Goal: Task Accomplishment & Management: Use online tool/utility

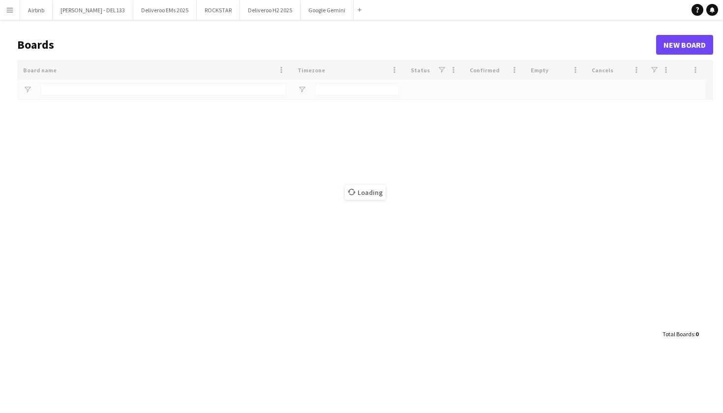
type input "****"
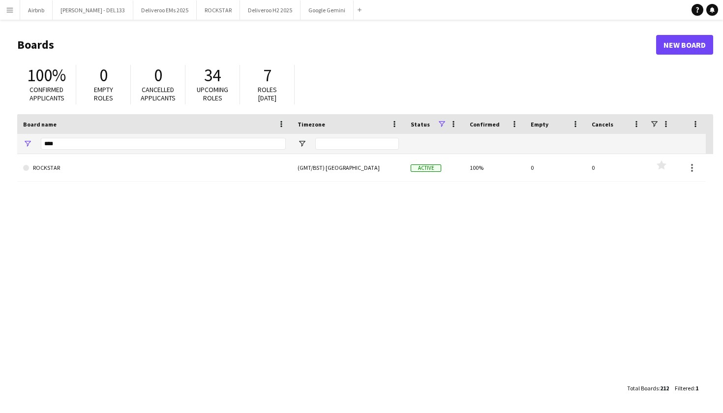
click at [455, 86] on div "100% Confirmed applicants 0 Empty roles 0 Cancelled applicants 34 Upcoming role…" at bounding box center [365, 87] width 696 height 54
click at [131, 412] on main "Boards New Board 100% Confirmed applicants 0 Empty roles 0 Cancelled applicants…" at bounding box center [361, 216] width 723 height 393
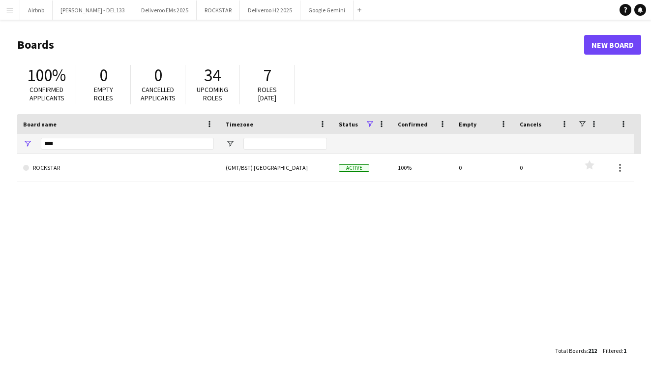
click at [386, 63] on div "100% Confirmed applicants 0 Empty roles 0 Cancelled applicants 34 Upcoming role…" at bounding box center [329, 87] width 624 height 54
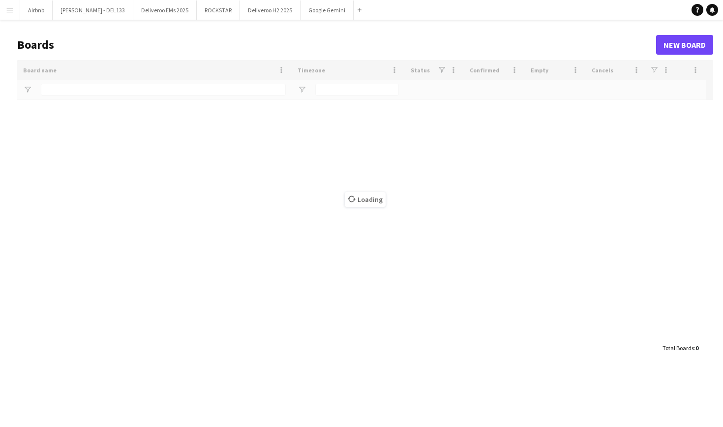
type input "****"
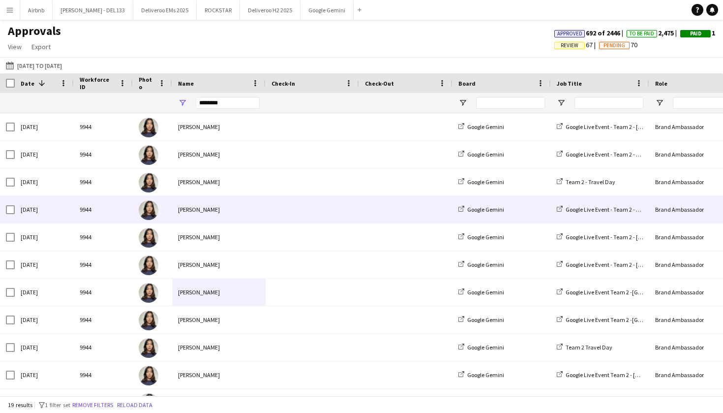
scroll to position [63, 0]
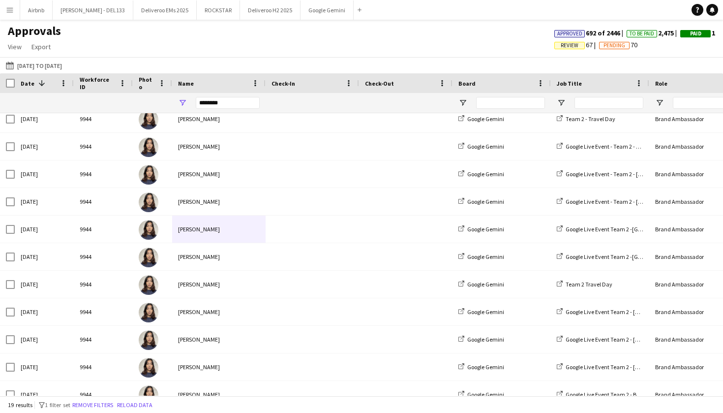
click at [411, 24] on div "Approvals View Customise view Customise filters Reset Filters Reset View Reset …" at bounding box center [361, 40] width 723 height 33
click at [9, 10] on app-icon "Menu" at bounding box center [10, 10] width 8 height 8
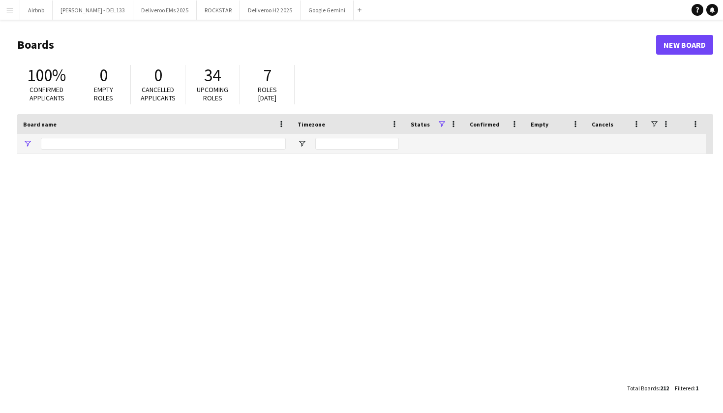
type input "****"
click at [8, 14] on button "Menu" at bounding box center [10, 10] width 20 height 20
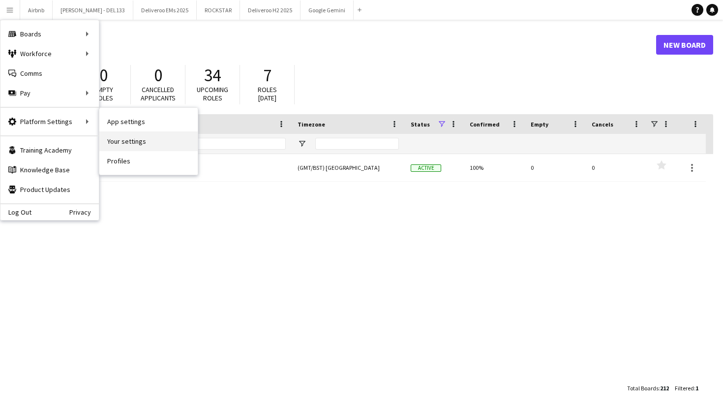
click at [136, 143] on link "Your settings" at bounding box center [148, 141] width 98 height 20
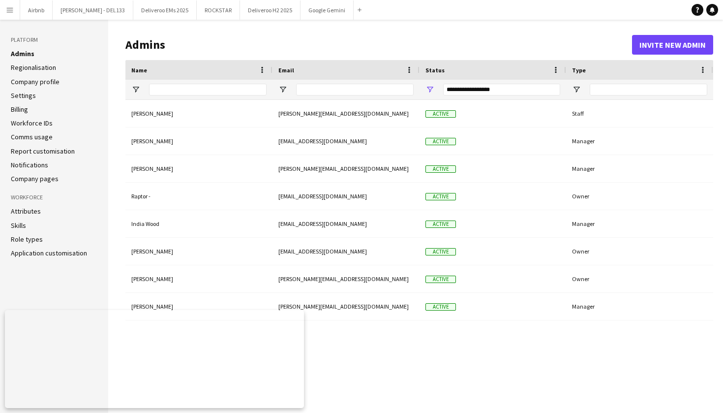
click at [23, 94] on link "Settings" at bounding box center [23, 95] width 25 height 9
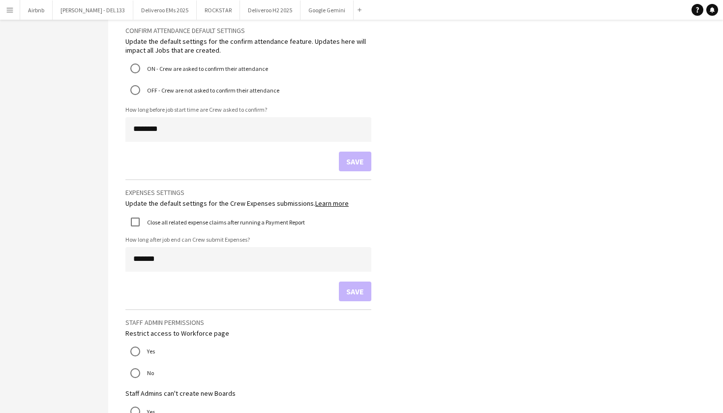
scroll to position [750, 0]
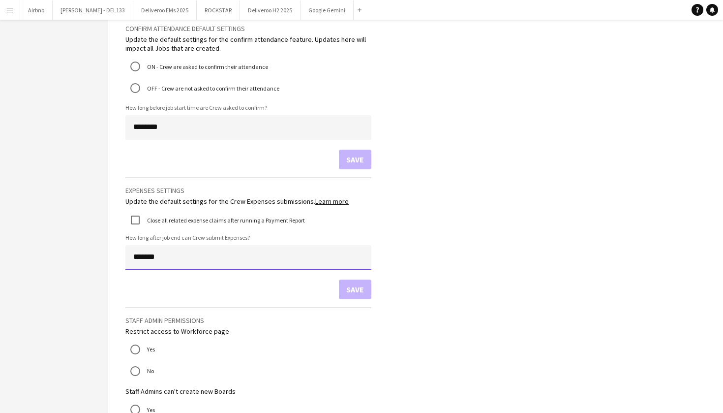
click at [157, 258] on input "*******" at bounding box center [248, 257] width 246 height 25
click at [142, 256] on input "*******" at bounding box center [248, 257] width 246 height 25
type input "******"
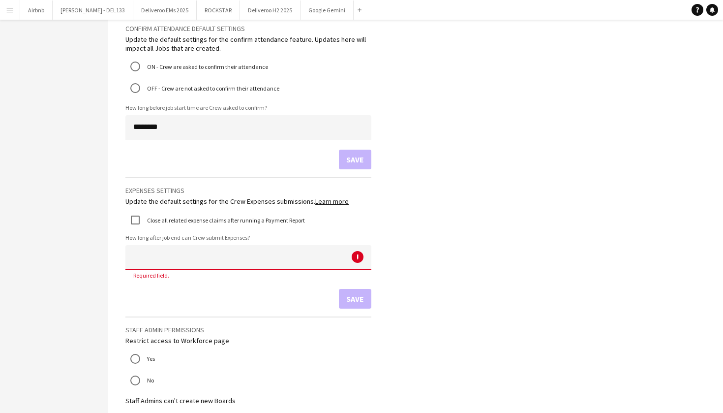
type input "******"
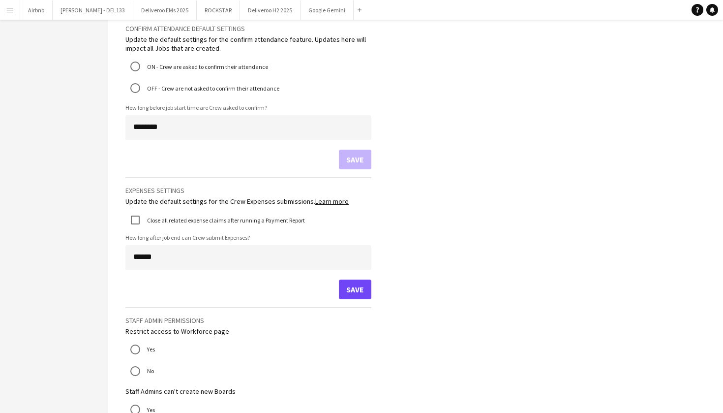
click at [352, 285] on button "Save" at bounding box center [355, 289] width 32 height 20
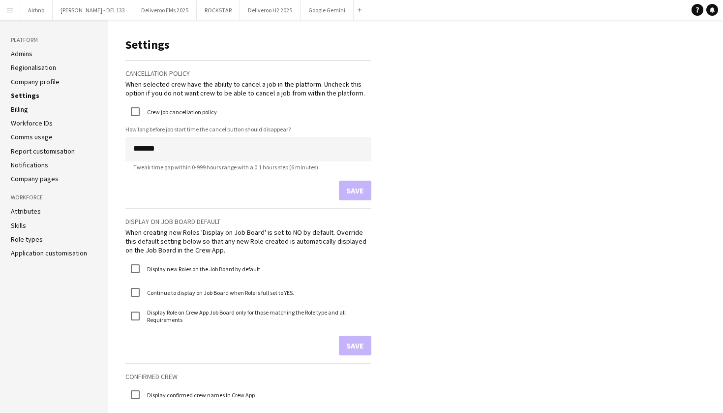
scroll to position [0, 0]
click at [13, 10] on app-icon "Menu" at bounding box center [10, 10] width 8 height 8
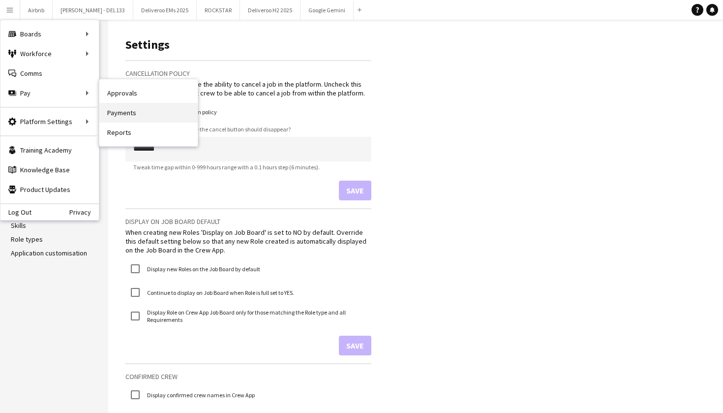
click at [127, 114] on link "Payments" at bounding box center [148, 113] width 98 height 20
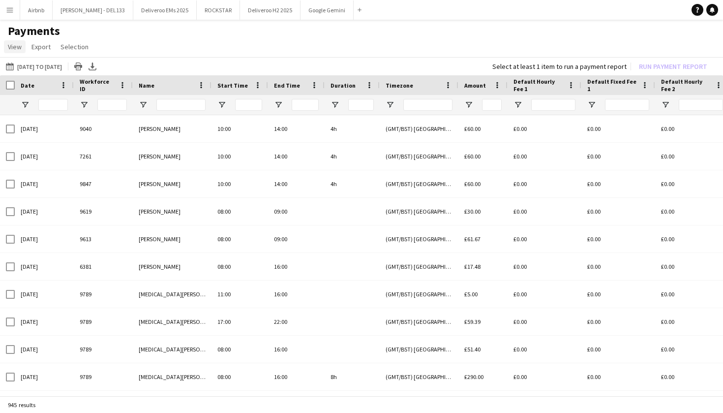
click at [16, 43] on span "View" at bounding box center [15, 46] width 14 height 9
click at [124, 41] on app-page-menu "View Customise view Customise filters Reset Filters Reset View Reset All Export…" at bounding box center [361, 47] width 723 height 19
click at [15, 46] on span "View" at bounding box center [15, 46] width 14 height 9
click at [161, 51] on app-page-menu "View Customise view Customise filters Reset Filters Reset View Reset All Export…" at bounding box center [361, 47] width 723 height 19
click at [6, 8] on app-icon "Menu" at bounding box center [10, 10] width 8 height 8
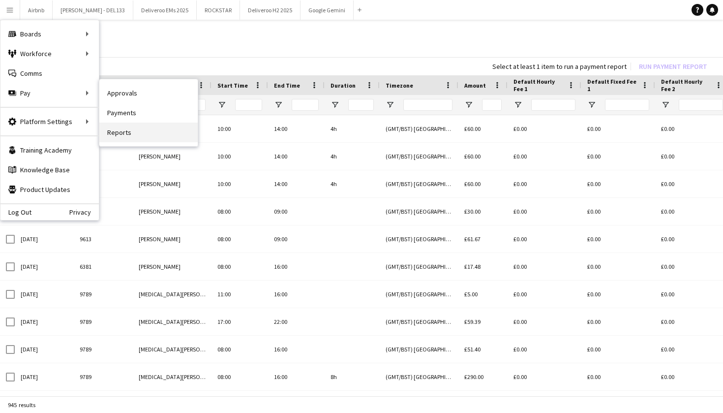
click at [123, 134] on link "Reports" at bounding box center [148, 133] width 98 height 20
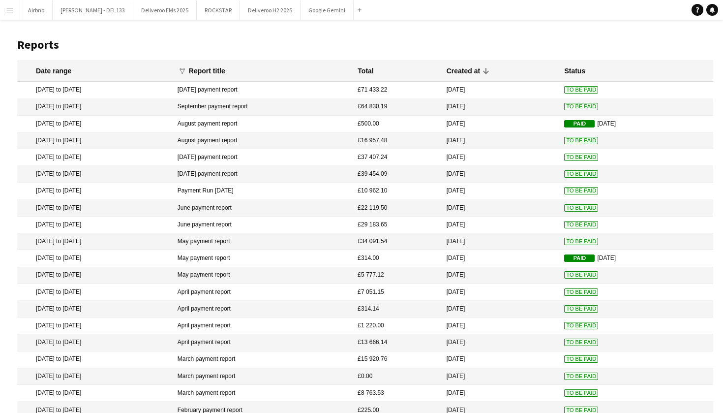
click at [8, 10] on app-icon "Menu" at bounding box center [10, 10] width 8 height 8
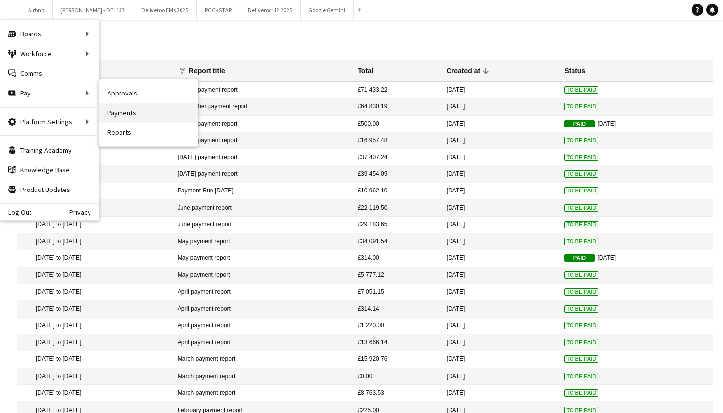
click at [126, 106] on link "Payments" at bounding box center [148, 113] width 98 height 20
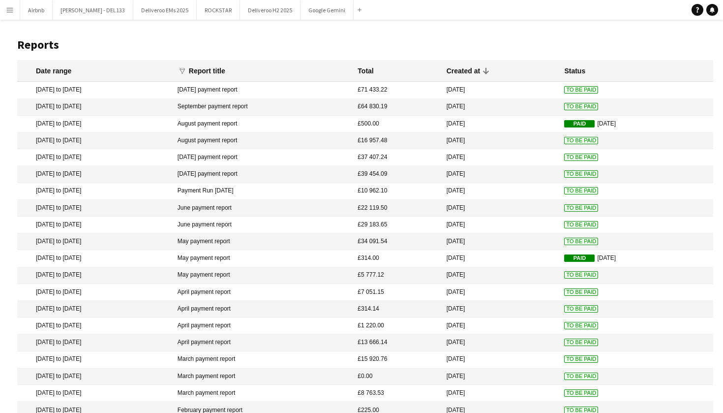
click at [9, 14] on button "Menu" at bounding box center [10, 10] width 20 height 20
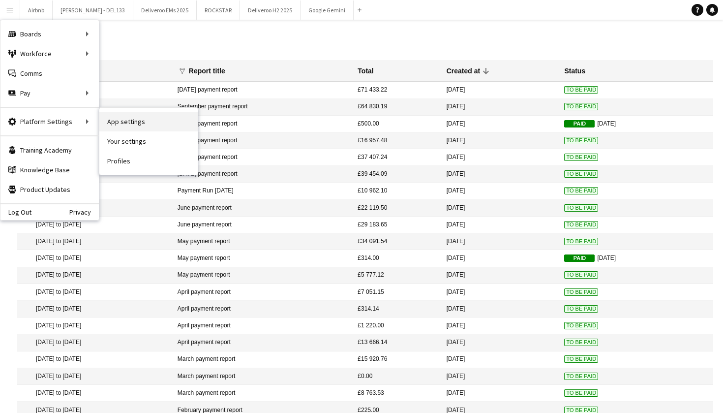
click at [135, 125] on link "App settings" at bounding box center [148, 122] width 98 height 20
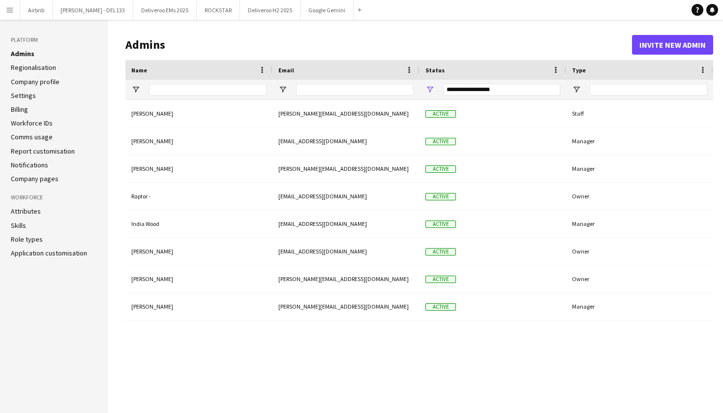
click at [24, 52] on link "Admins" at bounding box center [23, 53] width 24 height 9
click at [32, 55] on link "Admins" at bounding box center [23, 53] width 24 height 9
click at [10, 9] on app-icon "Menu" at bounding box center [10, 10] width 8 height 8
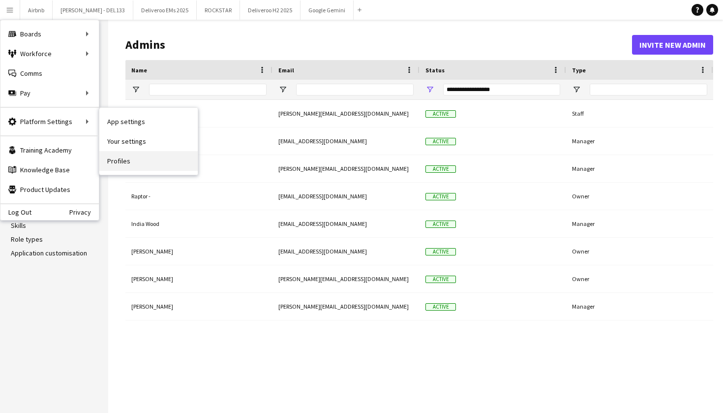
click at [121, 164] on link "Profiles" at bounding box center [148, 161] width 98 height 20
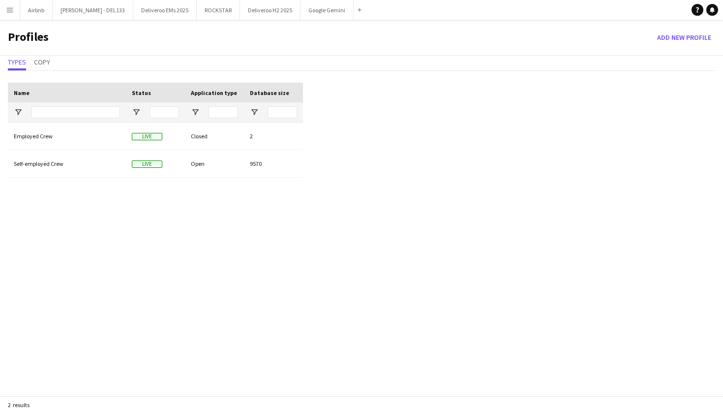
click at [10, 15] on button "Menu" at bounding box center [10, 10] width 20 height 20
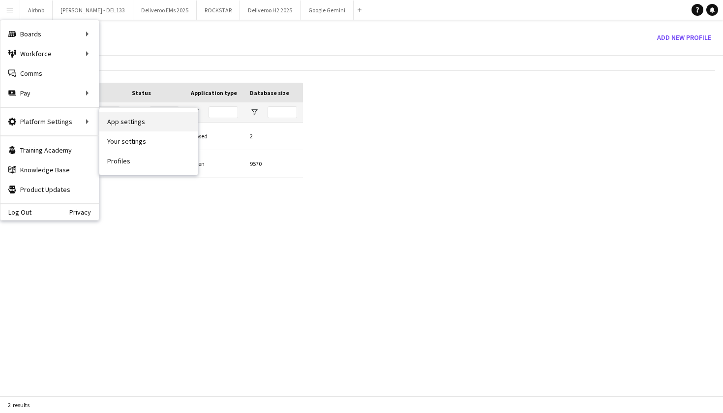
click at [126, 126] on link "App settings" at bounding box center [148, 122] width 98 height 20
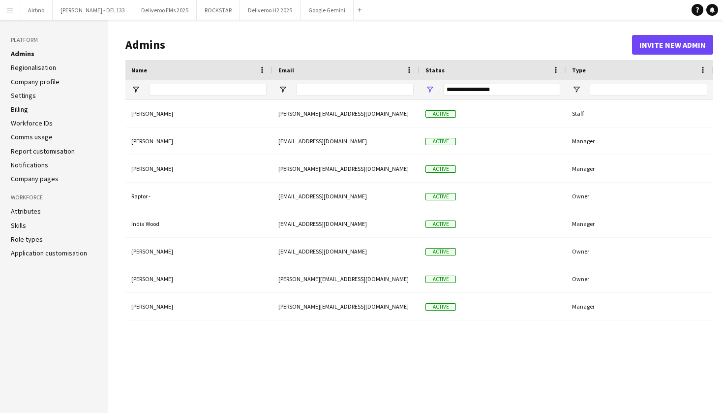
click at [18, 94] on link "Settings" at bounding box center [23, 95] width 25 height 9
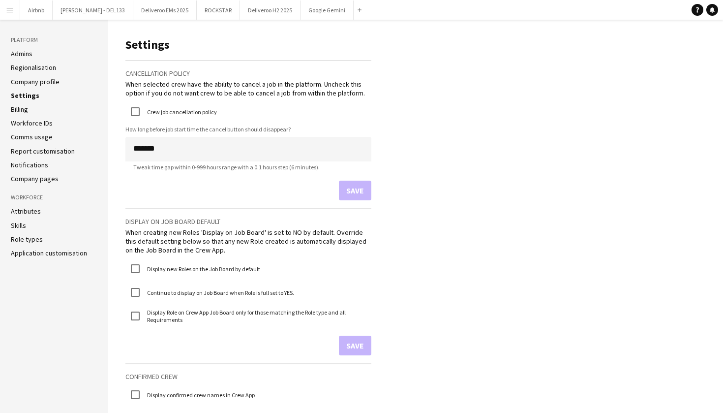
click at [14, 13] on button "Menu" at bounding box center [10, 10] width 20 height 20
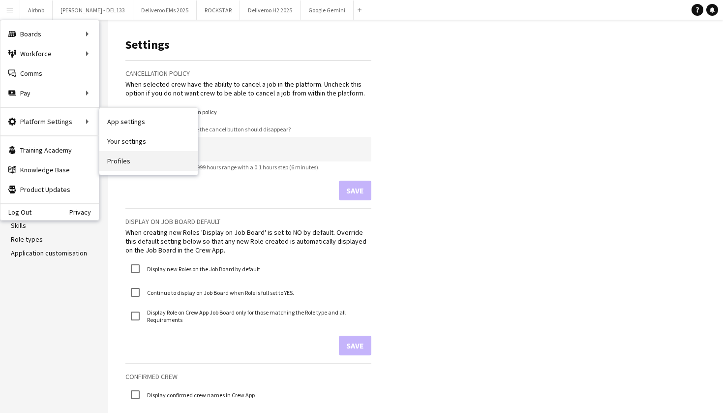
click at [122, 164] on link "Profiles" at bounding box center [148, 161] width 98 height 20
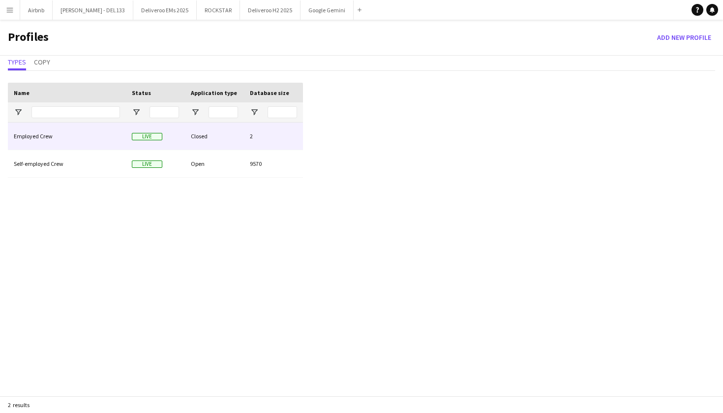
click at [41, 139] on div "Employed Crew" at bounding box center [67, 136] width 118 height 27
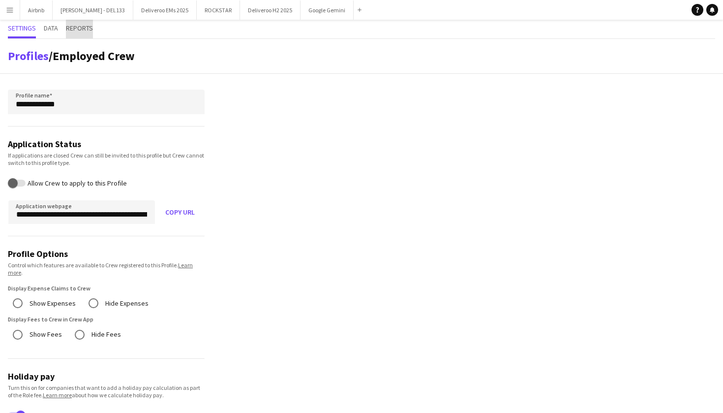
click at [82, 29] on span "Reports" at bounding box center [79, 28] width 27 height 7
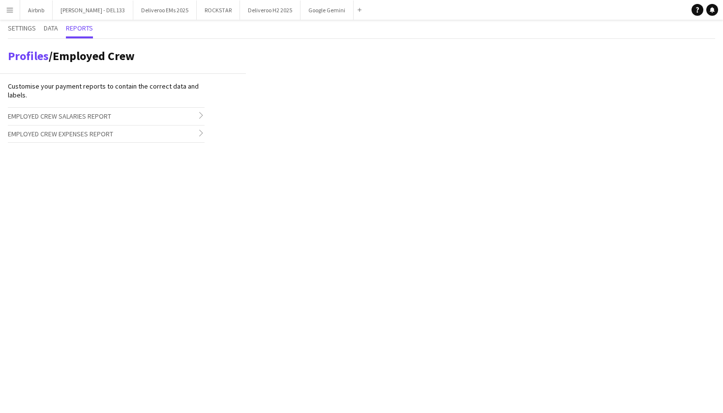
click at [134, 120] on h3 "Employed Crew Salaries Report chevron-right" at bounding box center [106, 116] width 197 height 17
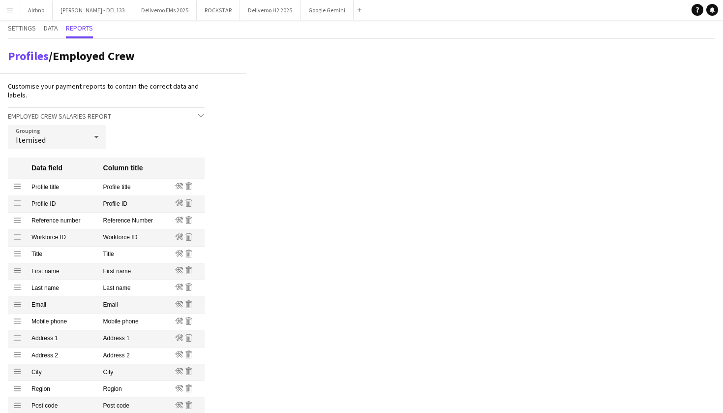
click at [95, 136] on icon at bounding box center [96, 137] width 5 height 2
click at [95, 136] on div at bounding box center [361, 206] width 723 height 413
click at [89, 137] on div at bounding box center [97, 137] width 20 height 20
click at [70, 155] on mat-option "Group into total amount per crew" at bounding box center [57, 164] width 98 height 24
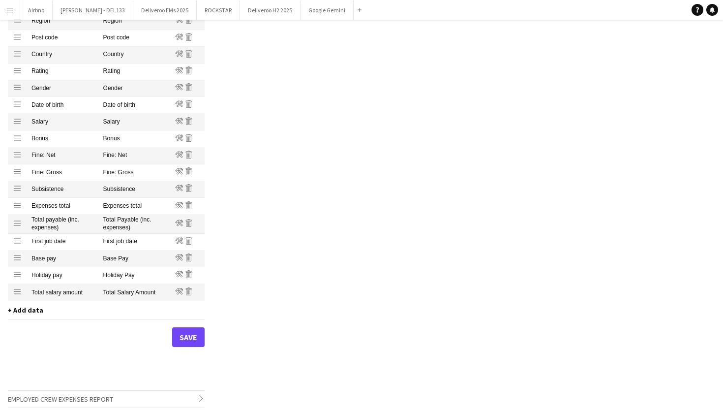
scroll to position [350, 0]
click at [183, 337] on button "Save" at bounding box center [188, 338] width 32 height 20
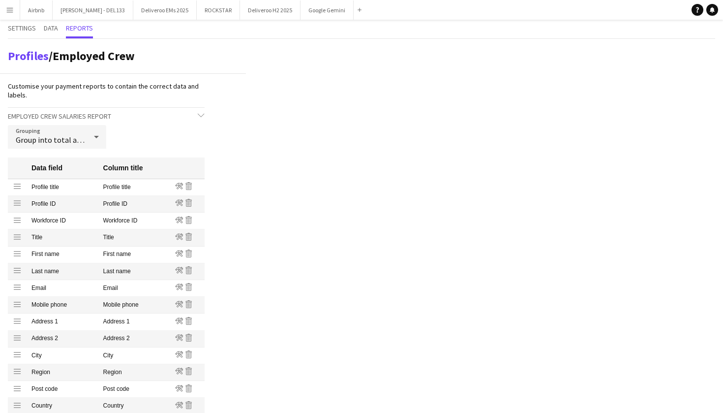
scroll to position [0, 0]
click at [13, 7] on app-icon "Menu" at bounding box center [10, 10] width 8 height 8
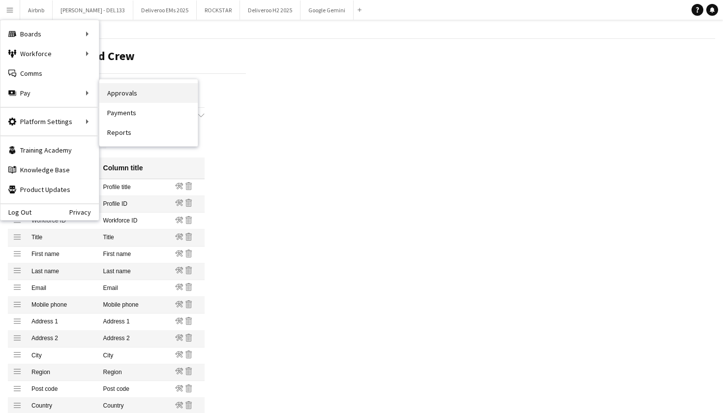
click at [131, 95] on link "Approvals" at bounding box center [148, 93] width 98 height 20
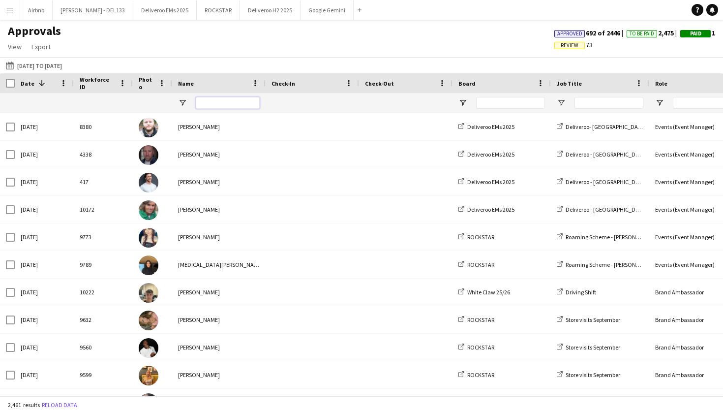
click at [225, 105] on input "Name Filter Input" at bounding box center [228, 103] width 64 height 12
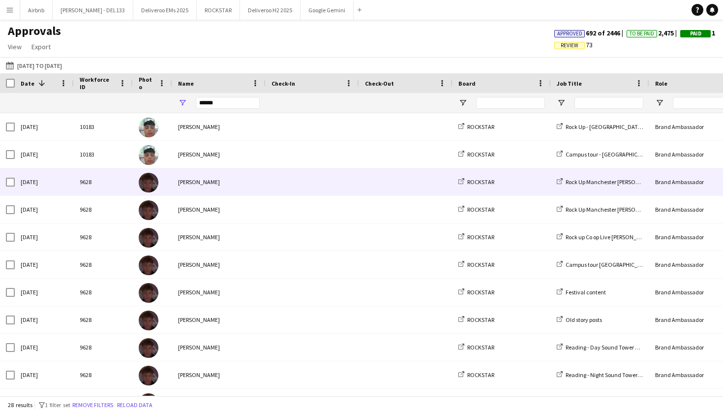
click at [201, 184] on div "[PERSON_NAME]" at bounding box center [218, 181] width 93 height 27
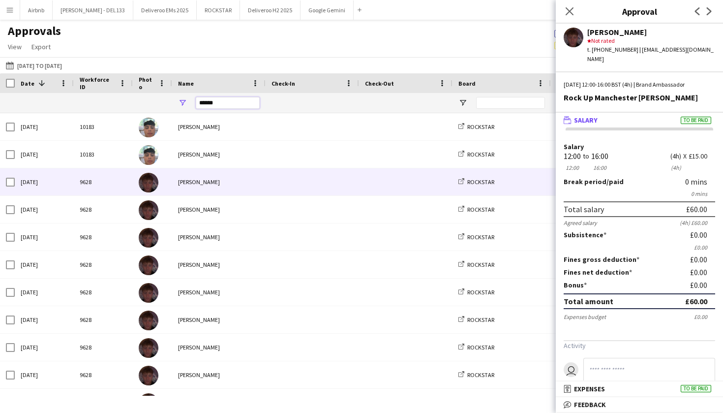
click at [225, 105] on input "******" at bounding box center [228, 103] width 64 height 12
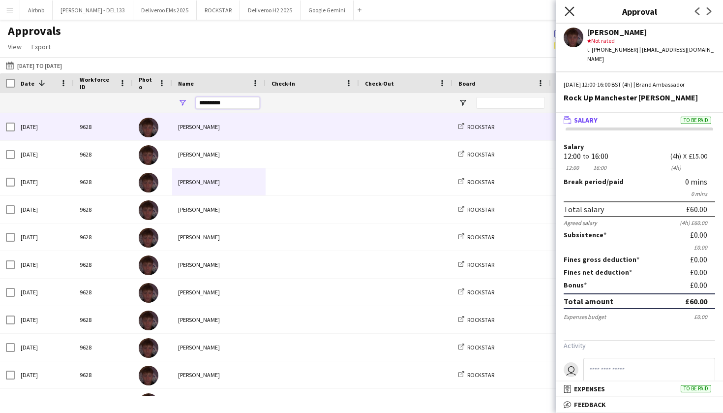
type input "*********"
click at [573, 15] on icon at bounding box center [569, 10] width 9 height 9
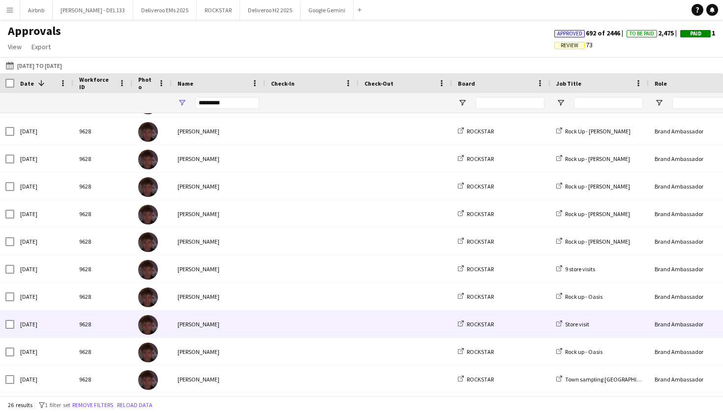
scroll to position [417, 0]
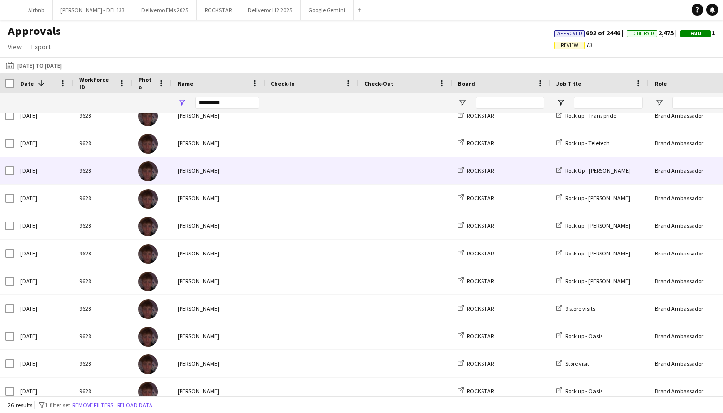
click at [270, 176] on div at bounding box center [311, 170] width 93 height 27
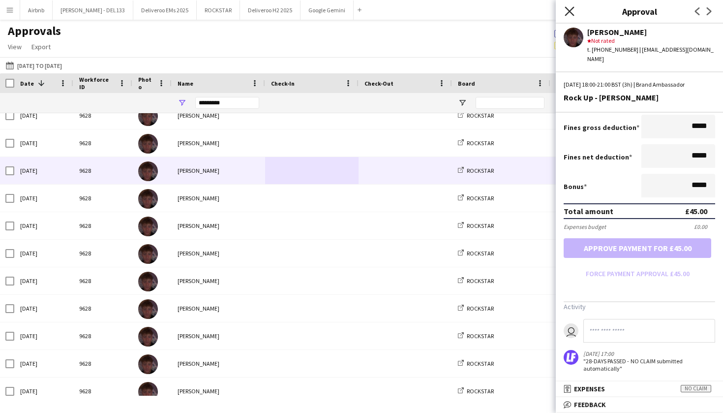
click at [569, 13] on icon "Close pop-in" at bounding box center [569, 10] width 9 height 9
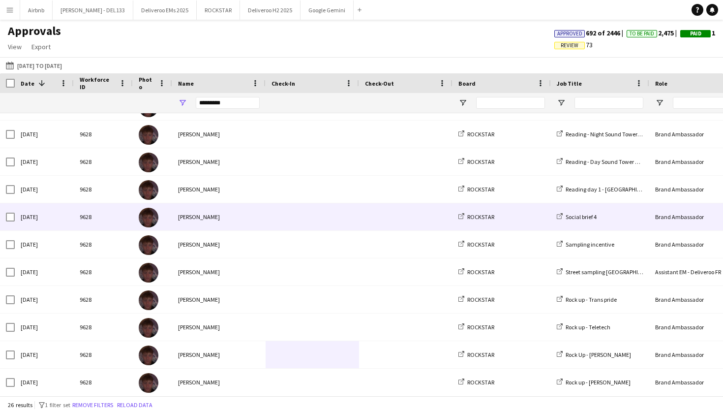
scroll to position [0, 0]
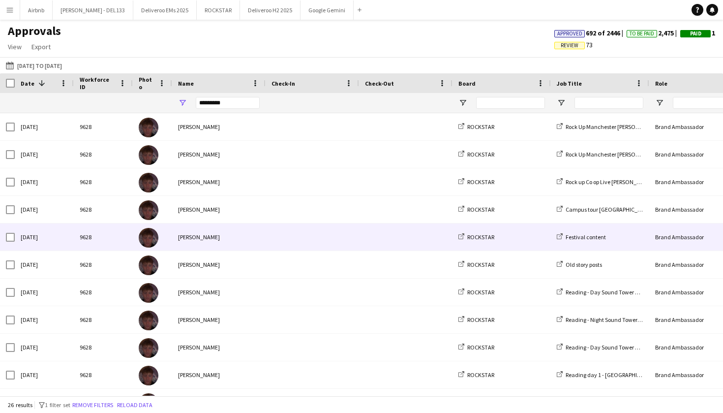
click at [278, 234] on span at bounding box center [313, 236] width 82 height 27
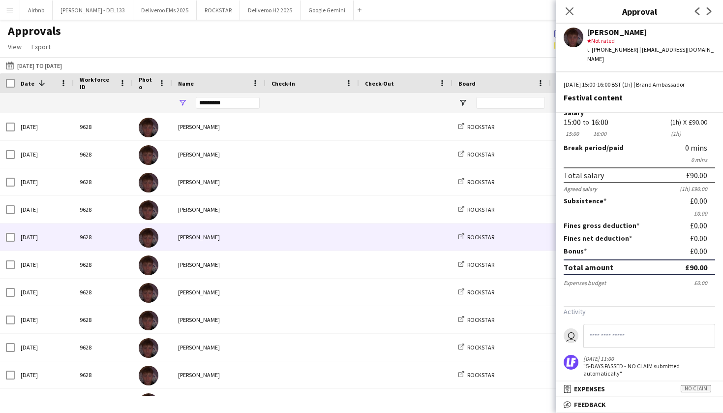
scroll to position [33, 0]
click at [571, 14] on icon "Close pop-in" at bounding box center [569, 10] width 9 height 9
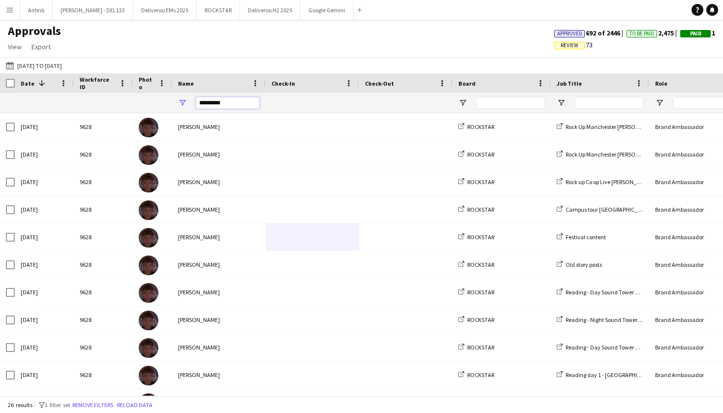
click at [240, 103] on input "*********" at bounding box center [228, 103] width 64 height 12
type input "*"
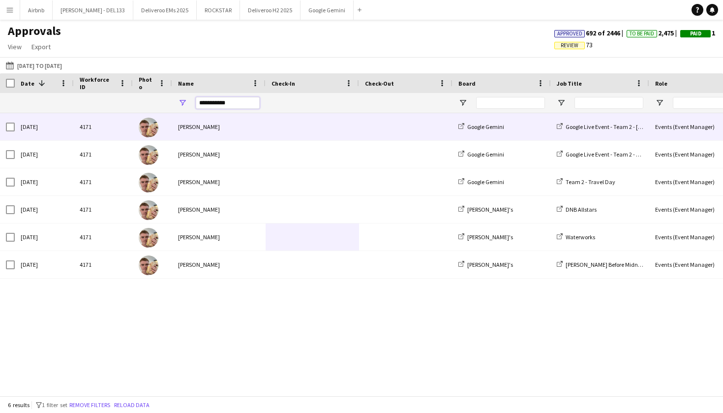
type input "**********"
click at [309, 122] on span at bounding box center [313, 126] width 82 height 27
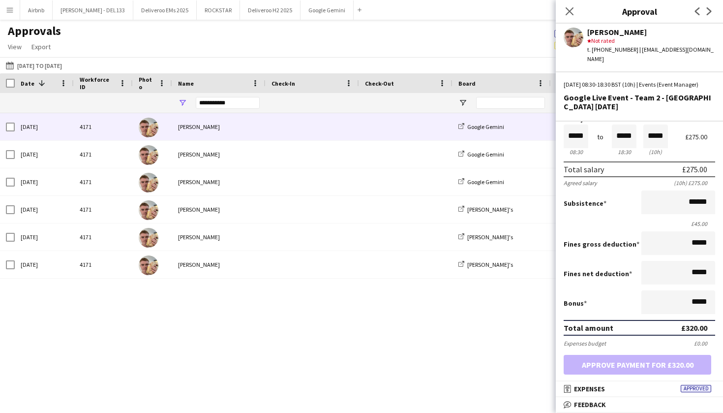
scroll to position [34, 0]
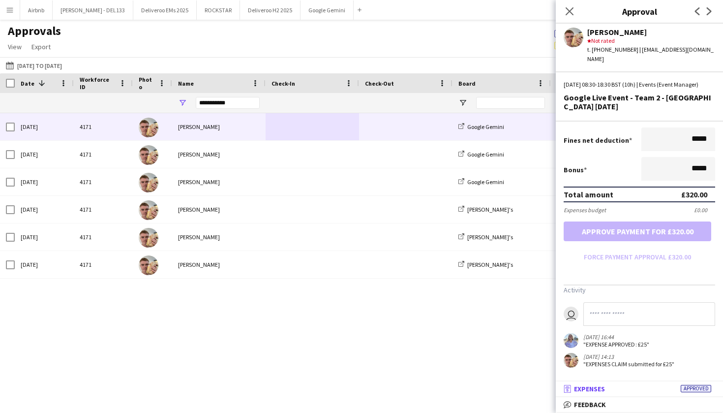
click at [600, 390] on span "Expenses" at bounding box center [589, 388] width 31 height 9
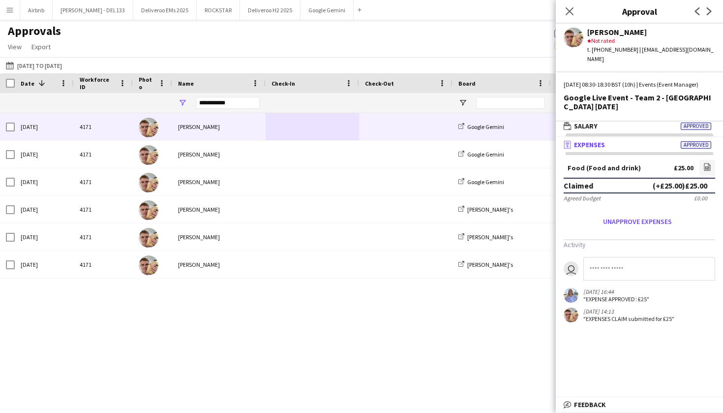
click at [633, 149] on mat-expansion-panel-header "receipt Expenses Approved" at bounding box center [639, 144] width 167 height 15
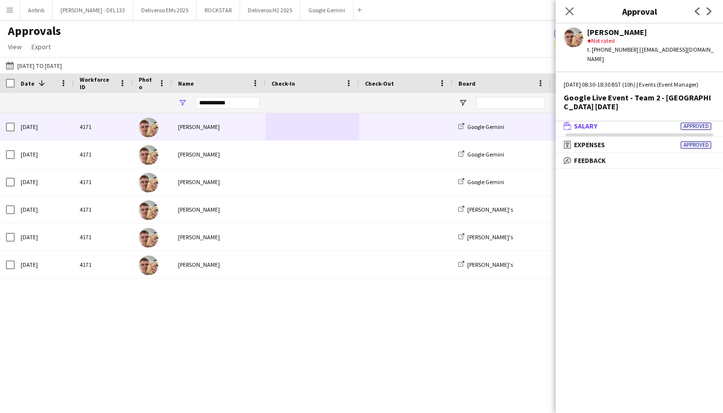
click at [637, 130] on mat-expansion-panel-header "wallet Salary Approved" at bounding box center [639, 126] width 167 height 15
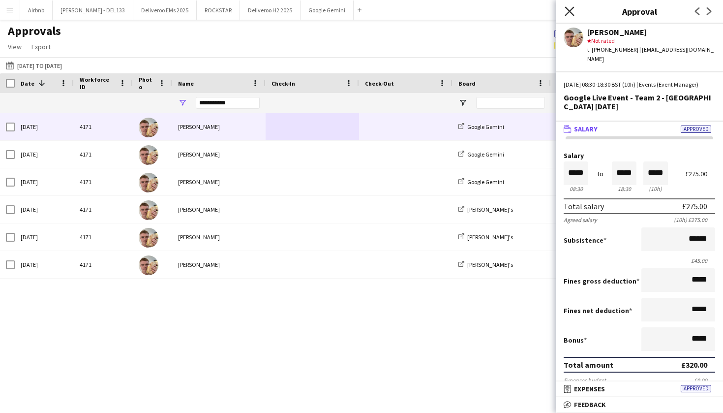
click at [571, 13] on icon at bounding box center [569, 10] width 9 height 9
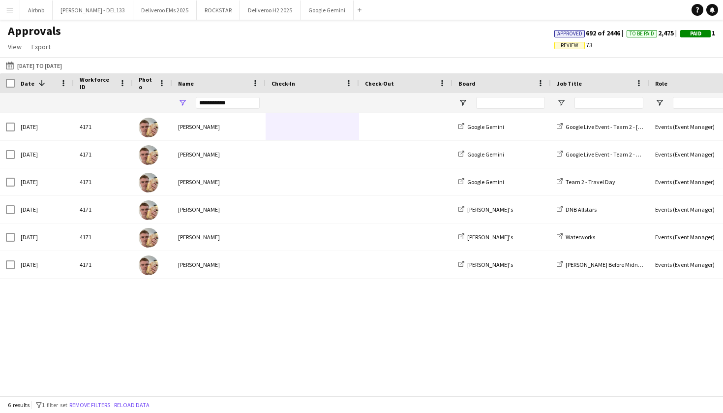
click at [3, 11] on button "Menu" at bounding box center [10, 10] width 20 height 20
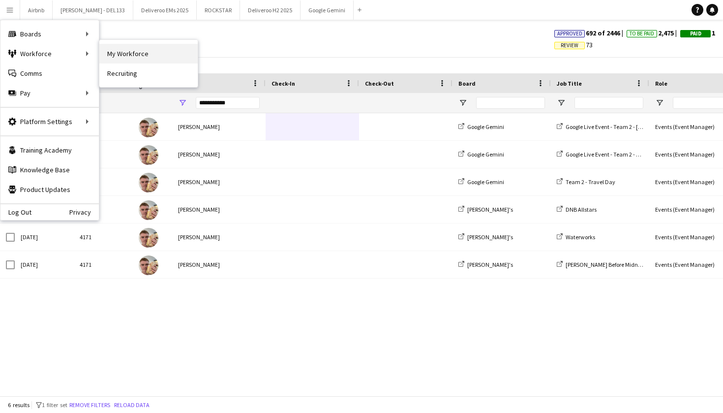
click at [146, 50] on link "My Workforce" at bounding box center [148, 54] width 98 height 20
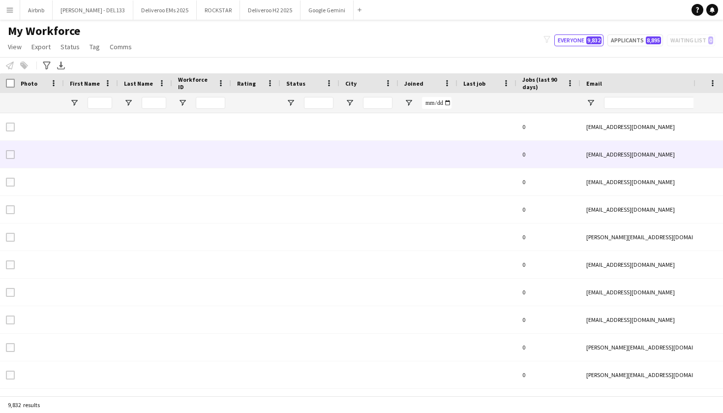
type input "*****"
type input "**********"
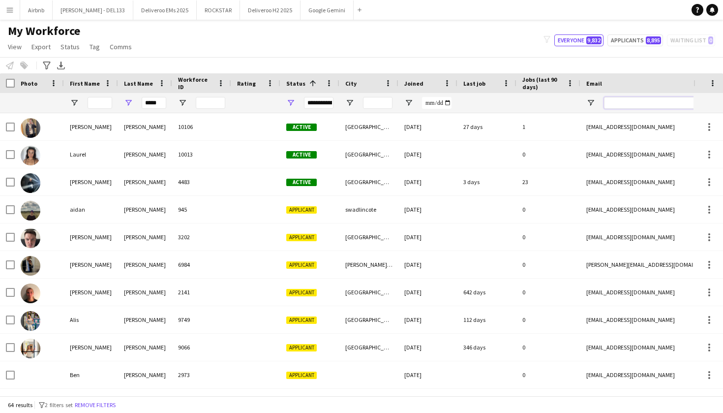
click at [632, 105] on input "Email Filter Input" at bounding box center [687, 103] width 167 height 12
click at [163, 103] on input "*****" at bounding box center [154, 103] width 25 height 12
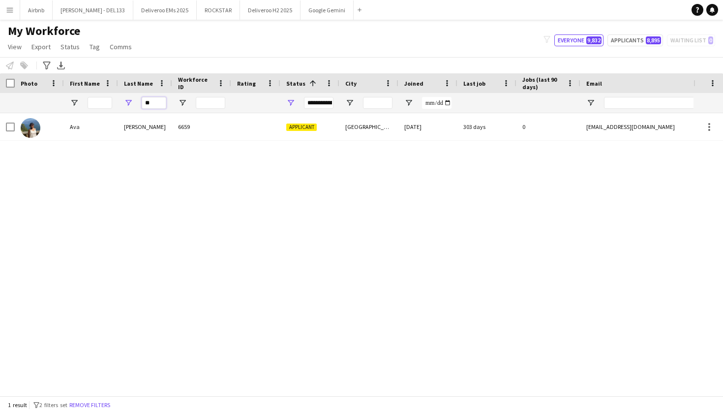
type input "*"
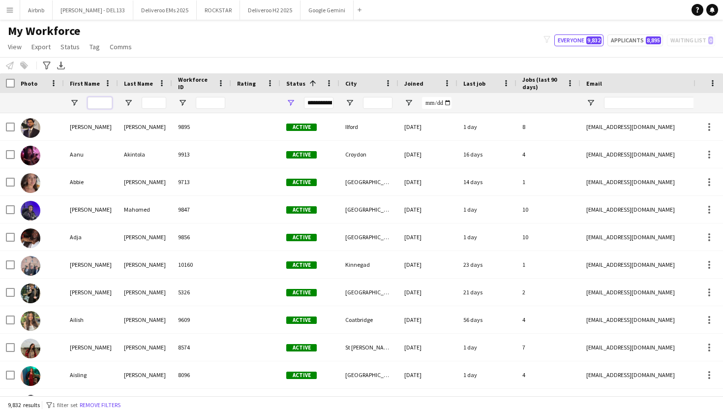
click at [106, 102] on input "First Name Filter Input" at bounding box center [100, 103] width 25 height 12
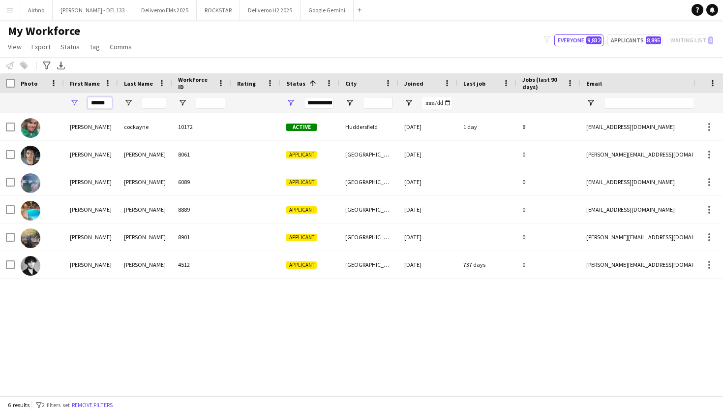
type input "*****"
click at [152, 106] on input "Last Name Filter Input" at bounding box center [154, 103] width 25 height 12
drag, startPoint x: 110, startPoint y: 102, endPoint x: 69, endPoint y: 105, distance: 41.4
click at [69, 105] on div "*****" at bounding box center [91, 103] width 54 height 20
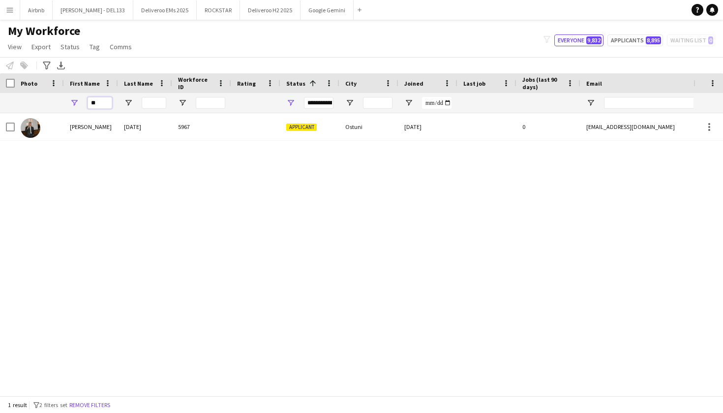
type input "*"
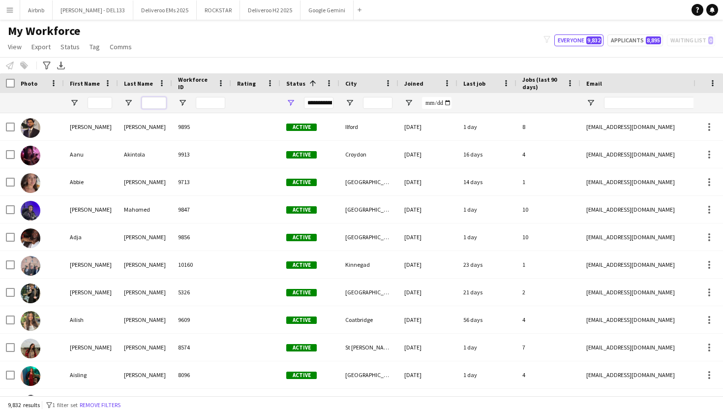
click at [156, 105] on input "Last Name Filter Input" at bounding box center [154, 103] width 25 height 12
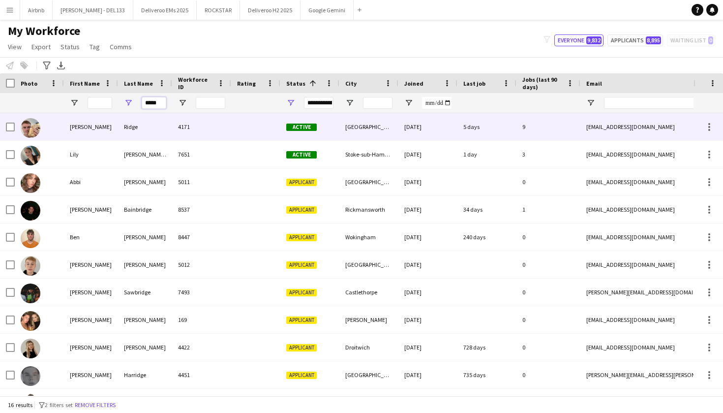
type input "*****"
click at [156, 128] on div "Ridge" at bounding box center [145, 126] width 54 height 27
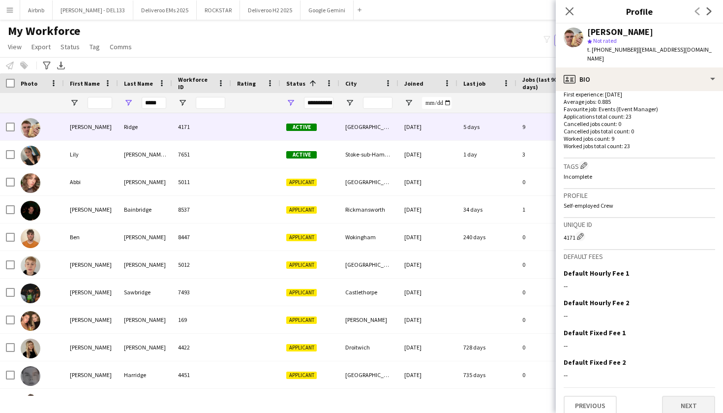
scroll to position [254, 0]
click at [705, 396] on button "Next" at bounding box center [688, 406] width 53 height 20
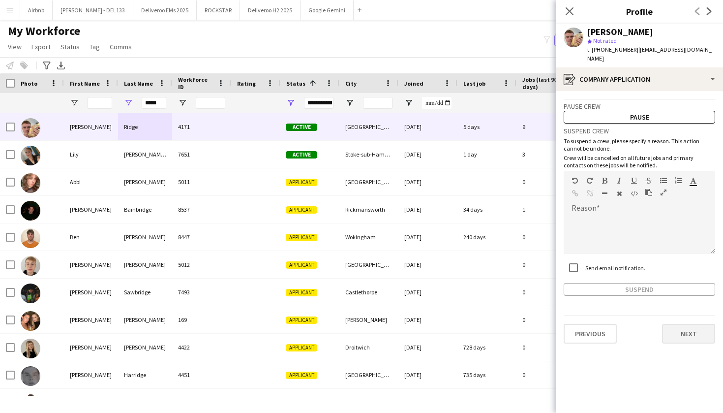
click at [693, 324] on button "Next" at bounding box center [688, 334] width 53 height 20
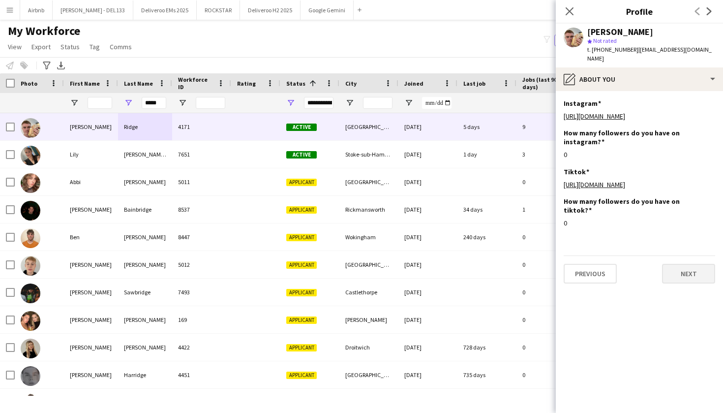
click at [693, 273] on button "Next" at bounding box center [688, 274] width 53 height 20
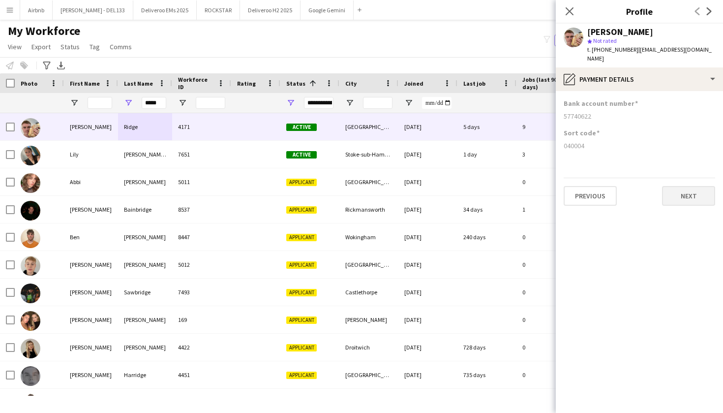
click at [703, 192] on button "Next" at bounding box center [688, 196] width 53 height 20
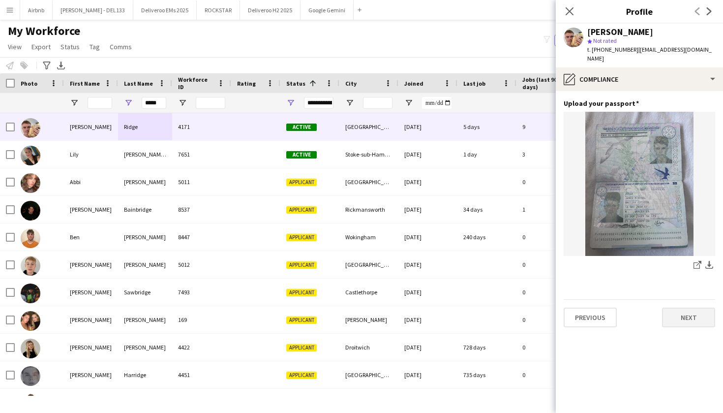
click at [690, 307] on button "Next" at bounding box center [688, 317] width 53 height 20
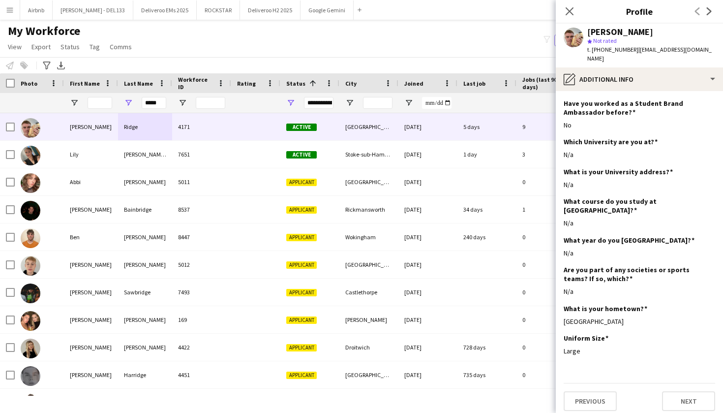
scroll to position [0, 0]
click at [695, 391] on button "Next" at bounding box center [688, 401] width 53 height 20
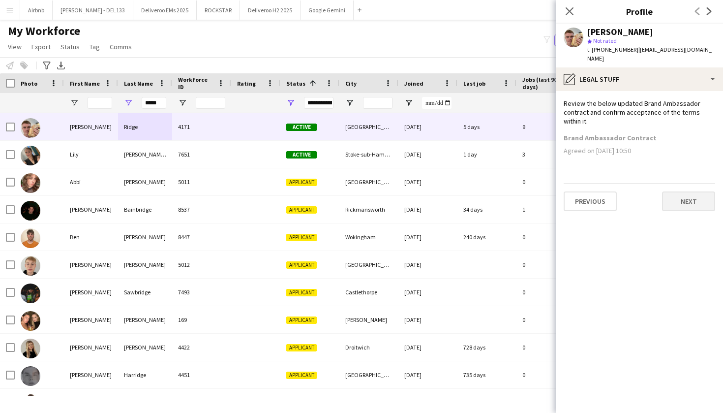
click at [685, 192] on button "Next" at bounding box center [688, 201] width 53 height 20
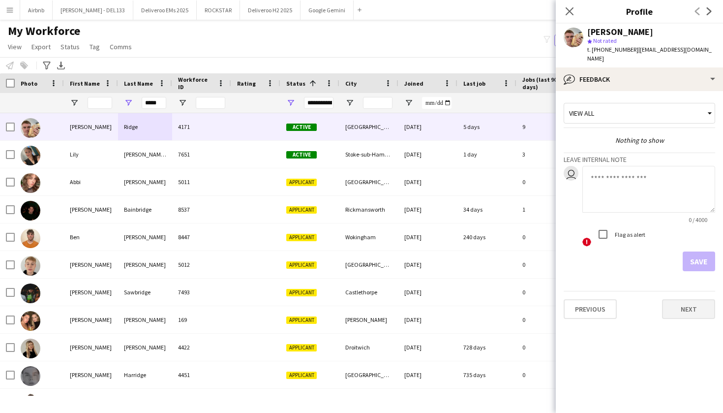
click at [693, 300] on button "Next" at bounding box center [688, 309] width 53 height 20
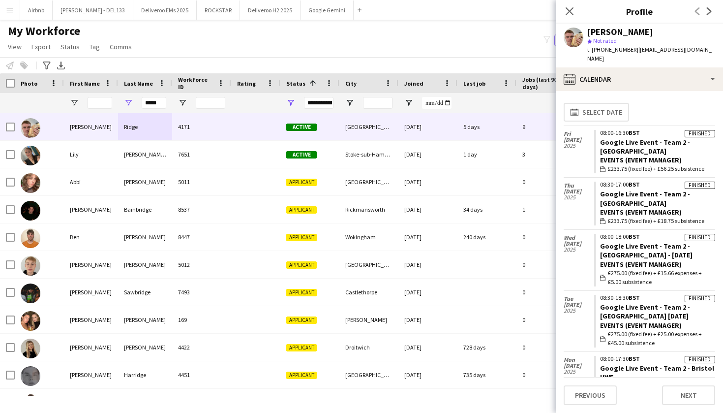
click at [615, 32] on div "[PERSON_NAME]" at bounding box center [620, 32] width 66 height 9
click at [602, 51] on span "t. +447539225887" at bounding box center [612, 49] width 51 height 7
click at [688, 396] on button "Next" at bounding box center [688, 395] width 53 height 20
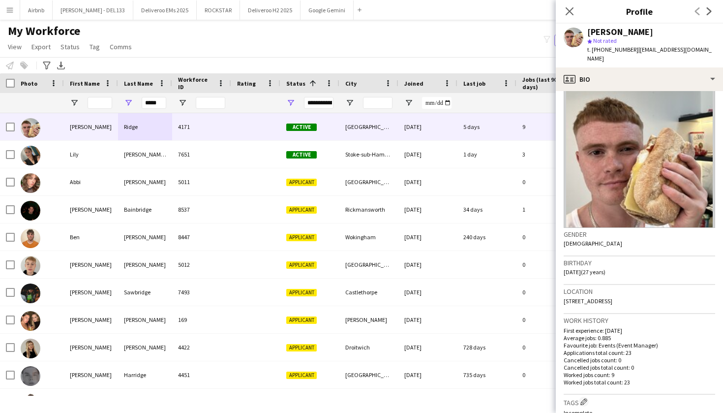
scroll to position [20, 0]
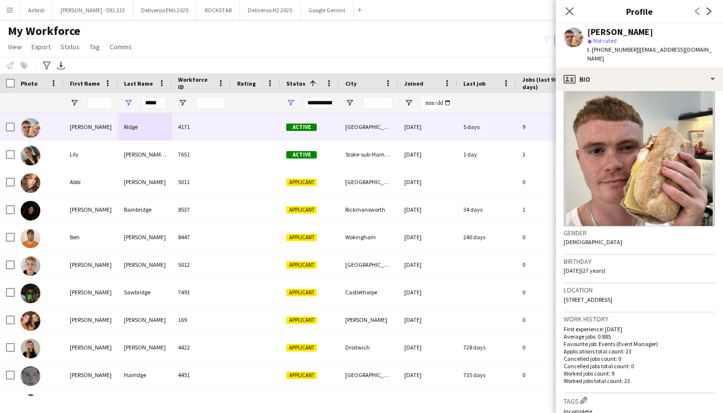
click at [15, 9] on button "Menu" at bounding box center [10, 10] width 20 height 20
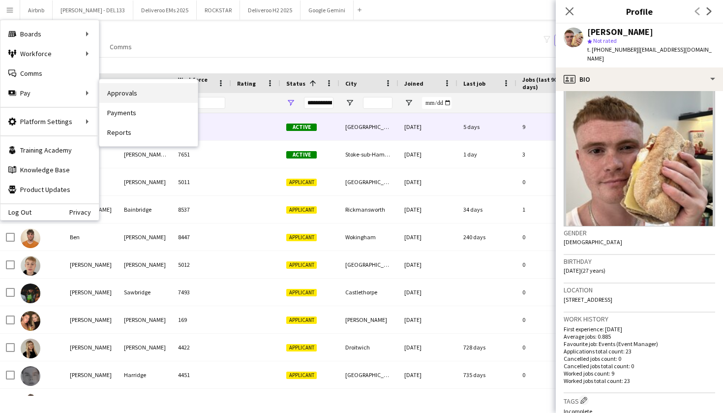
click at [134, 94] on link "Approvals" at bounding box center [148, 93] width 98 height 20
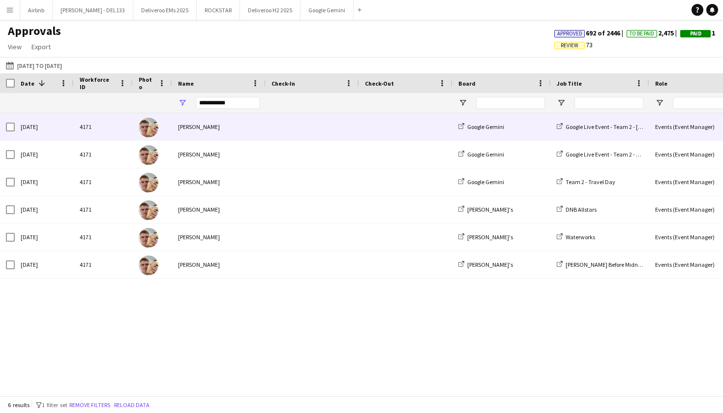
click at [230, 132] on div "[PERSON_NAME]" at bounding box center [218, 126] width 93 height 27
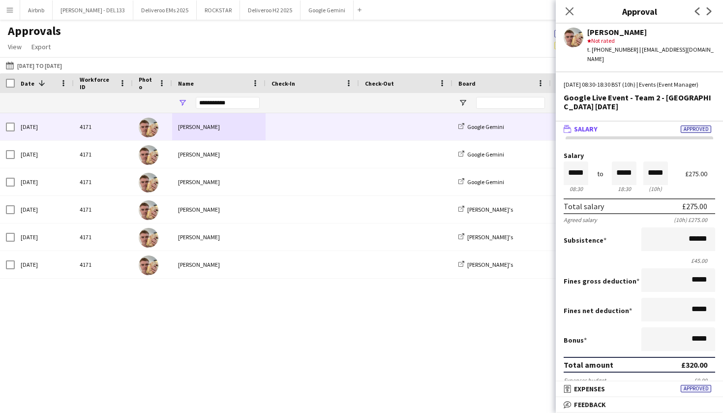
drag, startPoint x: 564, startPoint y: 97, endPoint x: 621, endPoint y: 112, distance: 58.9
click at [621, 112] on div "Tue, 30 Sep 2025 | 08:30-18:30 BST (10h) | Events (Event Manager) Google Live E…" at bounding box center [639, 100] width 167 height 41
copy div "Google Live Event - Team 2 - [GEOGRAPHIC_DATA] [DATE]"
drag, startPoint x: 562, startPoint y: 239, endPoint x: 601, endPoint y: 239, distance: 38.4
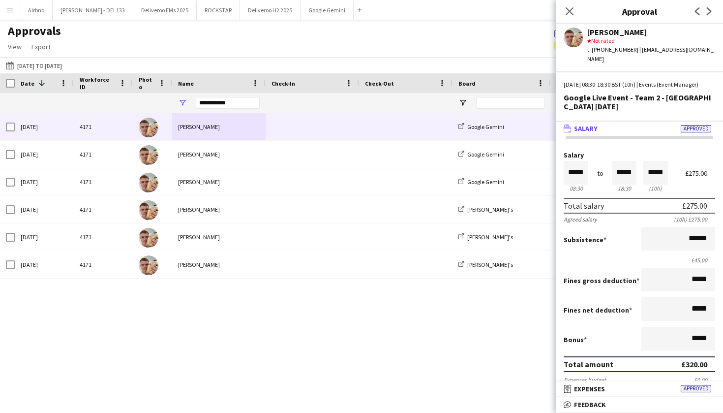
click at [601, 239] on form "Salary ***** 08:30 to ***** 18:30 ***** (10h) £275.00 Total salary £275.00 Agre…" at bounding box center [639, 293] width 167 height 283
copy label "Subsistence"
click at [611, 231] on div "Subsistence ******" at bounding box center [640, 240] width 152 height 26
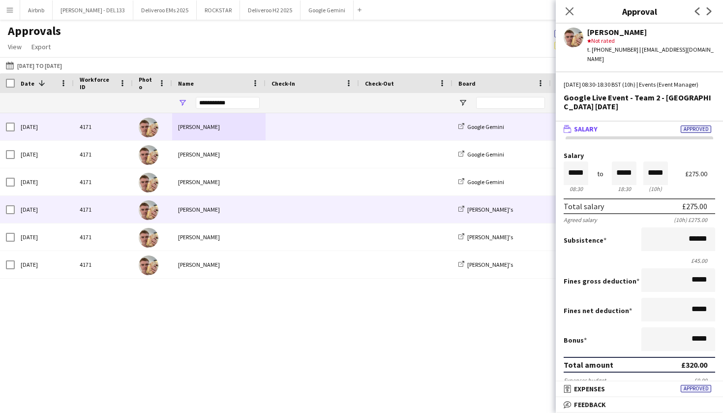
click at [385, 206] on span at bounding box center [406, 209] width 82 height 27
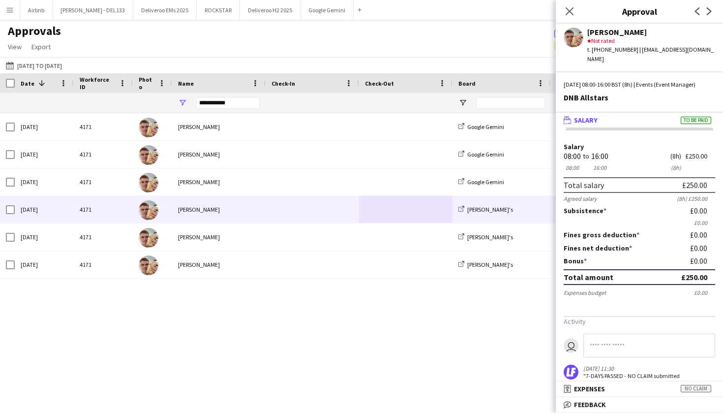
click at [654, 122] on mat-panel-title "wallet Salary To be paid" at bounding box center [637, 120] width 163 height 9
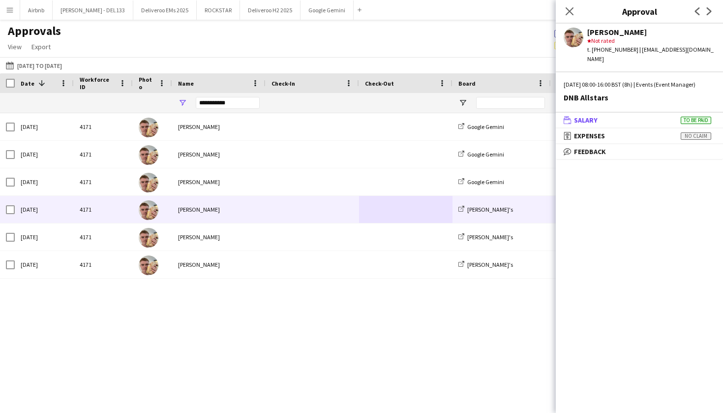
click at [654, 122] on mat-panel-title "wallet Salary To be paid" at bounding box center [637, 120] width 163 height 9
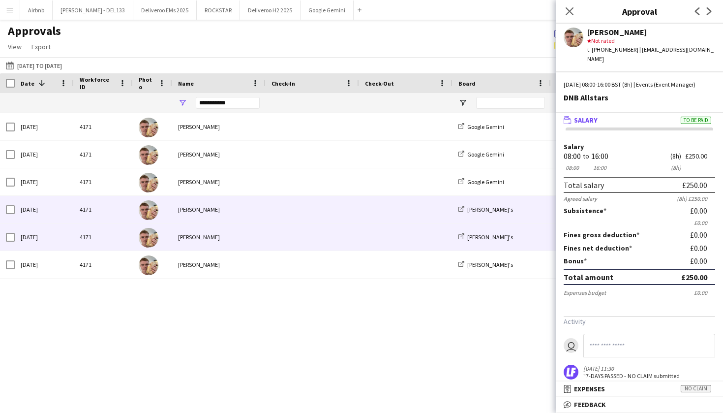
click at [393, 240] on span at bounding box center [406, 236] width 82 height 27
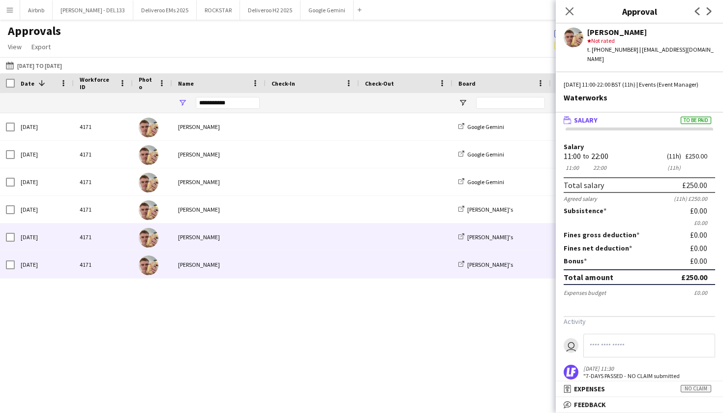
click at [397, 263] on span at bounding box center [406, 264] width 82 height 27
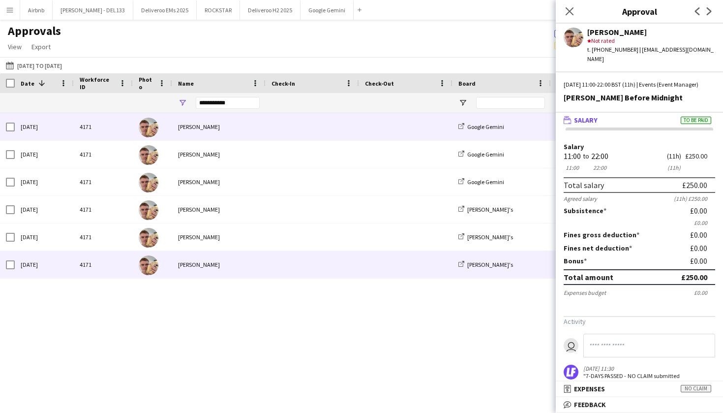
click at [236, 130] on div "[PERSON_NAME]" at bounding box center [218, 126] width 93 height 27
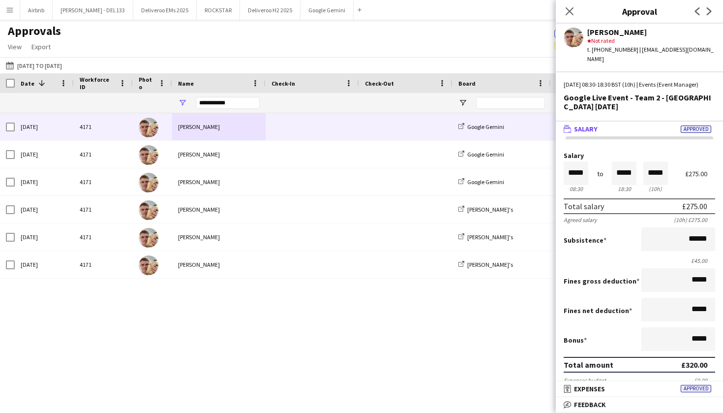
drag, startPoint x: 564, startPoint y: 98, endPoint x: 632, endPoint y: 112, distance: 68.8
click at [632, 112] on div "Tue, 30 Sep 2025 | 08:30-18:30 BST (10h) | Events (Event Manager) Google Live E…" at bounding box center [639, 100] width 167 height 41
copy div "Google Live Event - Team 2 - [GEOGRAPHIC_DATA] [DATE]"
click at [237, 106] on input "**********" at bounding box center [228, 103] width 64 height 12
type input "*"
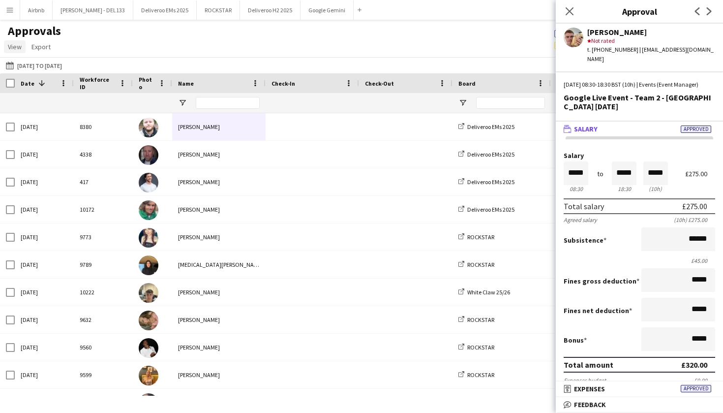
click at [15, 49] on span "View" at bounding box center [15, 46] width 14 height 9
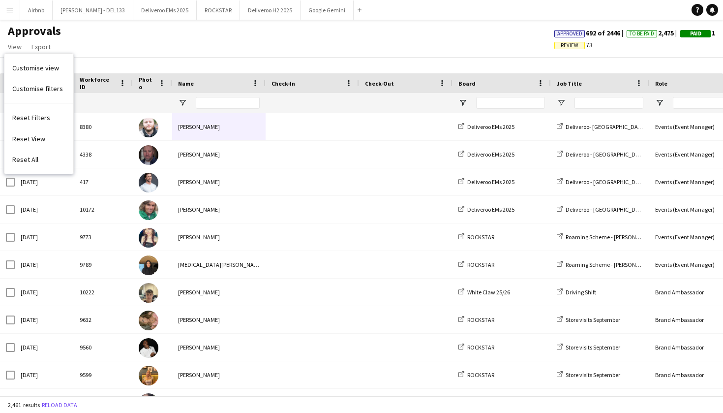
click at [12, 13] on app-icon "Menu" at bounding box center [10, 10] width 8 height 8
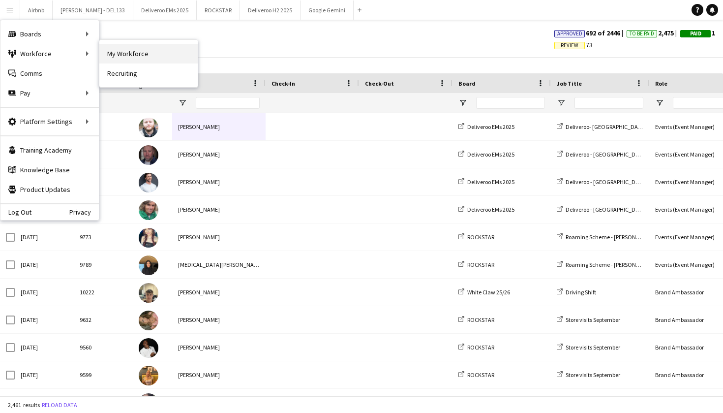
click at [125, 52] on link "My Workforce" at bounding box center [148, 54] width 98 height 20
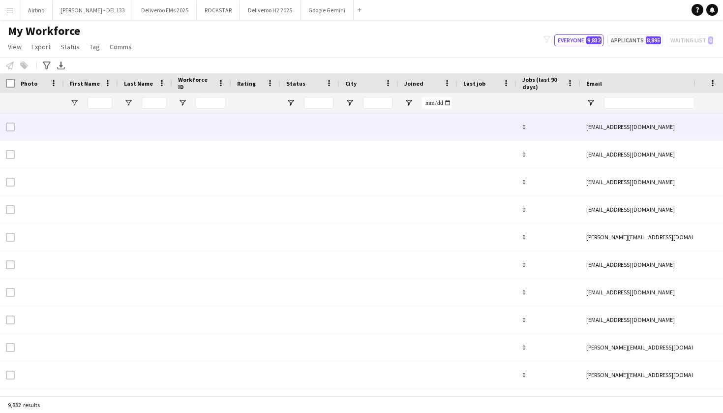
type input "*****"
type input "**********"
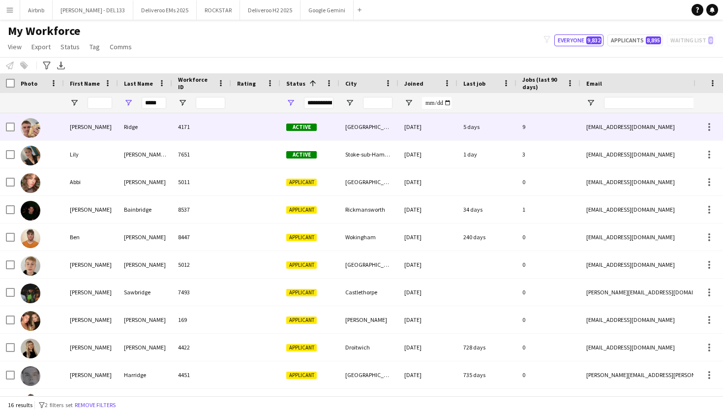
click at [208, 136] on div "4171" at bounding box center [201, 126] width 59 height 27
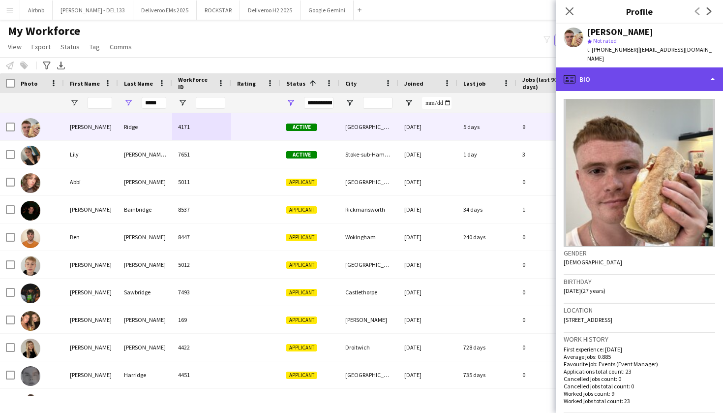
click at [586, 69] on div "profile Bio" at bounding box center [639, 79] width 167 height 24
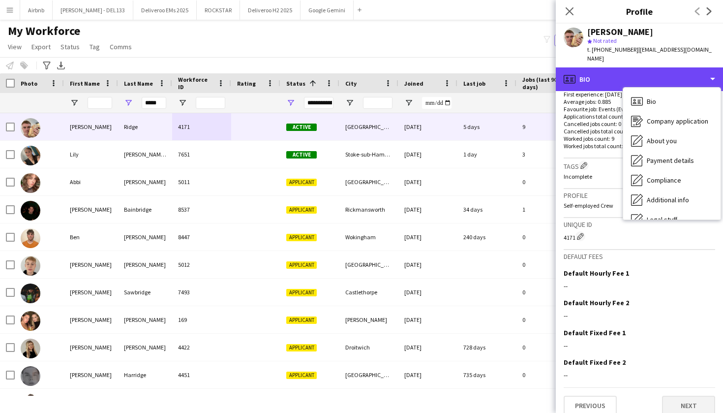
scroll to position [254, 0]
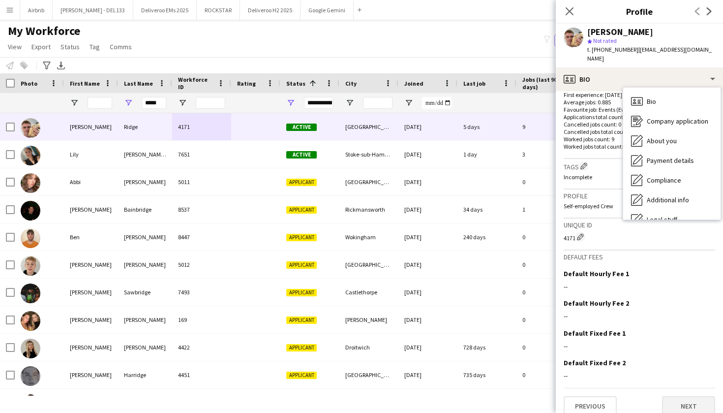
click at [681, 396] on button "Next" at bounding box center [688, 406] width 53 height 20
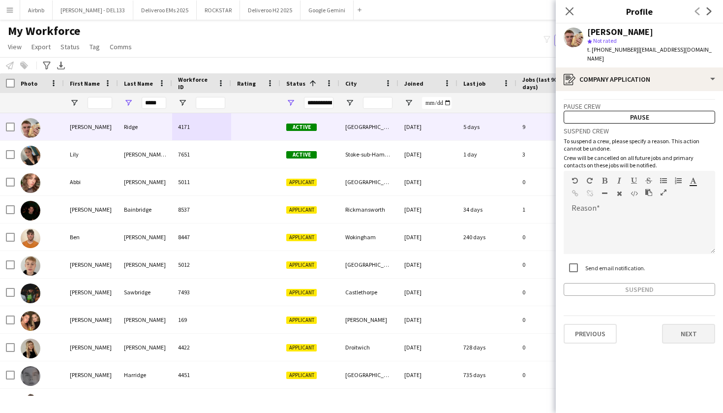
click at [697, 325] on button "Next" at bounding box center [688, 334] width 53 height 20
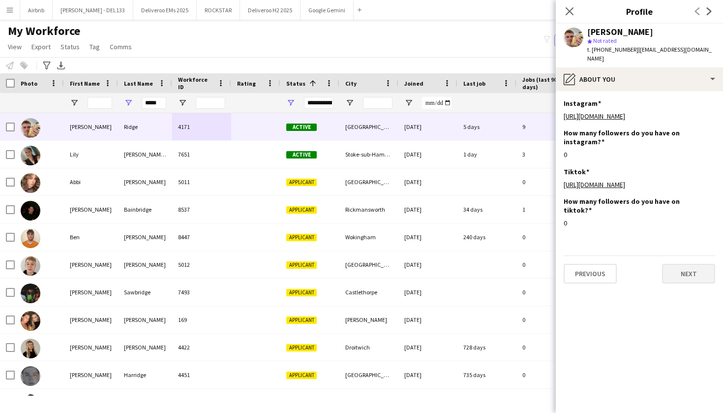
click at [689, 270] on button "Next" at bounding box center [688, 274] width 53 height 20
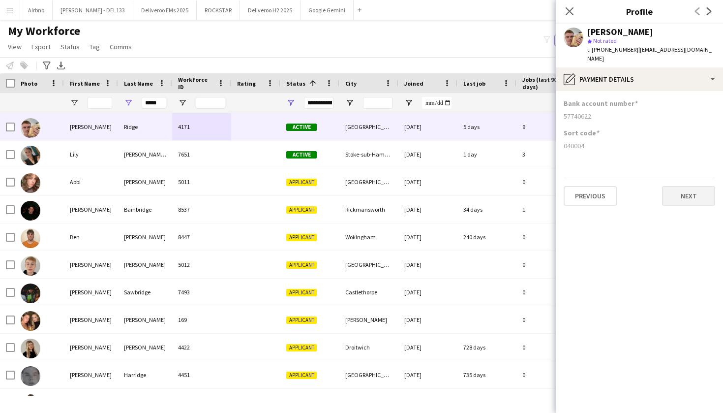
click at [693, 186] on button "Next" at bounding box center [688, 196] width 53 height 20
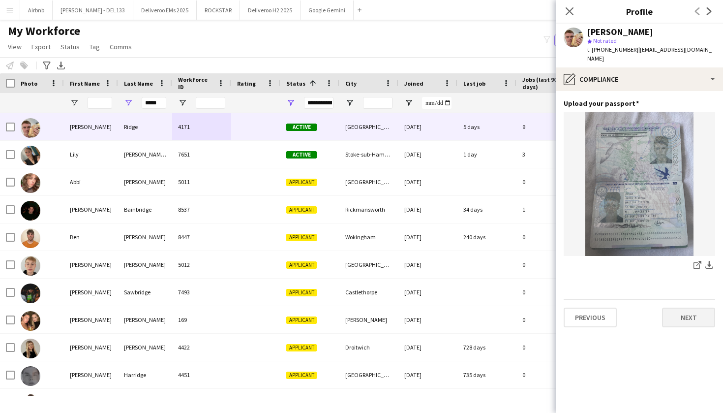
click at [683, 309] on button "Next" at bounding box center [688, 317] width 53 height 20
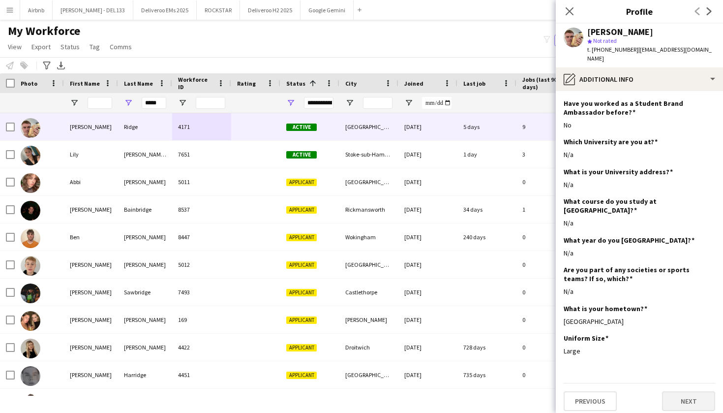
click at [678, 391] on button "Next" at bounding box center [688, 401] width 53 height 20
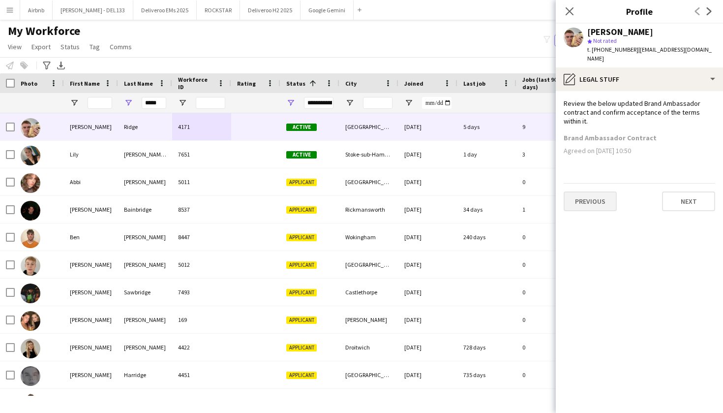
click at [603, 191] on button "Previous" at bounding box center [590, 201] width 53 height 20
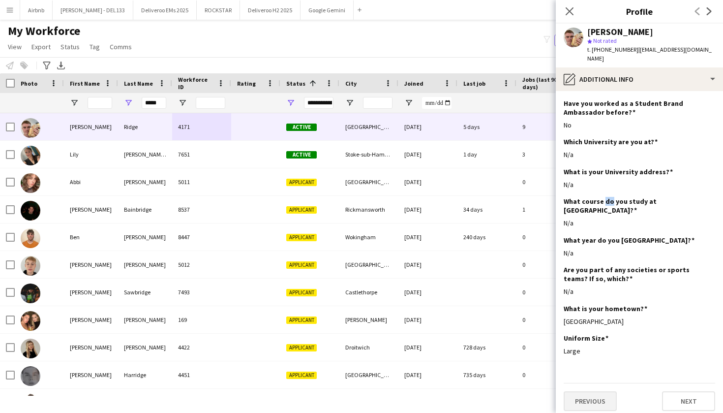
click at [603, 197] on h3 "What course do you study at [GEOGRAPHIC_DATA]?" at bounding box center [636, 206] width 144 height 18
click at [595, 391] on button "Previous" at bounding box center [590, 401] width 53 height 20
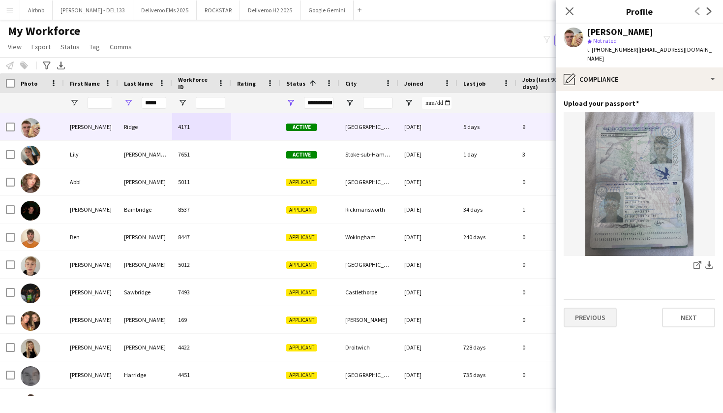
click at [590, 309] on button "Previous" at bounding box center [590, 317] width 53 height 20
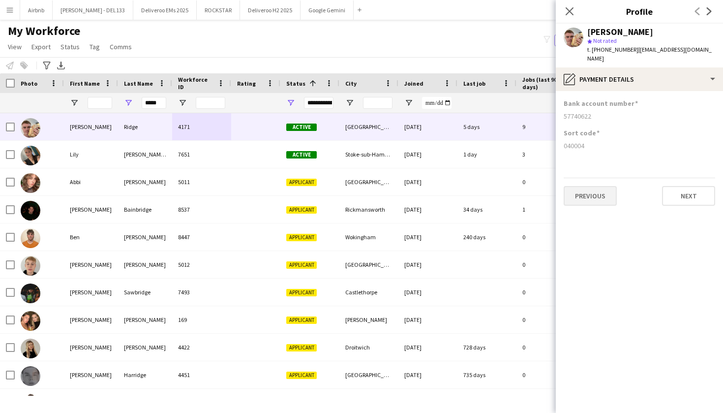
click at [583, 186] on button "Previous" at bounding box center [590, 196] width 53 height 20
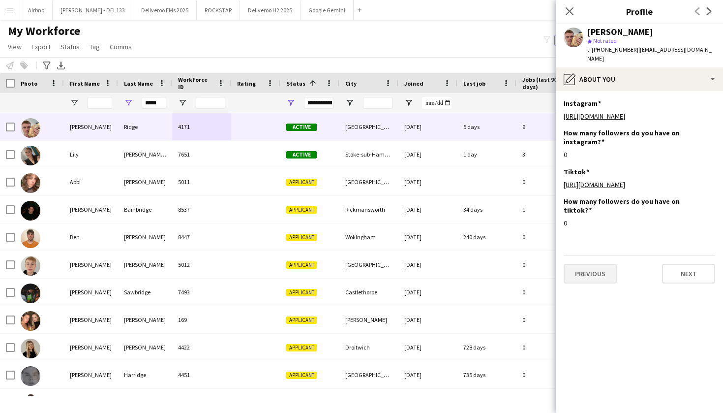
click at [590, 269] on button "Previous" at bounding box center [590, 274] width 53 height 20
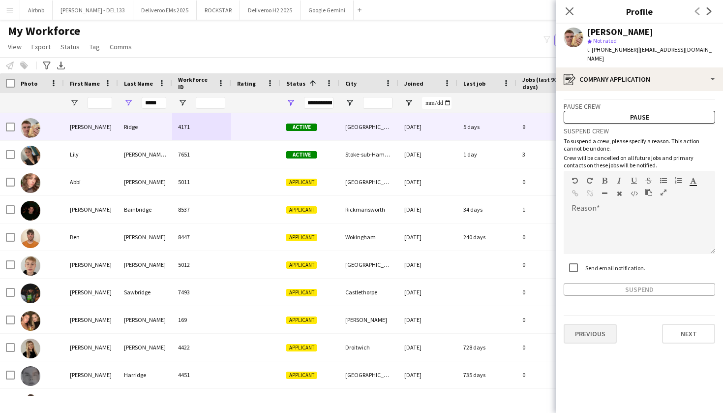
click at [602, 328] on button "Previous" at bounding box center [590, 334] width 53 height 20
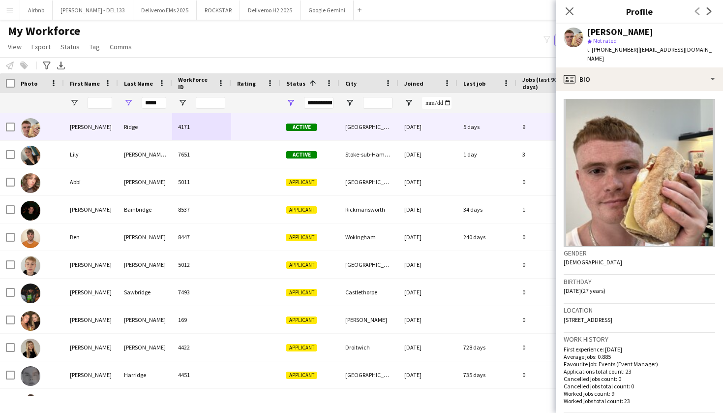
scroll to position [0, 0]
click at [607, 48] on span "t. +447539225887" at bounding box center [612, 49] width 51 height 7
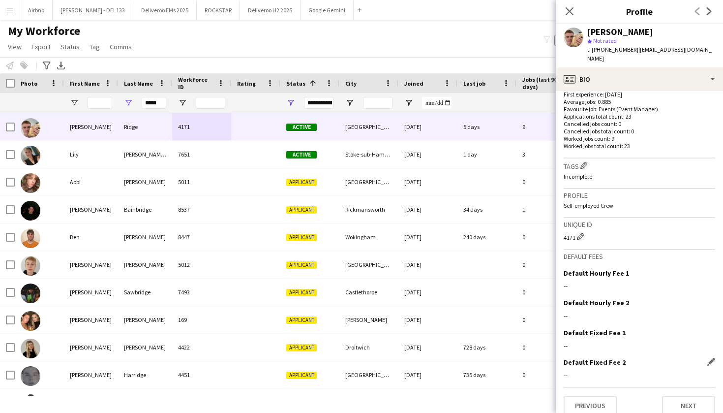
scroll to position [254, 0]
click at [579, 396] on button "Previous" at bounding box center [590, 406] width 53 height 20
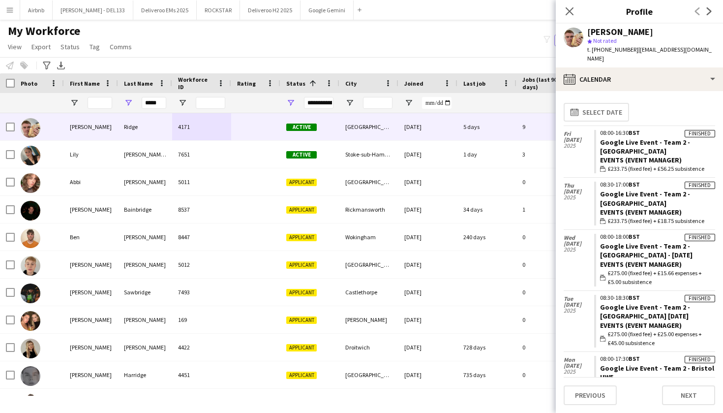
click at [8, 11] on app-icon "Menu" at bounding box center [10, 10] width 8 height 8
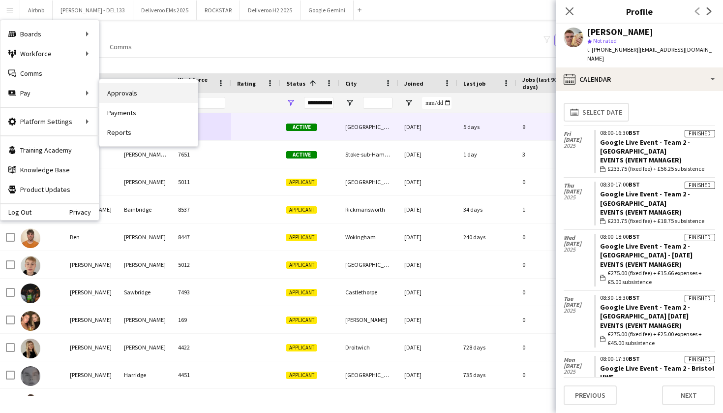
click at [137, 93] on link "Approvals" at bounding box center [148, 93] width 98 height 20
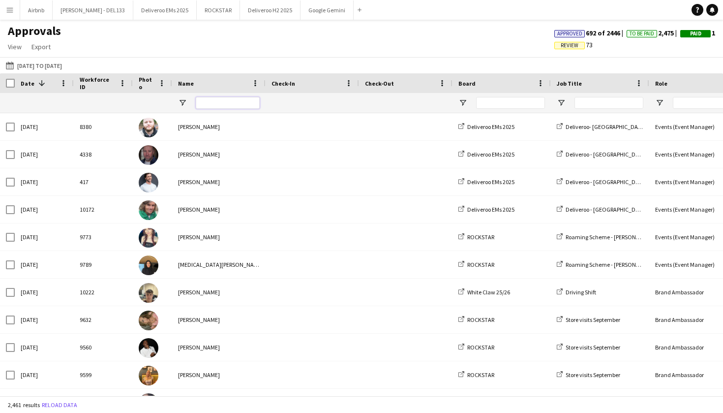
click at [230, 100] on input "Name Filter Input" at bounding box center [228, 103] width 64 height 12
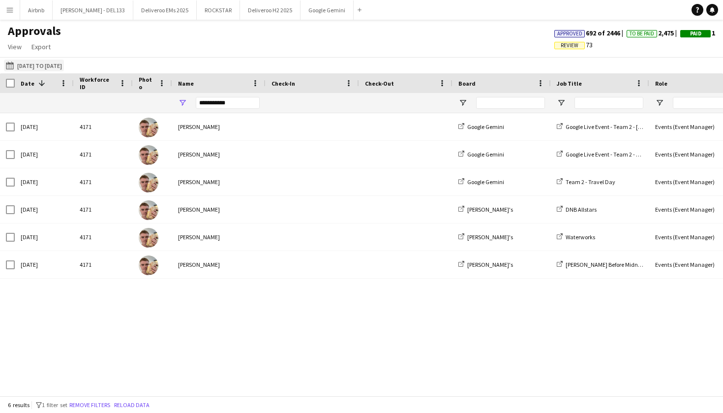
click at [64, 66] on button "01-07-2025 to 30-09-2025 01-07-2025 to 30-09-2025" at bounding box center [34, 66] width 60 height 12
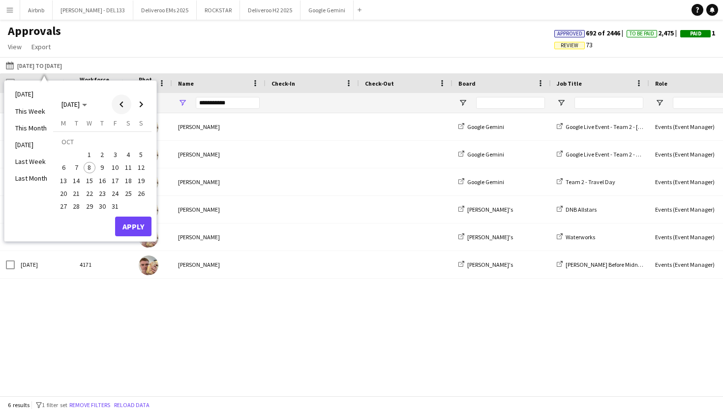
click at [123, 103] on span "Previous month" at bounding box center [122, 104] width 20 height 20
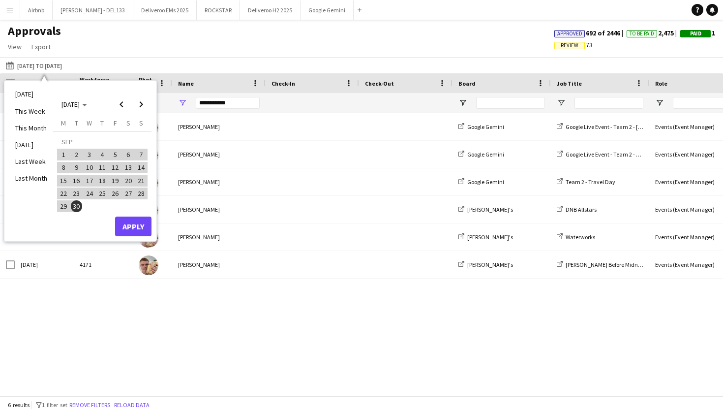
click at [84, 204] on table "Monday M Tuesday T Wednesday W Thursday T Friday F Saturday S Sunday S SEP 1 2 …" at bounding box center [102, 166] width 91 height 94
click at [74, 191] on span "23" at bounding box center [77, 193] width 12 height 12
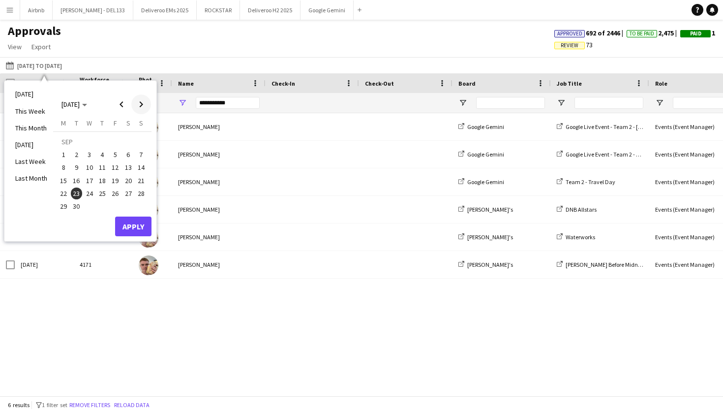
click at [142, 105] on span "Next month" at bounding box center [141, 104] width 20 height 20
click at [67, 168] on span "6" at bounding box center [64, 168] width 12 height 12
click at [131, 227] on button "Apply" at bounding box center [133, 226] width 36 height 20
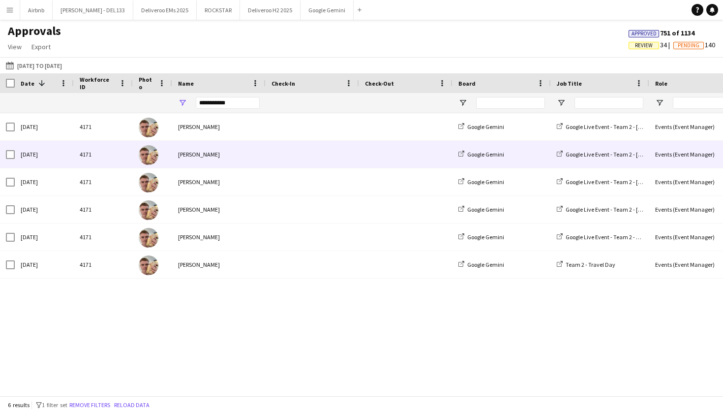
click at [172, 149] on div at bounding box center [152, 154] width 39 height 27
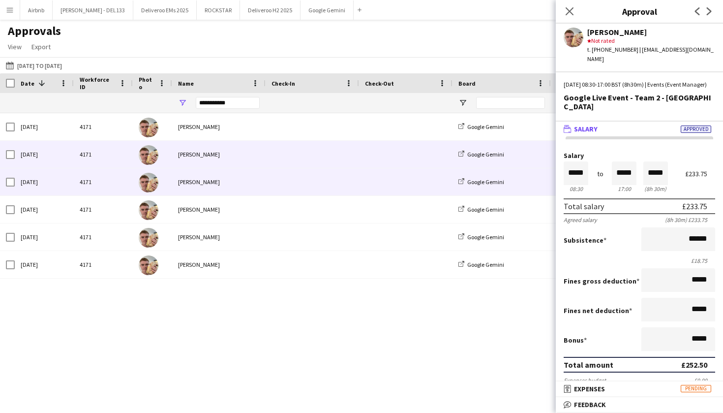
click at [330, 184] on span at bounding box center [313, 181] width 82 height 27
click at [327, 155] on span at bounding box center [313, 154] width 82 height 27
click at [322, 189] on span at bounding box center [313, 181] width 82 height 27
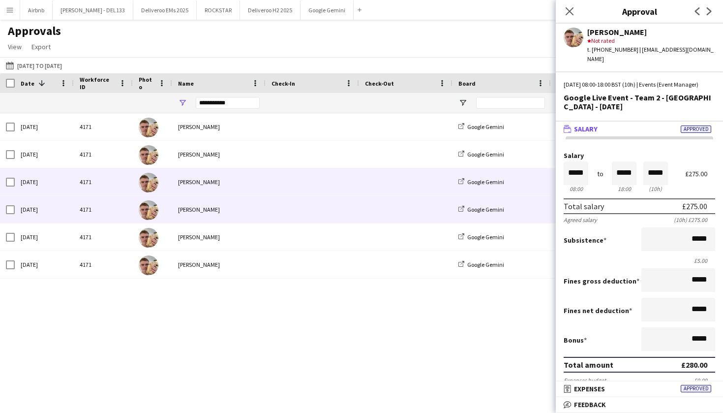
click at [315, 210] on span at bounding box center [313, 209] width 82 height 27
click at [312, 184] on span at bounding box center [313, 181] width 82 height 27
click at [309, 201] on span at bounding box center [313, 209] width 82 height 27
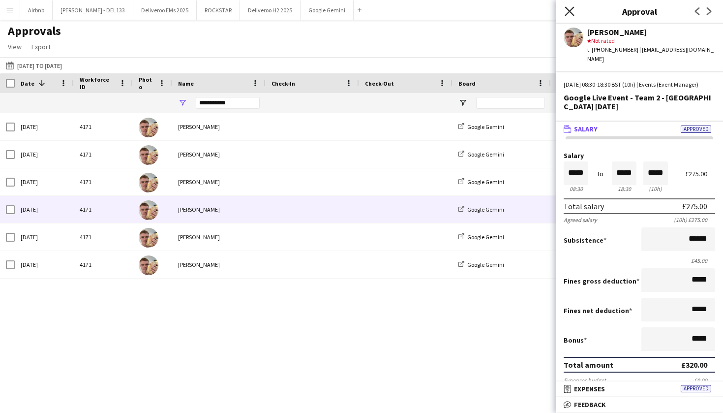
click at [568, 11] on icon "Close pop-in" at bounding box center [569, 10] width 9 height 9
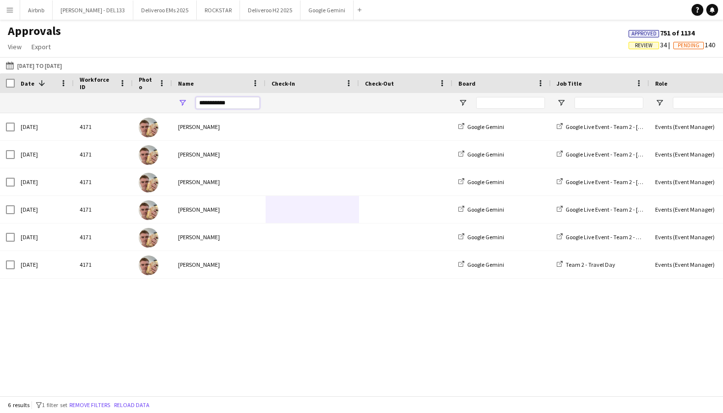
click at [236, 107] on input "**********" at bounding box center [228, 103] width 64 height 12
type input "*"
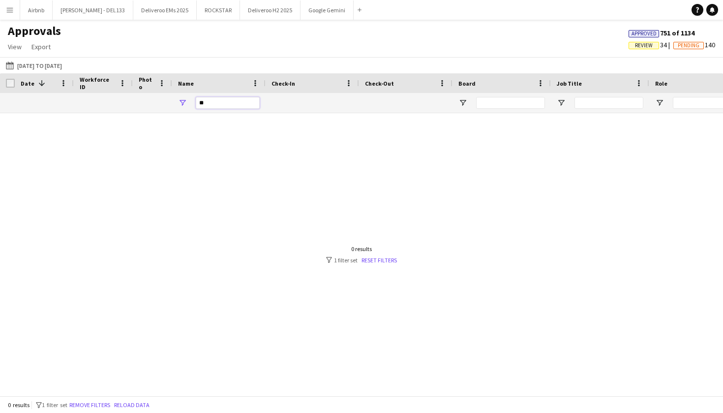
type input "*"
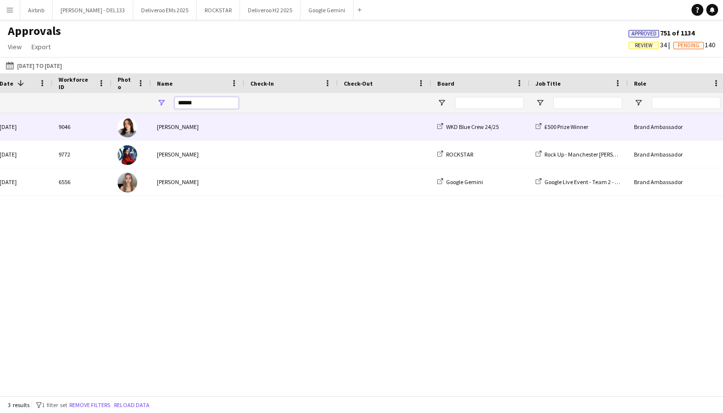
scroll to position [0, 51]
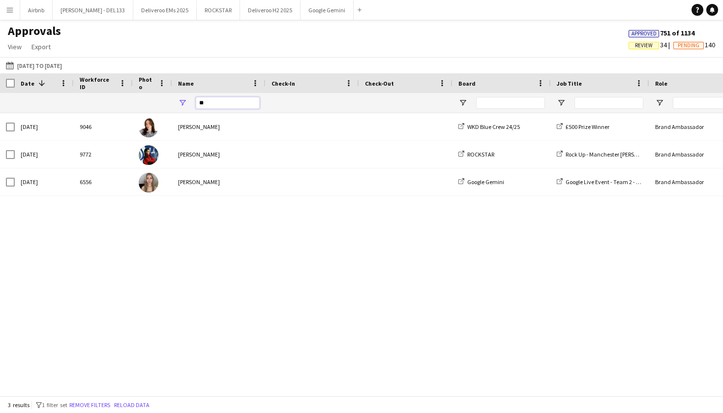
type input "*"
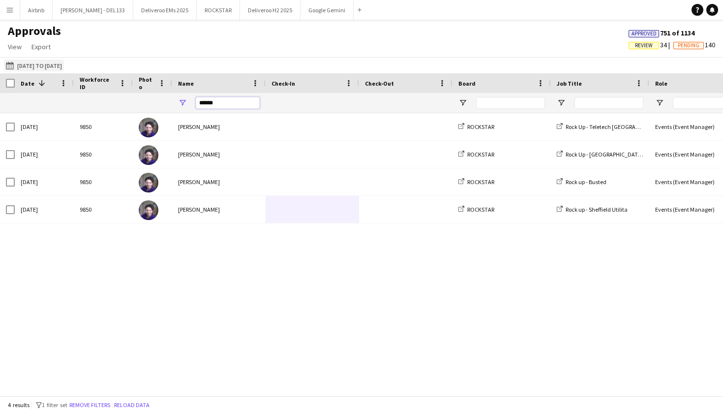
type input "******"
click at [40, 68] on button "01-07-2025 to 30-09-2025 23-09-2025 to 06-10-2025" at bounding box center [34, 66] width 60 height 12
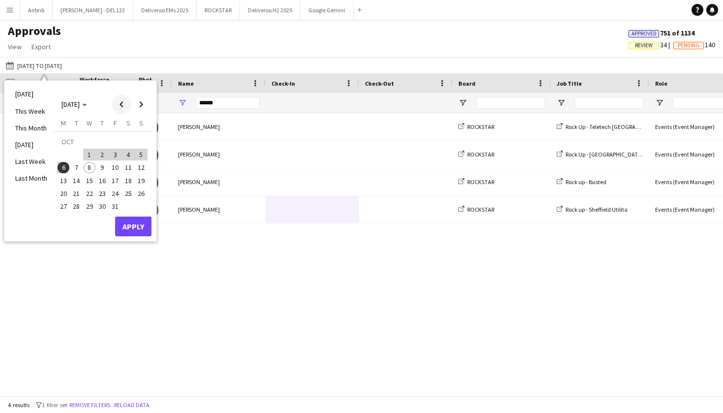
click at [125, 104] on span "Previous month" at bounding box center [122, 104] width 20 height 20
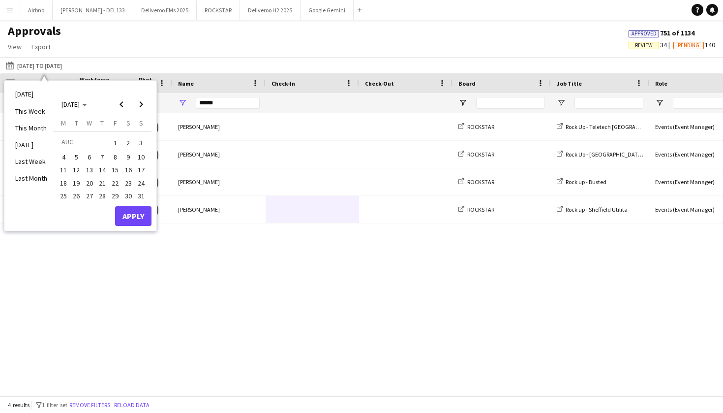
click at [114, 141] on span "1" at bounding box center [115, 143] width 12 height 14
click at [122, 106] on span "Previous month" at bounding box center [122, 104] width 20 height 20
click at [138, 142] on span "1" at bounding box center [141, 143] width 12 height 14
click at [143, 104] on span "Next month" at bounding box center [141, 104] width 20 height 20
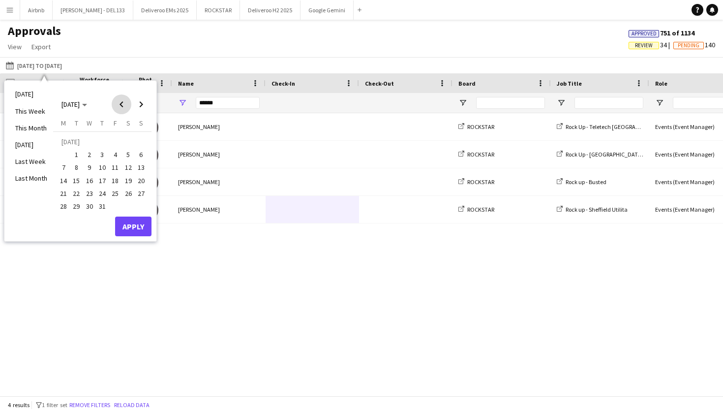
click at [125, 104] on span "Previous month" at bounding box center [122, 104] width 20 height 20
click at [66, 153] on span "2" at bounding box center [64, 157] width 12 height 12
click at [144, 101] on span "Next month" at bounding box center [141, 104] width 20 height 20
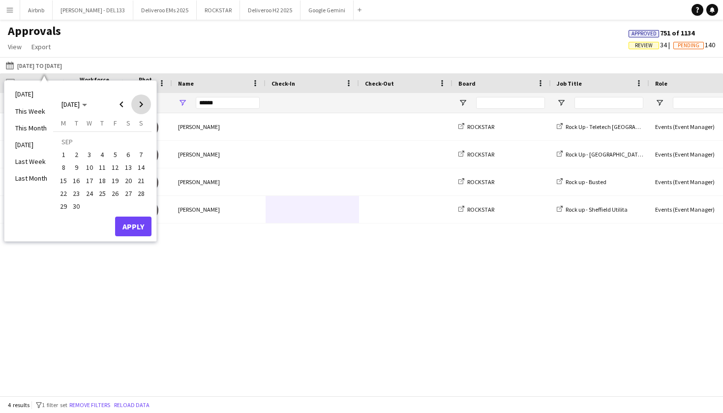
click at [144, 101] on span "Next month" at bounding box center [141, 104] width 20 height 20
click at [66, 170] on span "6" at bounding box center [64, 168] width 12 height 12
click at [139, 226] on button "Apply" at bounding box center [133, 226] width 36 height 20
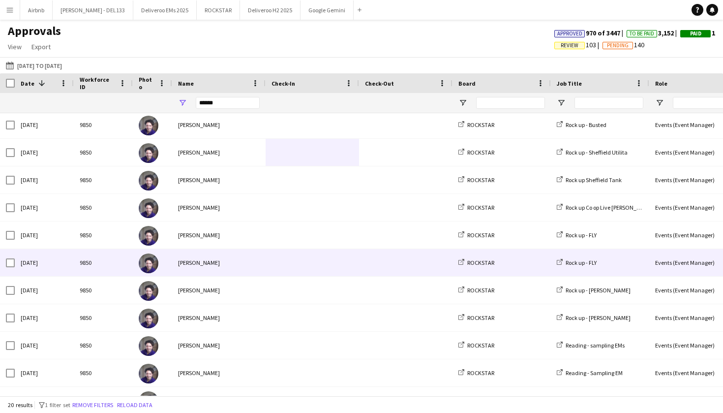
scroll to position [0, 16]
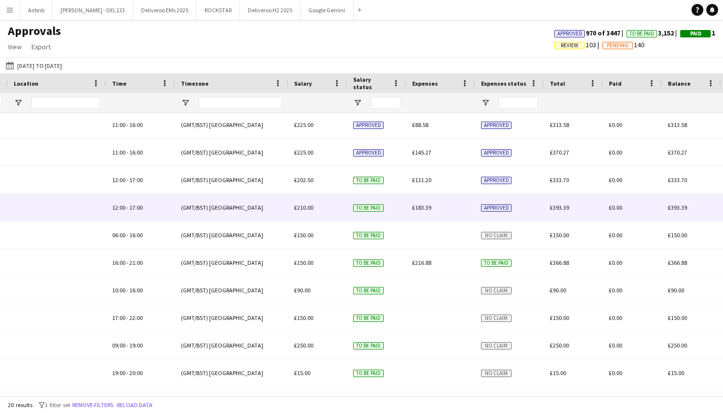
click at [534, 207] on div "Approved" at bounding box center [509, 207] width 69 height 27
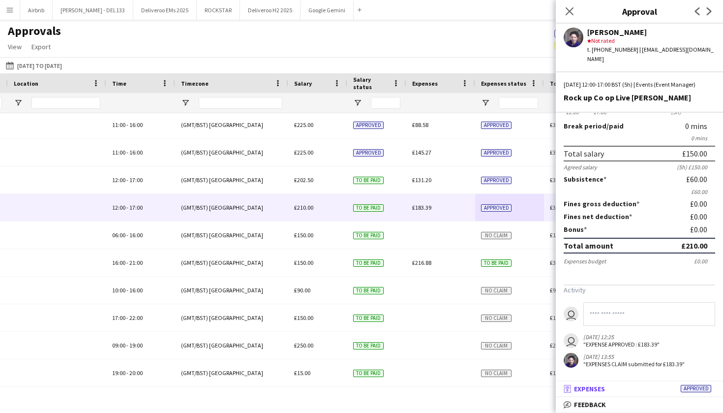
click at [657, 390] on mat-panel-title "receipt Expenses Approved" at bounding box center [637, 388] width 163 height 9
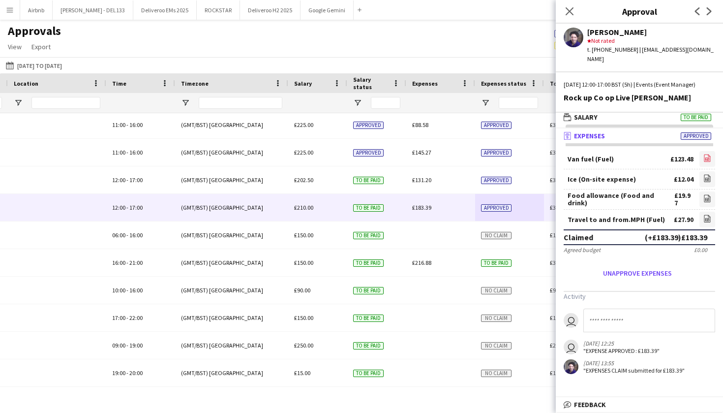
click at [704, 162] on icon "file-image" at bounding box center [708, 158] width 8 height 8
click at [571, 10] on icon at bounding box center [569, 10] width 9 height 9
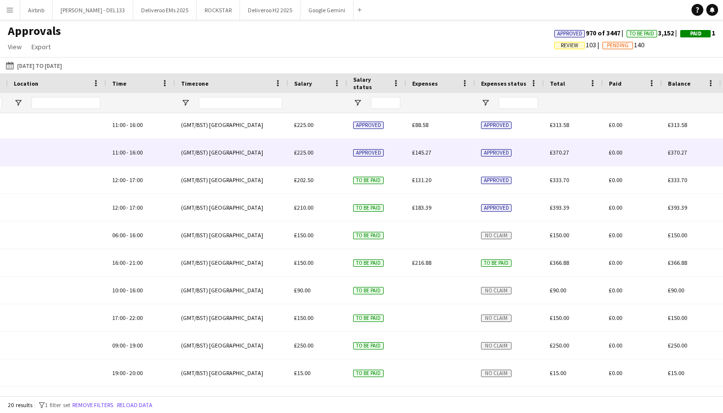
click at [565, 153] on span "£370.27" at bounding box center [559, 152] width 19 height 7
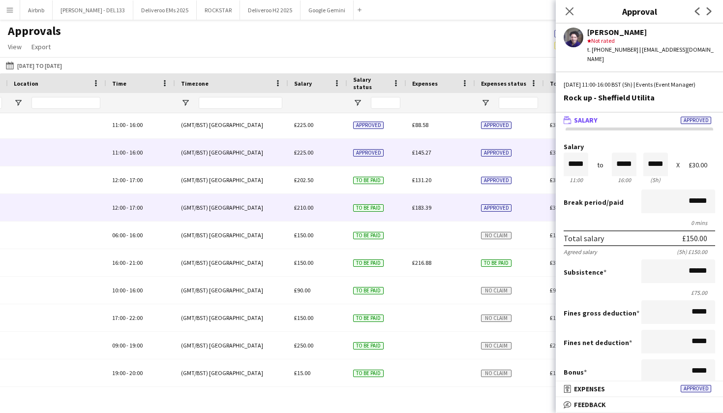
click at [523, 211] on div "Approved" at bounding box center [509, 207] width 69 height 27
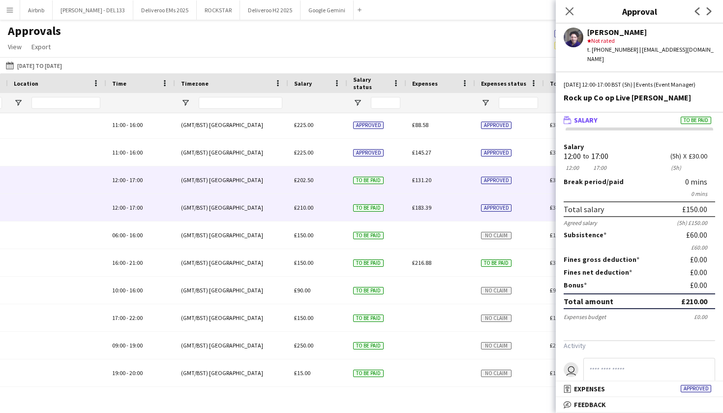
click at [527, 186] on div "Approved" at bounding box center [509, 179] width 69 height 27
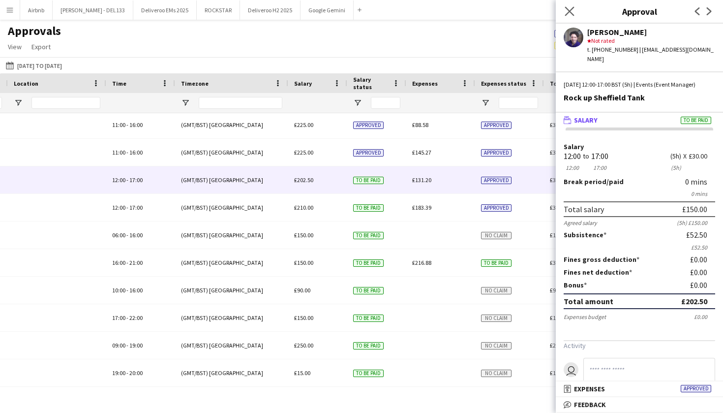
click at [575, 8] on app-icon "Close pop-in" at bounding box center [570, 11] width 14 height 14
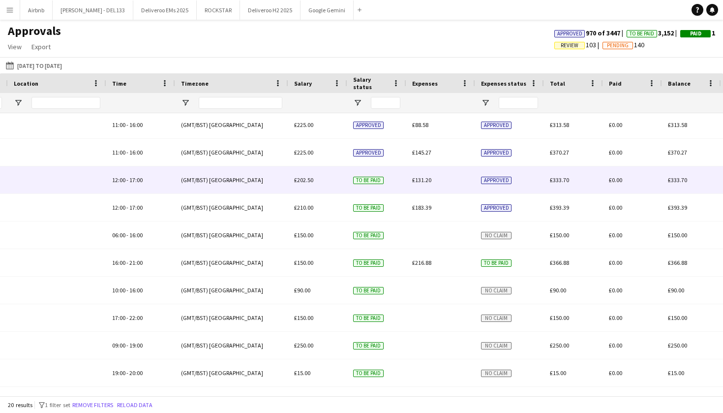
click at [561, 186] on div "£333.70" at bounding box center [573, 179] width 59 height 27
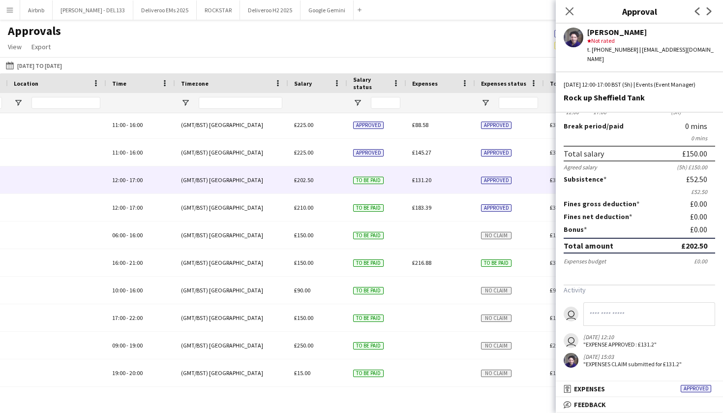
scroll to position [63, 0]
click at [605, 389] on span "Expenses" at bounding box center [589, 388] width 31 height 9
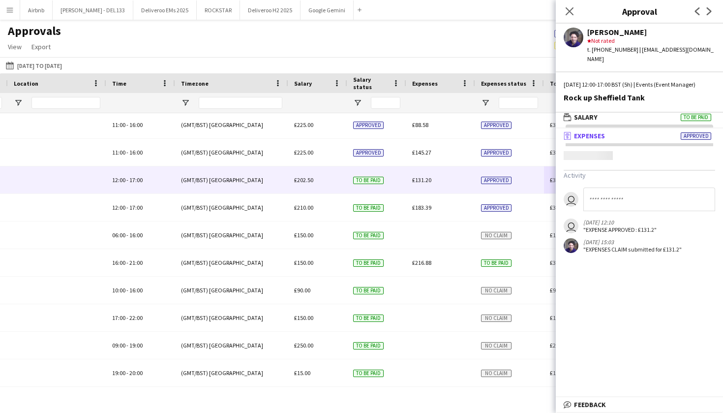
scroll to position [3, 0]
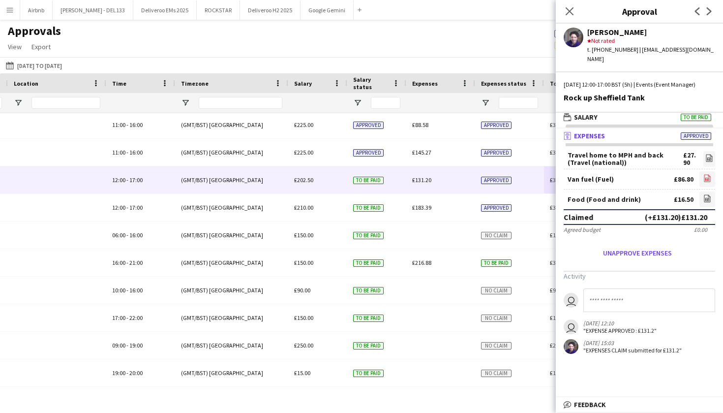
click at [706, 181] on icon at bounding box center [707, 179] width 4 height 3
click at [574, 12] on icon "Close pop-in" at bounding box center [569, 10] width 9 height 9
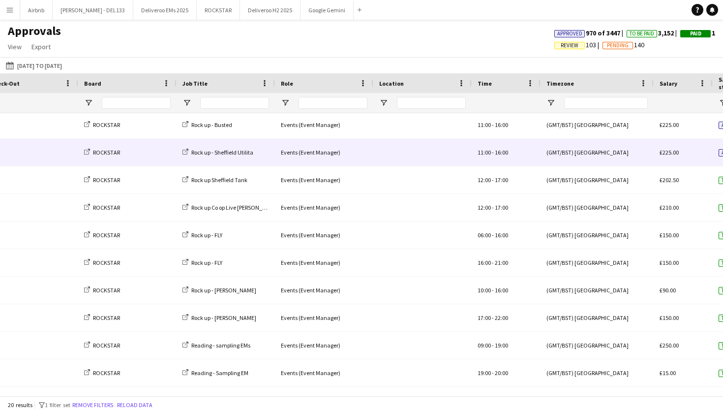
scroll to position [0, 79]
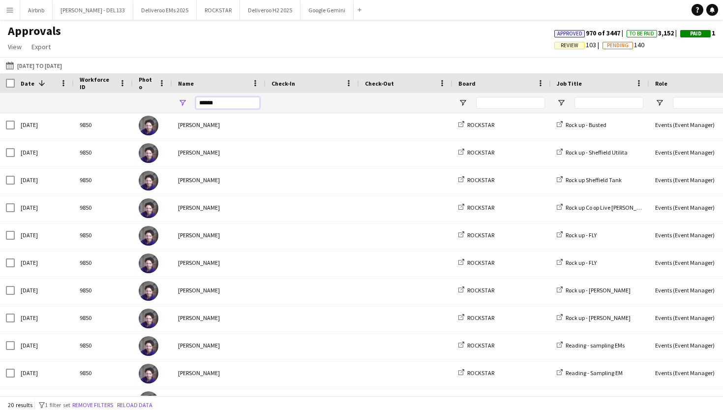
click at [223, 104] on input "******" at bounding box center [228, 103] width 64 height 12
type input "*"
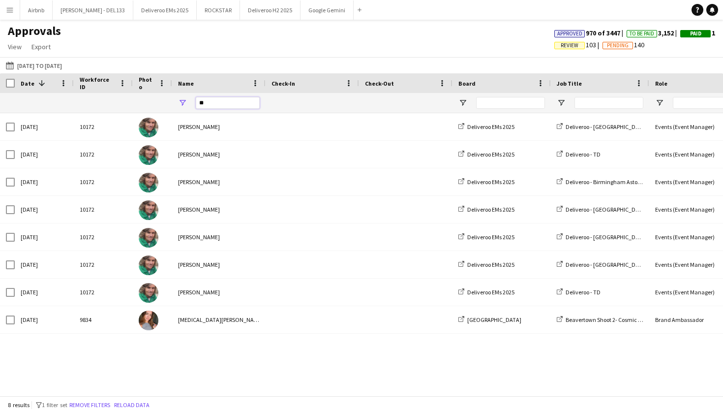
type input "*"
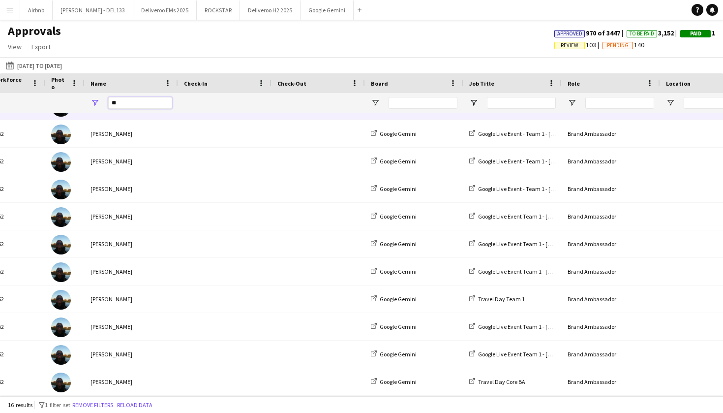
type input "*"
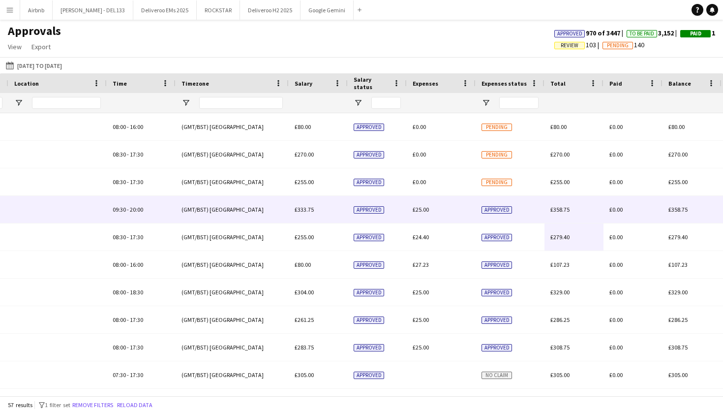
type input "*******"
click at [308, 212] on span "£333.75" at bounding box center [304, 209] width 19 height 7
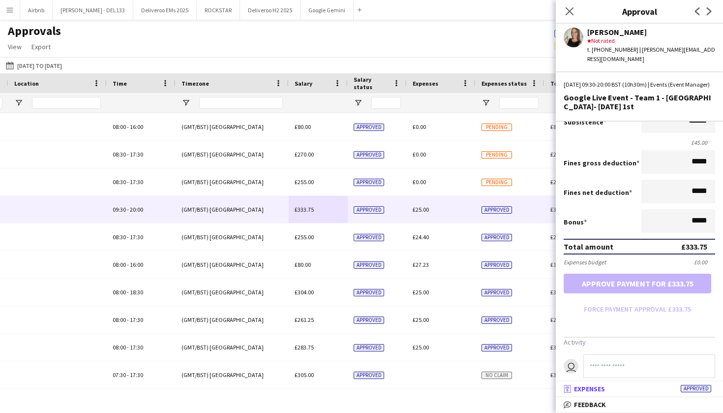
click at [632, 391] on mat-panel-title "receipt Expenses Approved" at bounding box center [637, 388] width 163 height 9
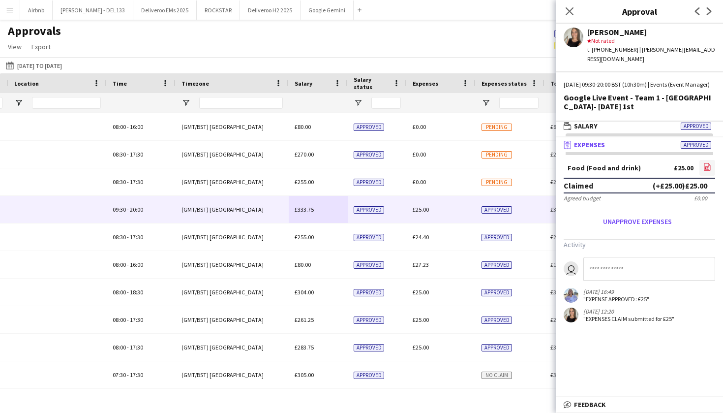
click at [706, 168] on icon "file-image" at bounding box center [708, 167] width 8 height 8
click at [652, 127] on mat-panel-title "wallet Salary Approved" at bounding box center [637, 126] width 163 height 9
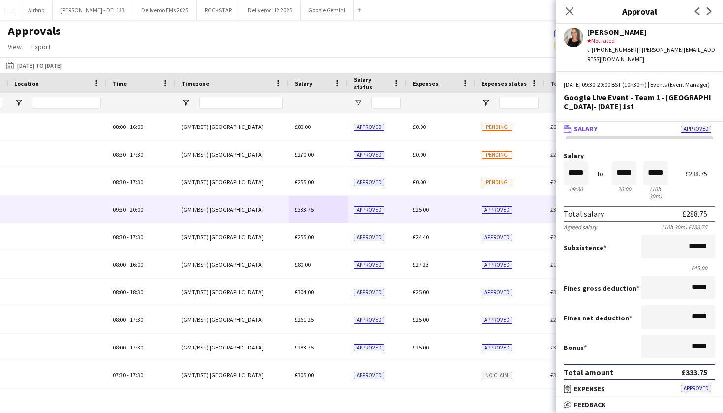
scroll to position [0, 0]
click at [573, 13] on icon "Close pop-in" at bounding box center [569, 10] width 9 height 9
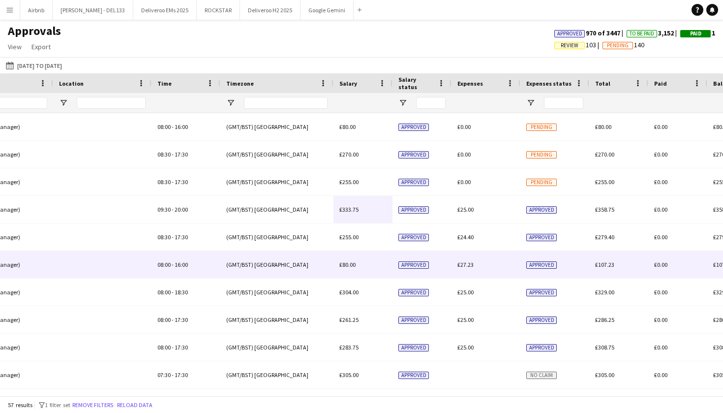
scroll to position [0, 648]
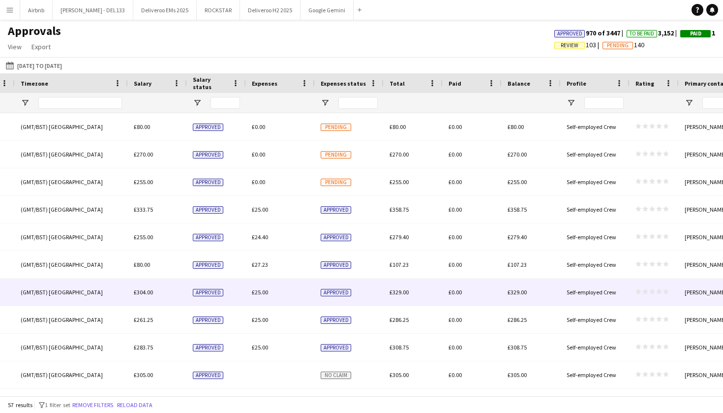
click at [329, 291] on span "Approved" at bounding box center [336, 292] width 31 height 7
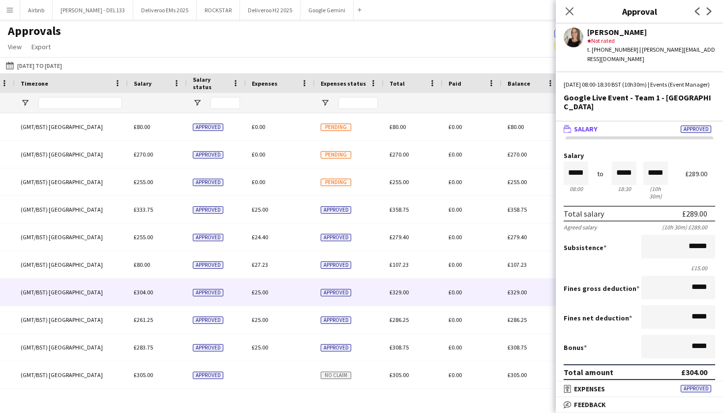
click at [630, 124] on mat-panel-title "wallet Salary Approved" at bounding box center [637, 128] width 163 height 9
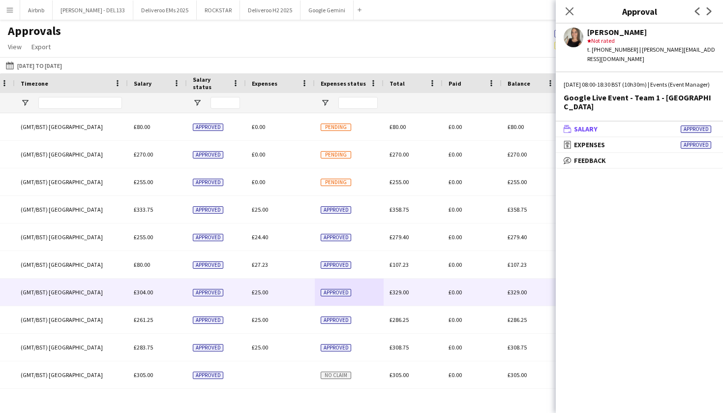
click at [630, 124] on mat-panel-title "wallet Salary Approved" at bounding box center [637, 128] width 163 height 9
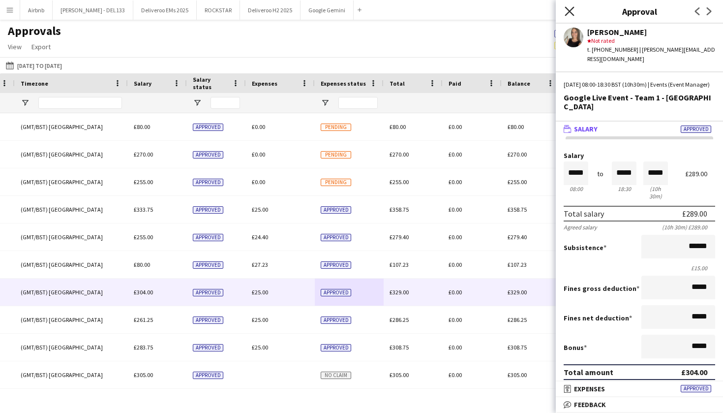
click at [570, 11] on icon at bounding box center [569, 10] width 9 height 9
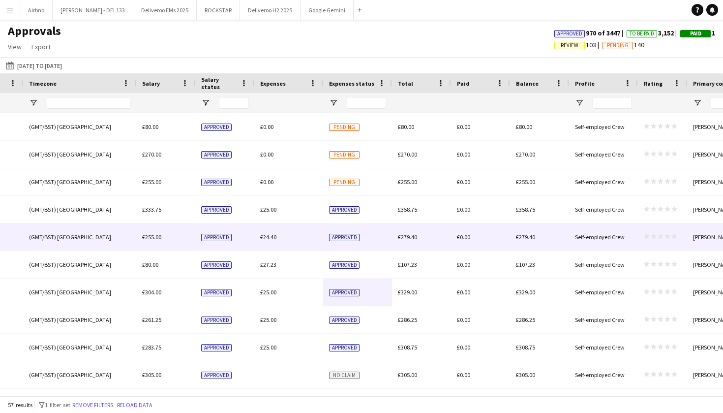
scroll to position [0, 880]
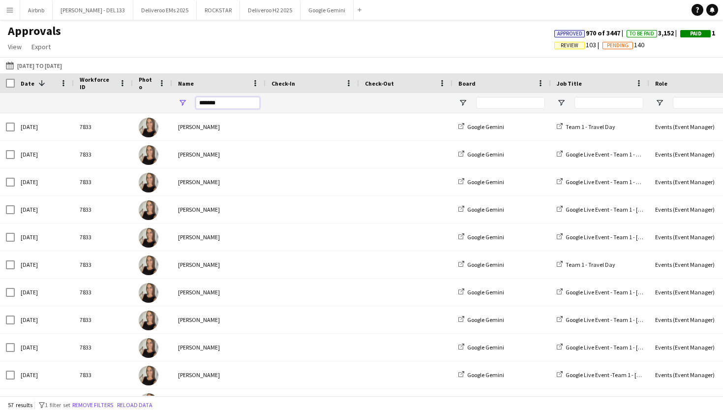
click at [223, 106] on input "*******" at bounding box center [228, 103] width 64 height 12
type input "*"
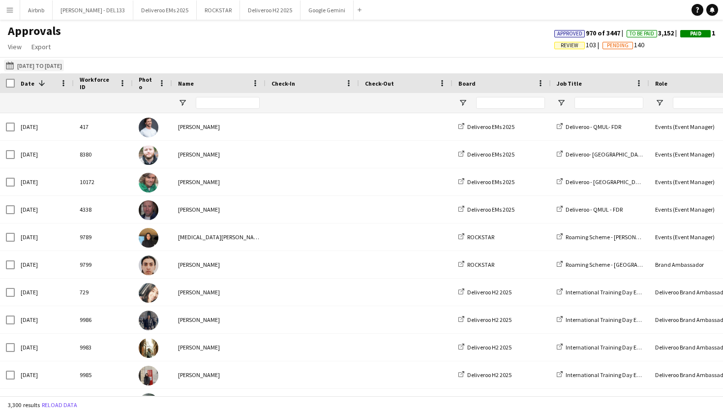
click at [64, 63] on button "01-07-2025 to 30-09-2025 02-06-2025 to 06-10-2025" at bounding box center [34, 66] width 60 height 12
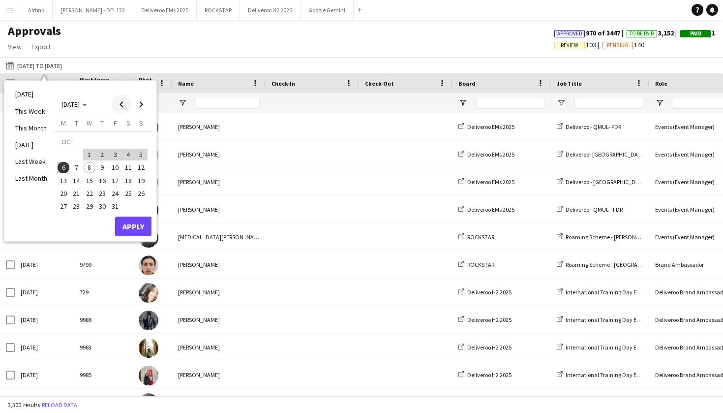
click at [124, 104] on span "Previous month" at bounding box center [122, 104] width 20 height 20
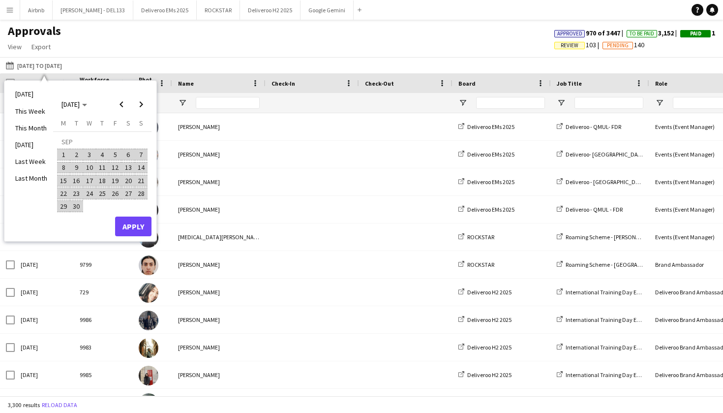
click at [123, 193] on span "27" at bounding box center [129, 193] width 12 height 12
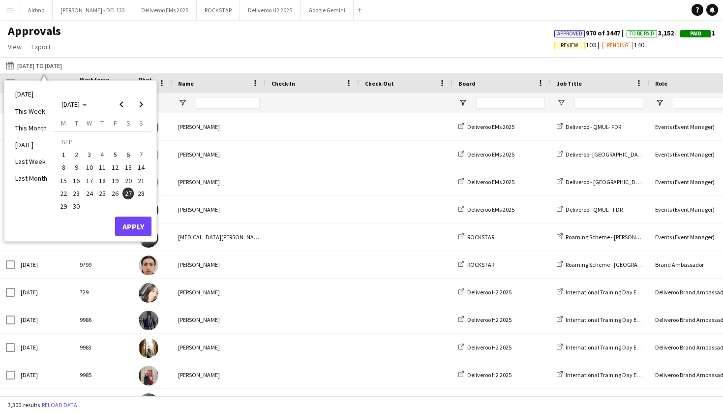
click at [130, 228] on button "Apply" at bounding box center [133, 226] width 36 height 20
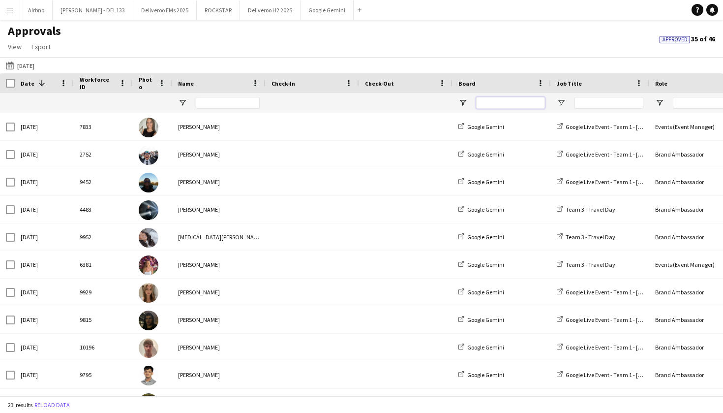
click at [509, 104] on input "Board Filter Input" at bounding box center [510, 103] width 69 height 12
type input "******"
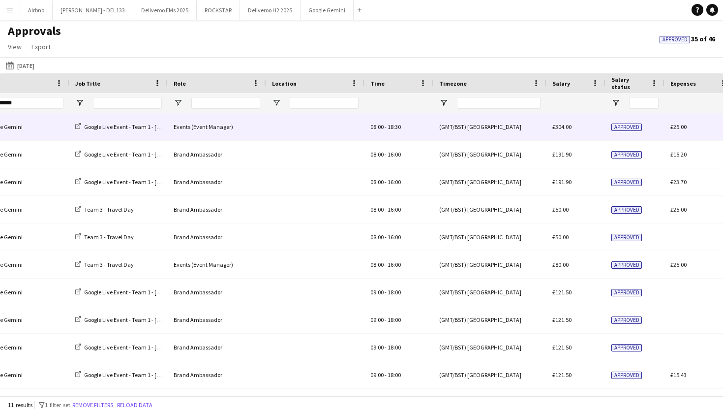
click at [472, 130] on div "(GMT/BST) [GEOGRAPHIC_DATA]" at bounding box center [489, 126] width 113 height 27
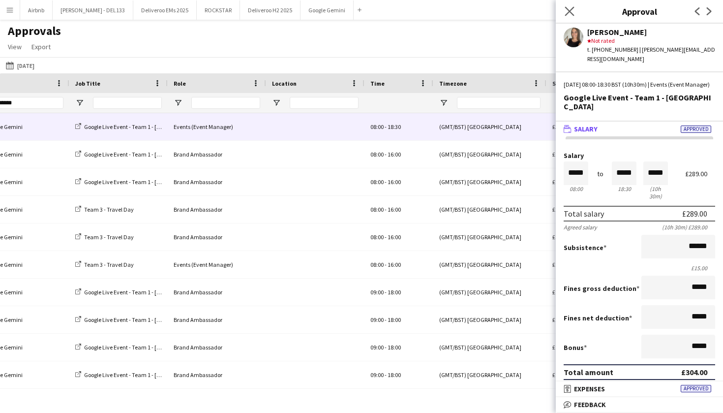
click at [574, 7] on icon at bounding box center [569, 10] width 9 height 9
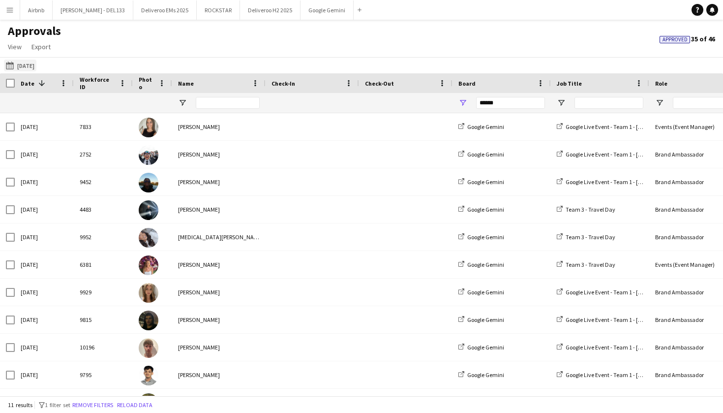
click at [36, 63] on button "27-09-2025 27-09-2025" at bounding box center [20, 66] width 32 height 12
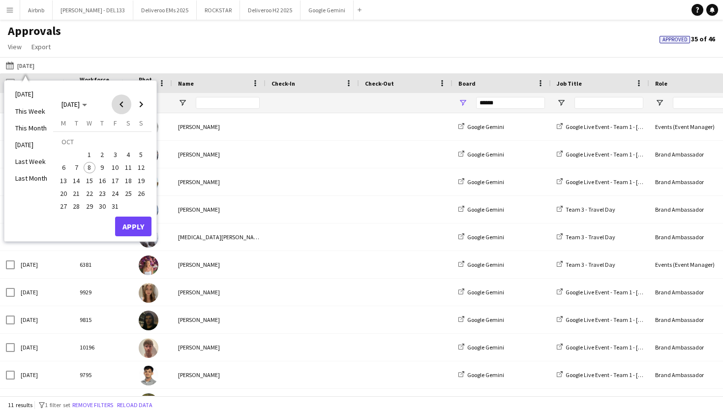
click at [118, 102] on span "Previous month" at bounding box center [122, 104] width 20 height 20
click at [63, 154] on span "1" at bounding box center [64, 155] width 12 height 12
click at [142, 107] on span "Next month" at bounding box center [141, 104] width 20 height 20
click at [63, 170] on span "6" at bounding box center [64, 168] width 12 height 12
click at [136, 223] on button "Apply" at bounding box center [133, 226] width 36 height 20
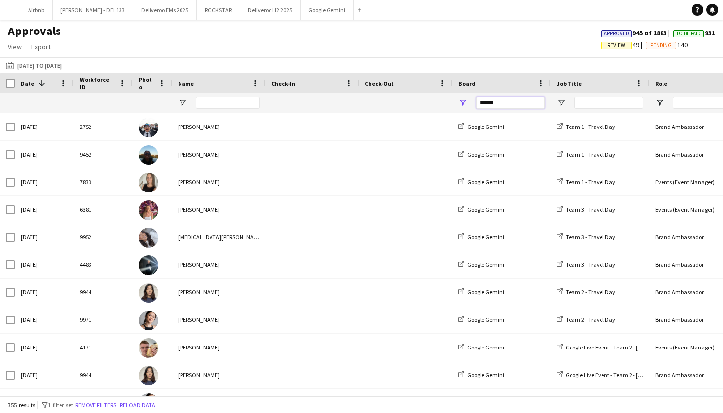
click at [510, 103] on input "******" at bounding box center [510, 103] width 69 height 12
type input "*"
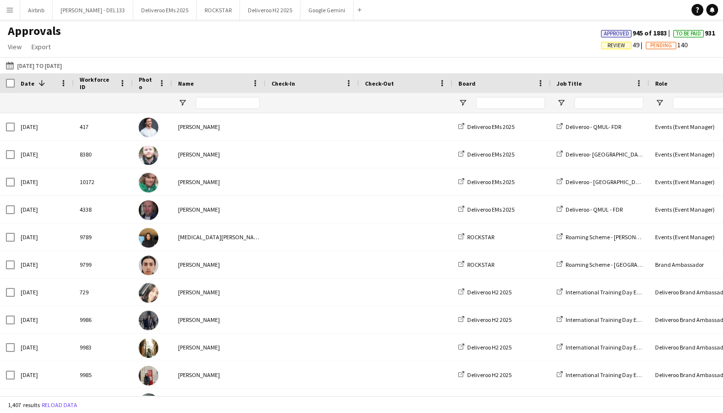
click at [208, 110] on div at bounding box center [228, 103] width 64 height 20
click at [208, 109] on div at bounding box center [228, 103] width 64 height 20
click at [208, 106] on input "Name Filter Input" at bounding box center [228, 103] width 64 height 12
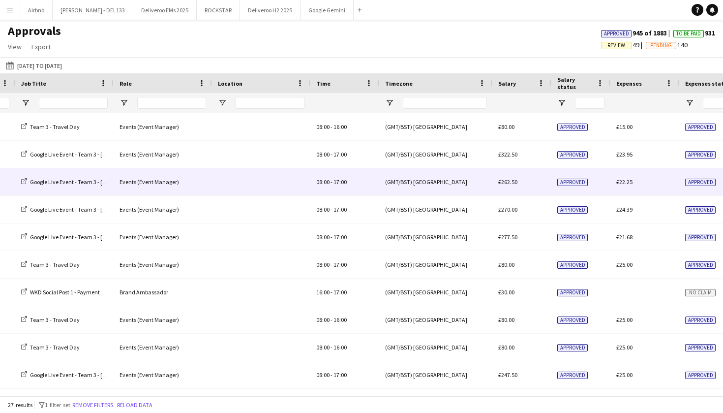
type input "****"
click at [442, 190] on div "(GMT/BST) [GEOGRAPHIC_DATA]" at bounding box center [435, 181] width 113 height 27
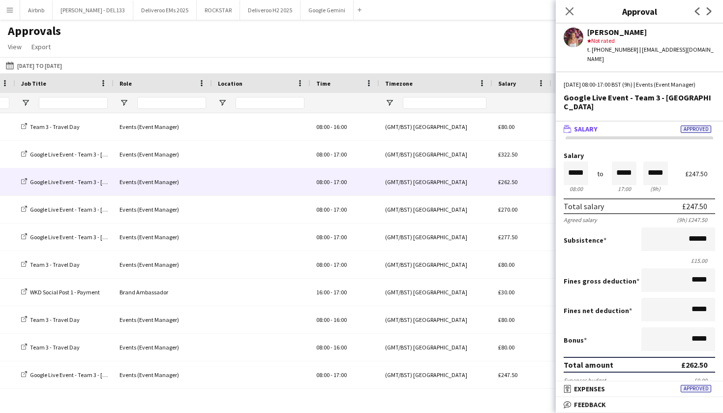
click at [614, 127] on mat-panel-title "wallet Salary Approved" at bounding box center [637, 128] width 163 height 9
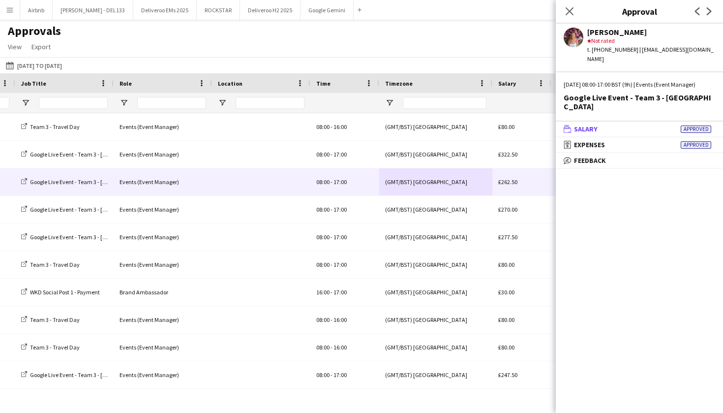
click at [614, 127] on mat-panel-title "wallet Salary Approved" at bounding box center [637, 128] width 163 height 9
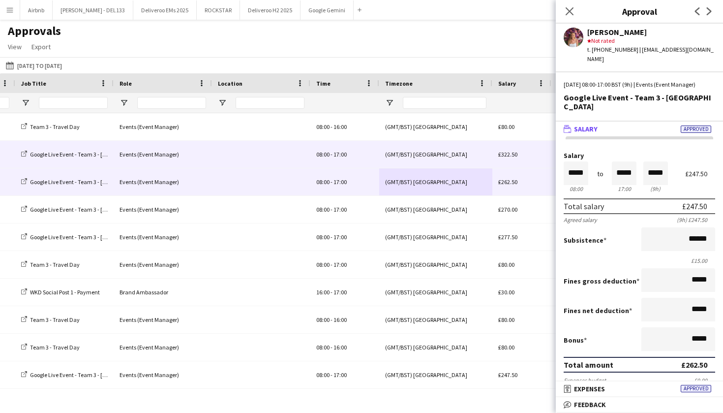
click at [495, 157] on div "£322.50" at bounding box center [521, 154] width 59 height 27
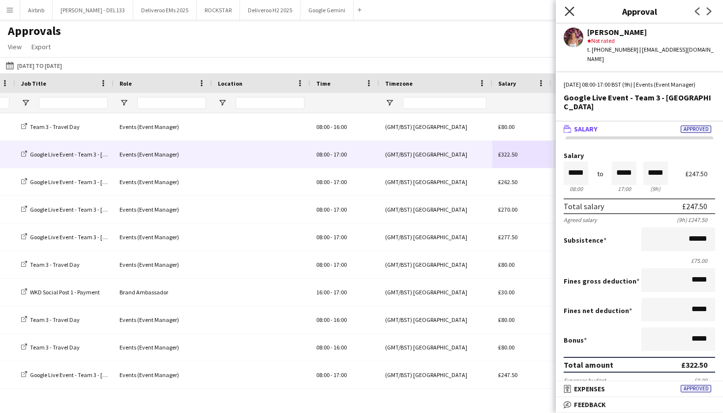
click at [569, 15] on icon "Close pop-in" at bounding box center [569, 10] width 9 height 9
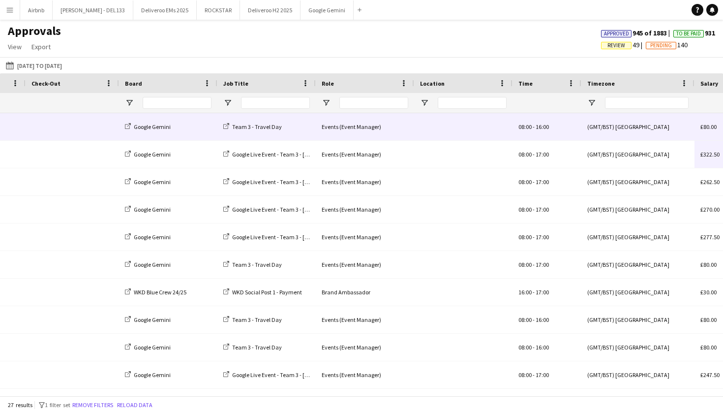
scroll to position [0, 230]
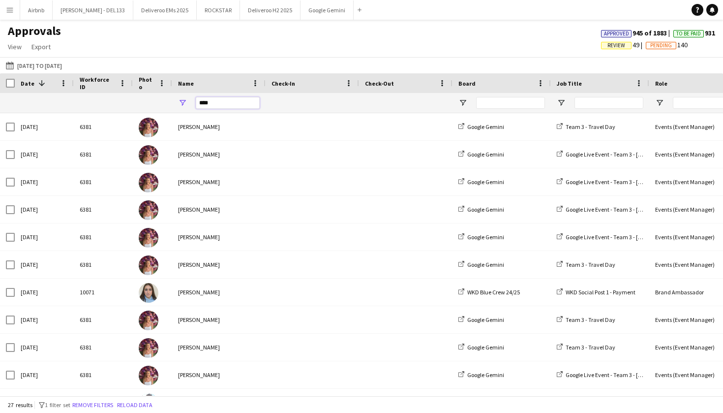
click at [230, 101] on input "****" at bounding box center [228, 103] width 64 height 12
type input "*"
paste input "******"
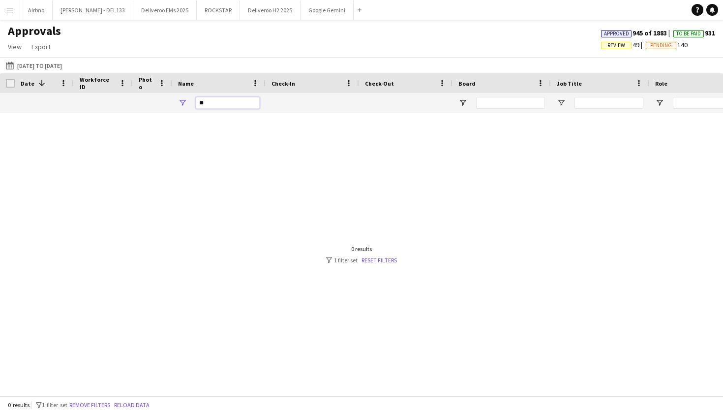
type input "*"
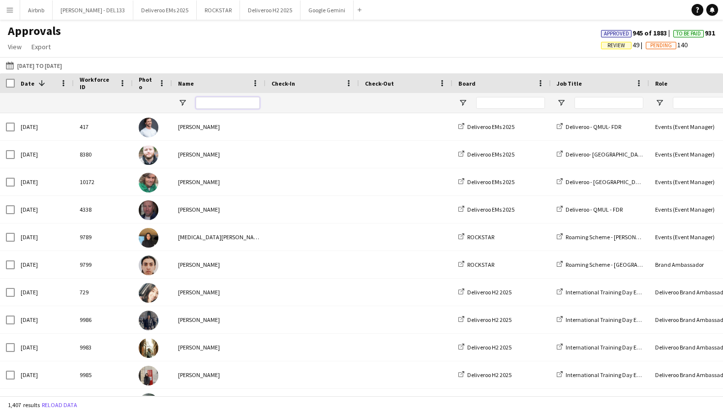
paste input "*******"
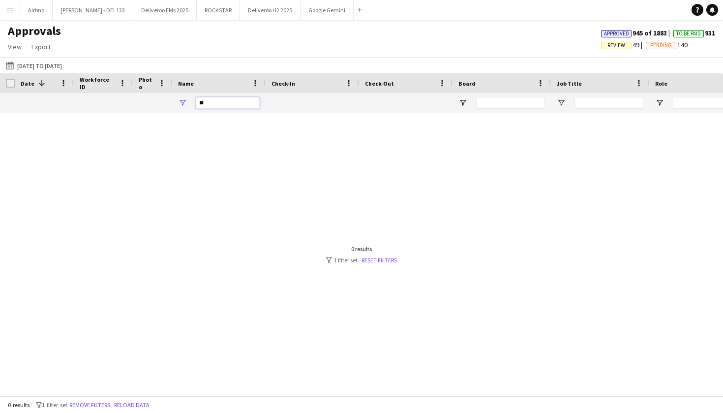
type input "*"
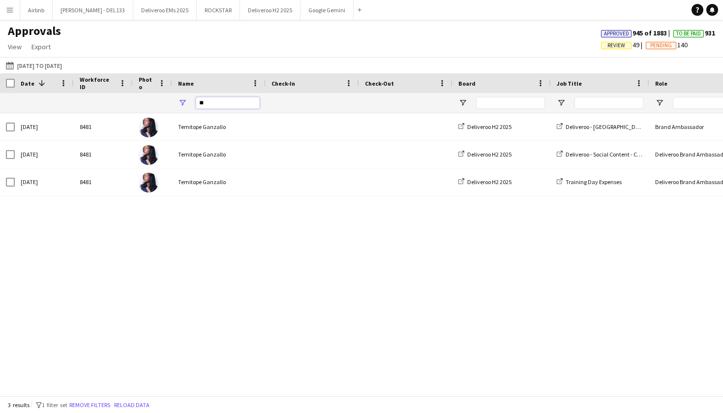
type input "*"
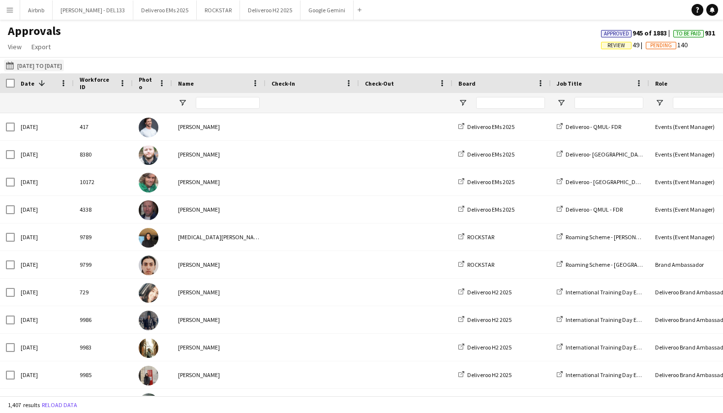
click at [38, 65] on button "27-09-2025 01-09-2025 to 06-10-2025" at bounding box center [34, 66] width 60 height 12
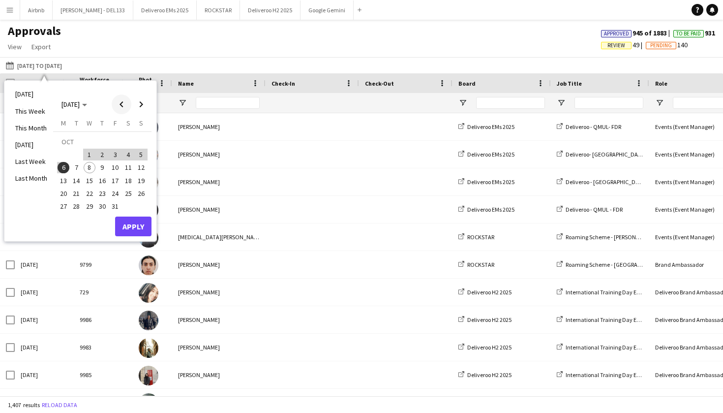
click at [120, 103] on span "Previous month" at bounding box center [122, 104] width 20 height 20
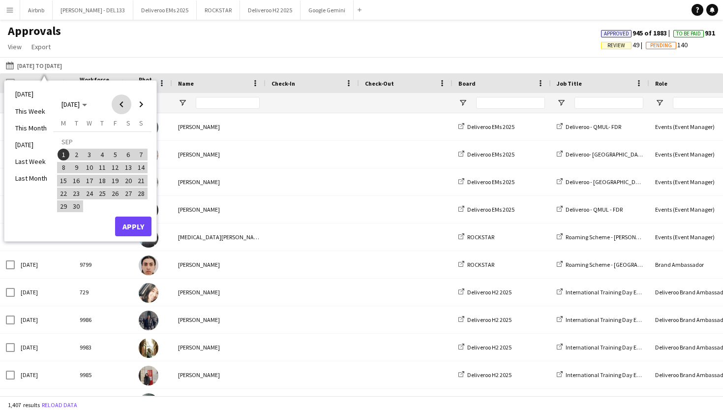
click at [120, 103] on span "Previous month" at bounding box center [122, 104] width 20 height 20
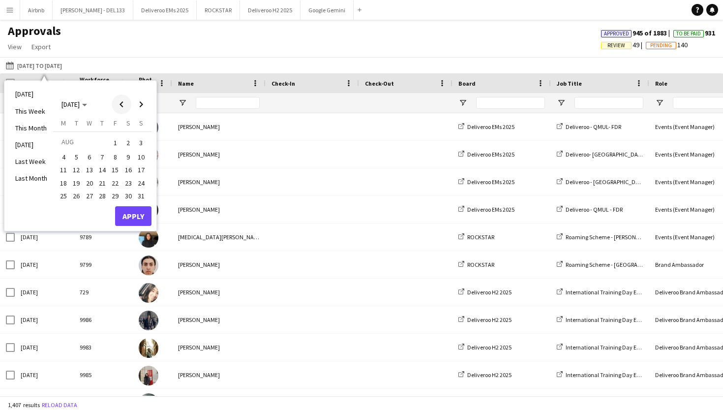
click at [120, 103] on span "Previous month" at bounding box center [122, 104] width 20 height 20
click at [76, 154] on span "1" at bounding box center [77, 155] width 12 height 12
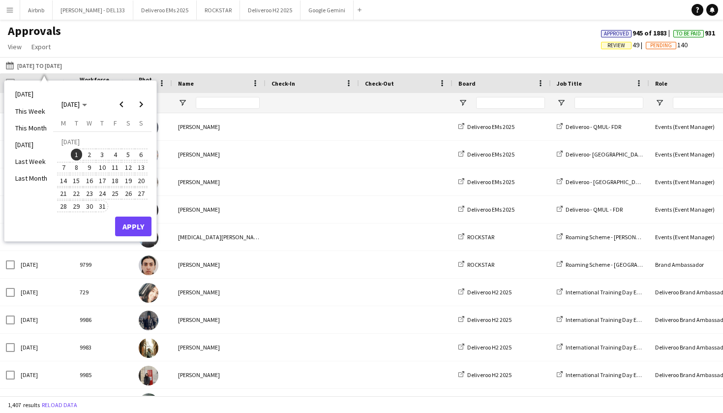
click at [103, 206] on span "31" at bounding box center [102, 206] width 12 height 12
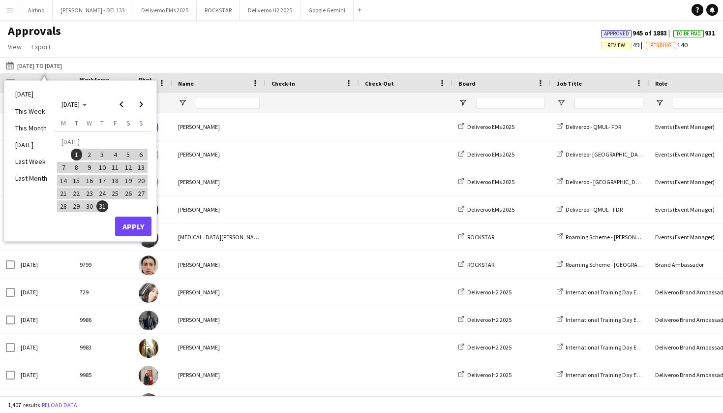
click at [136, 222] on button "Apply" at bounding box center [133, 226] width 36 height 20
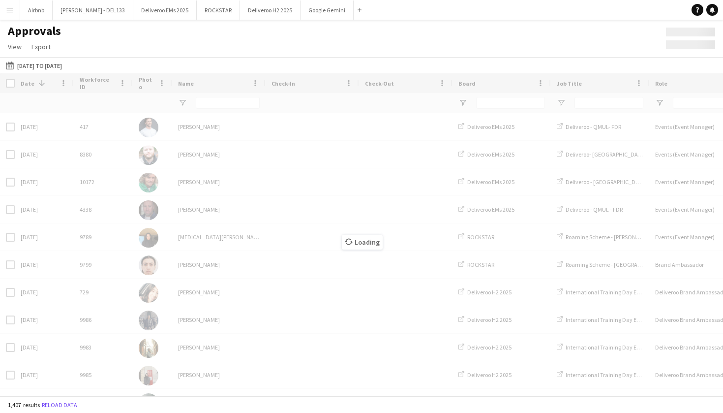
click at [217, 103] on div "Loading" at bounding box center [361, 234] width 723 height 322
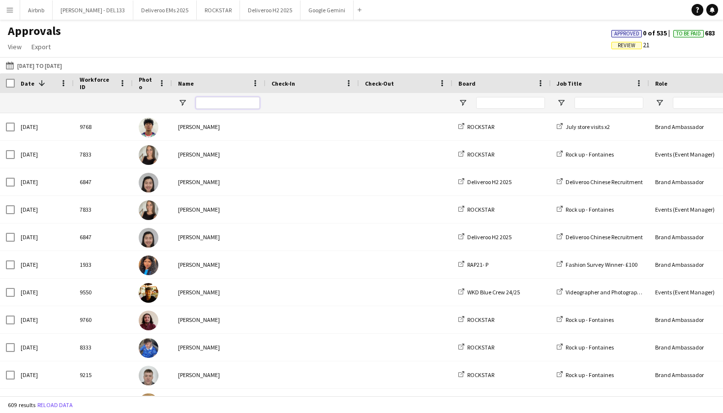
click at [217, 103] on input "Name Filter Input" at bounding box center [228, 103] width 64 height 12
type input "***"
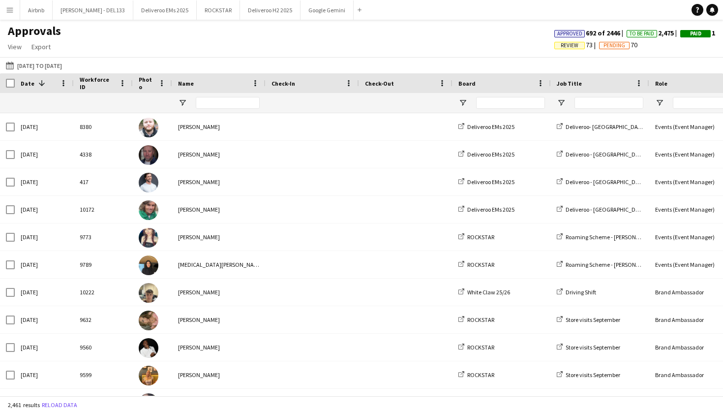
click at [12, 11] on app-icon "Menu" at bounding box center [10, 10] width 8 height 8
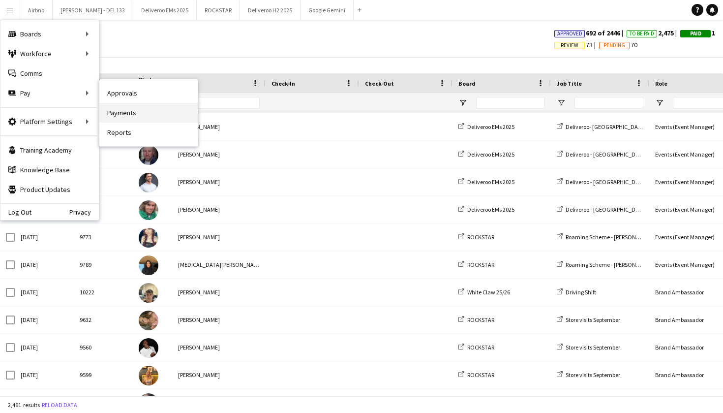
click at [122, 113] on link "Payments" at bounding box center [148, 113] width 98 height 20
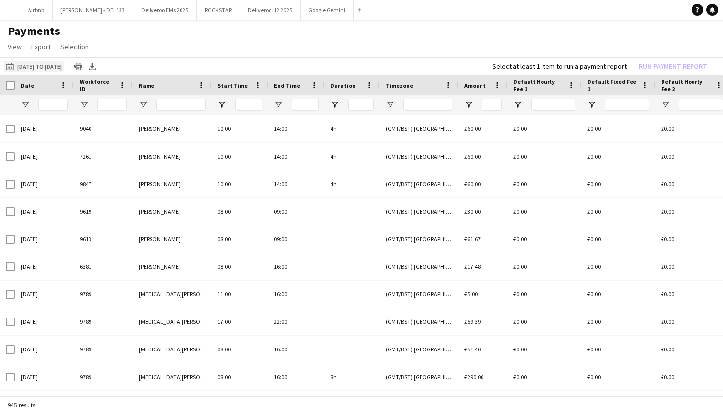
click at [53, 66] on button "[DATE] to [DATE] [DATE] to [DATE]" at bounding box center [34, 67] width 60 height 12
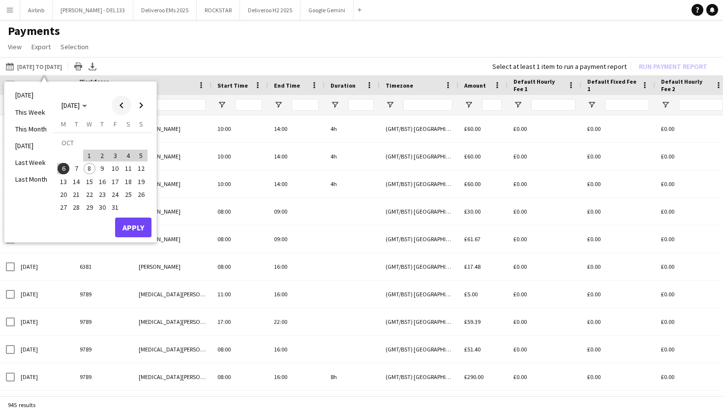
click at [121, 105] on span "Previous month" at bounding box center [122, 105] width 20 height 20
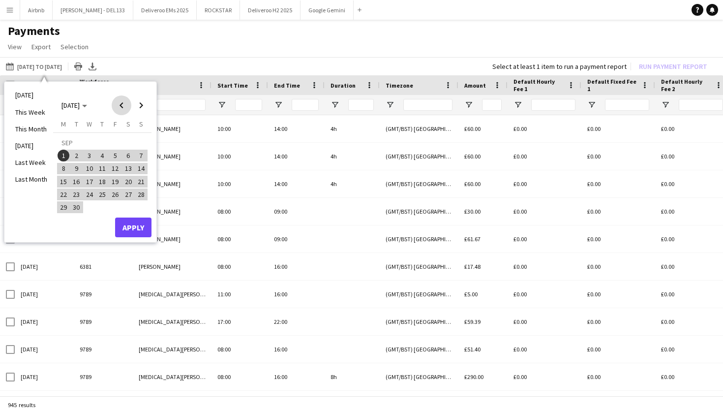
click at [121, 105] on span "Previous month" at bounding box center [122, 105] width 20 height 20
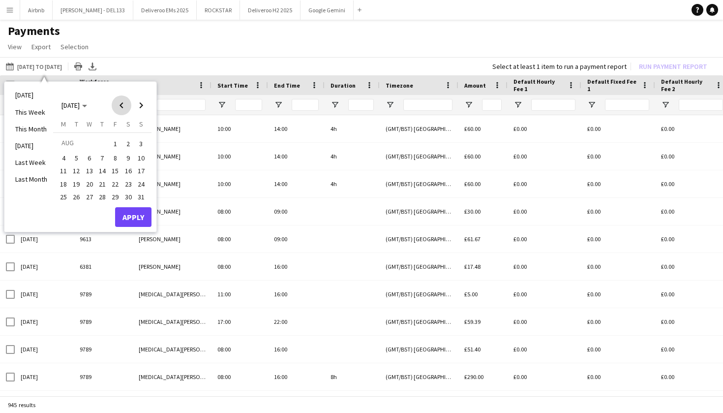
click at [121, 105] on span "Previous month" at bounding box center [122, 105] width 20 height 20
click at [138, 106] on span "Next month" at bounding box center [141, 105] width 20 height 20
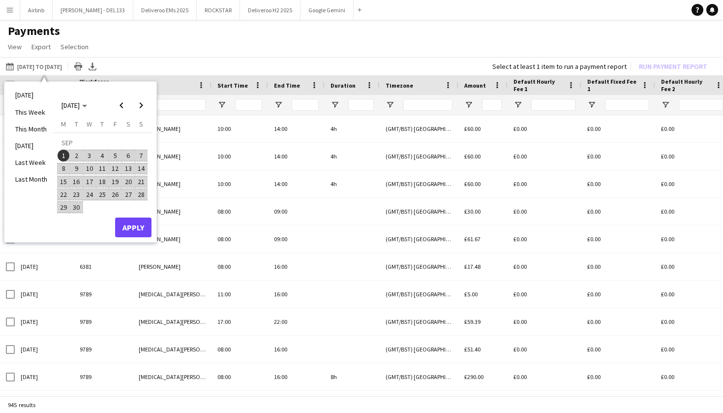
click at [65, 193] on span "22" at bounding box center [64, 194] width 12 height 12
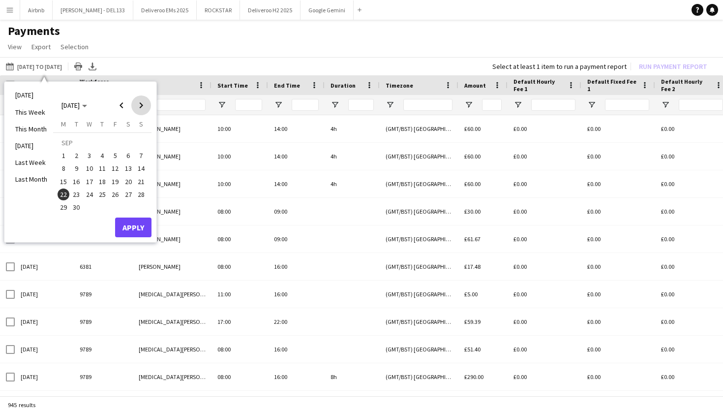
click at [141, 109] on span "Next month" at bounding box center [141, 105] width 20 height 20
click at [66, 170] on span "6" at bounding box center [64, 169] width 12 height 12
click at [126, 222] on button "Apply" at bounding box center [133, 227] width 36 height 20
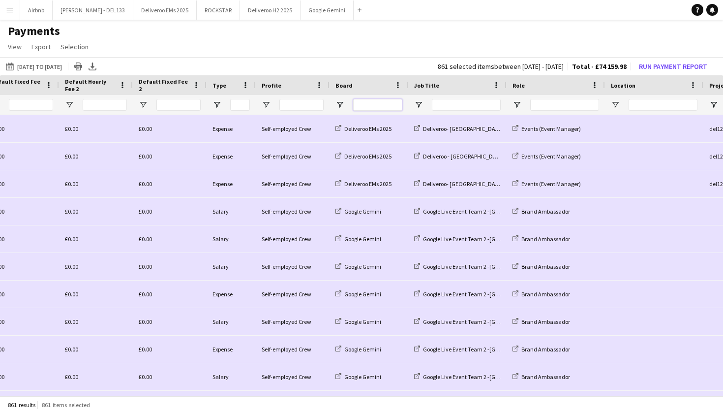
click at [377, 103] on input "Board Filter Input" at bounding box center [377, 105] width 49 height 12
type input "******"
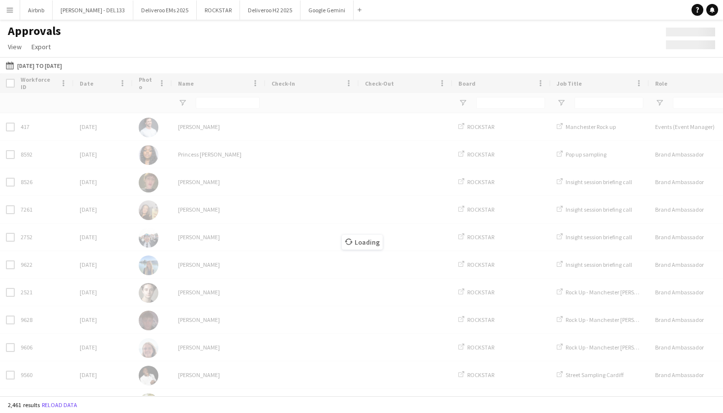
click at [440, 33] on div "Approvals View Customise view Customise filters Reset Filters Reset View Reset …" at bounding box center [361, 40] width 723 height 33
click at [7, 11] on app-icon "Menu" at bounding box center [10, 10] width 8 height 8
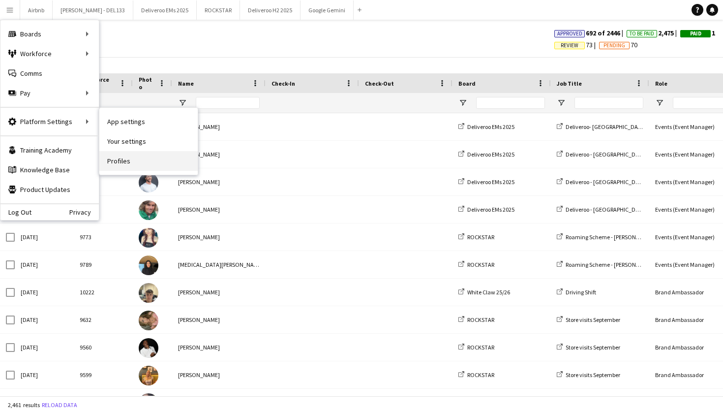
click at [125, 160] on link "Profiles" at bounding box center [148, 161] width 98 height 20
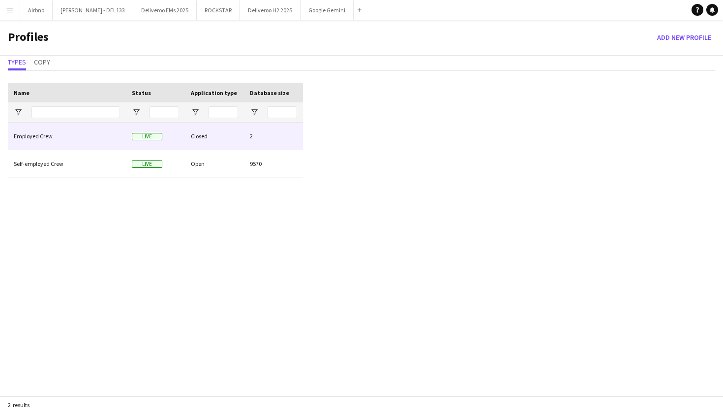
click at [67, 138] on div "Employed Crew" at bounding box center [67, 136] width 118 height 27
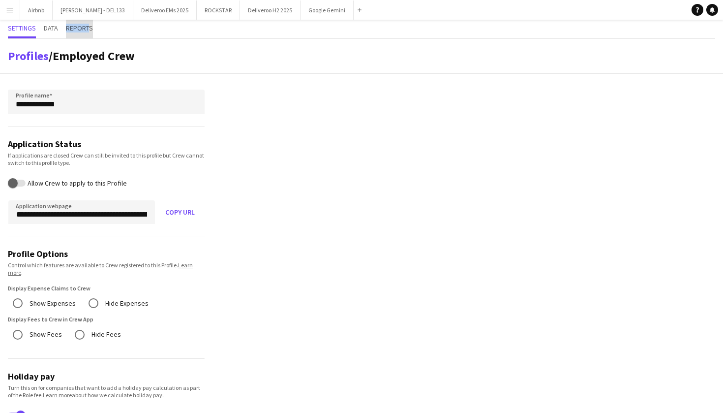
click at [90, 24] on span "Reports" at bounding box center [79, 29] width 27 height 19
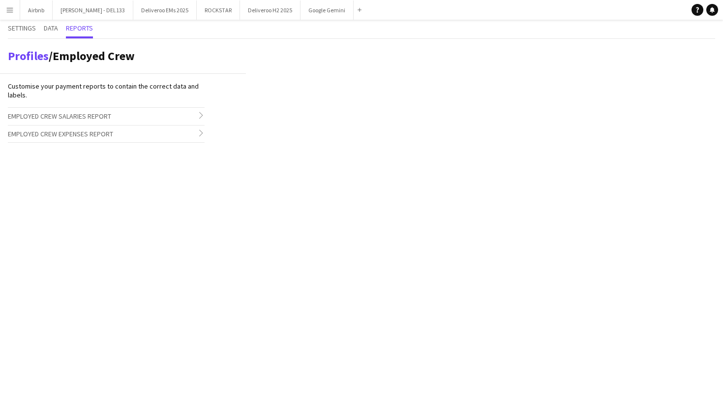
click at [90, 117] on span "Employed Crew Salaries Report" at bounding box center [59, 116] width 103 height 9
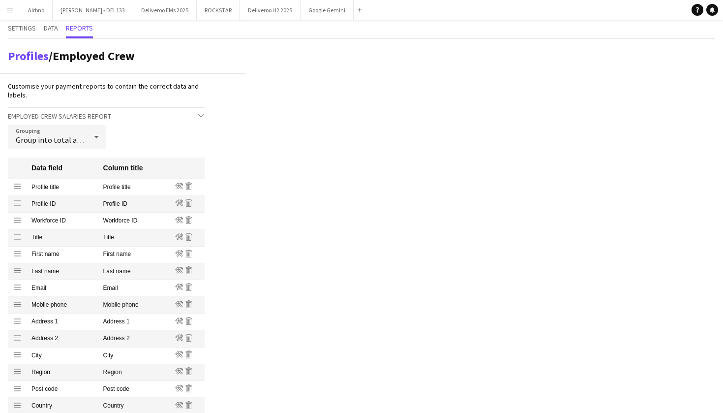
click at [243, 99] on app-profile-reports "Profiles / Employed Crew Customise your payment reports to contain the correct …" at bounding box center [123, 403] width 246 height 728
click at [260, 106] on div "Profiles / Employed Crew Customise your payment reports to contain the correct …" at bounding box center [361, 403] width 723 height 728
click at [8, 10] on app-icon "Menu" at bounding box center [10, 10] width 8 height 8
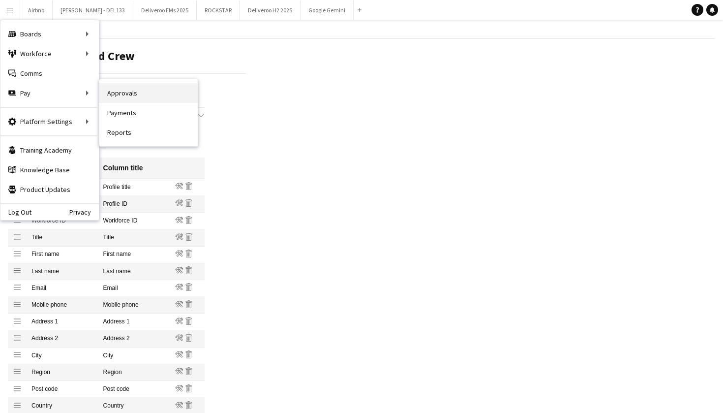
click at [126, 92] on link "Approvals" at bounding box center [148, 93] width 98 height 20
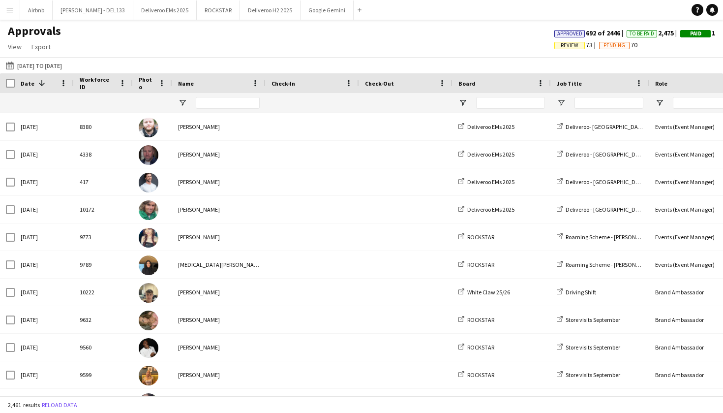
click at [11, 11] on app-icon "Menu" at bounding box center [10, 10] width 8 height 8
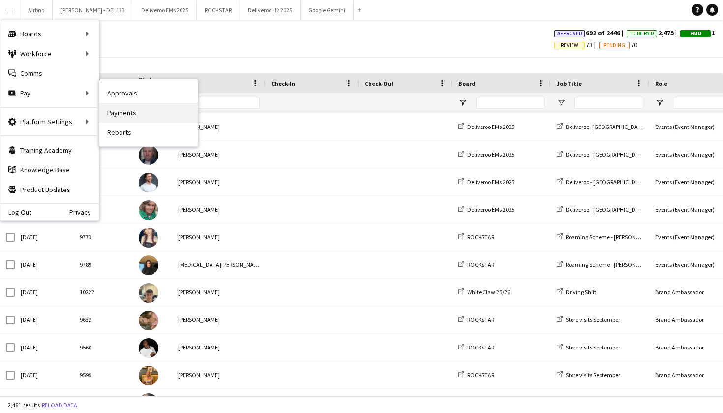
click at [136, 119] on link "Payments" at bounding box center [148, 113] width 98 height 20
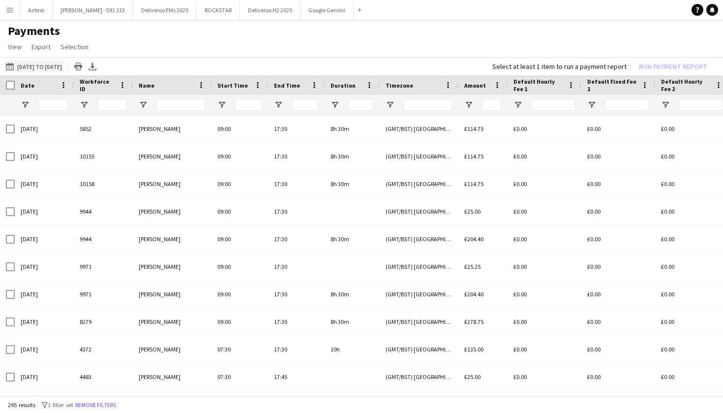
click at [50, 69] on button "[DATE] to [DATE] [DATE] to [DATE]" at bounding box center [34, 67] width 60 height 12
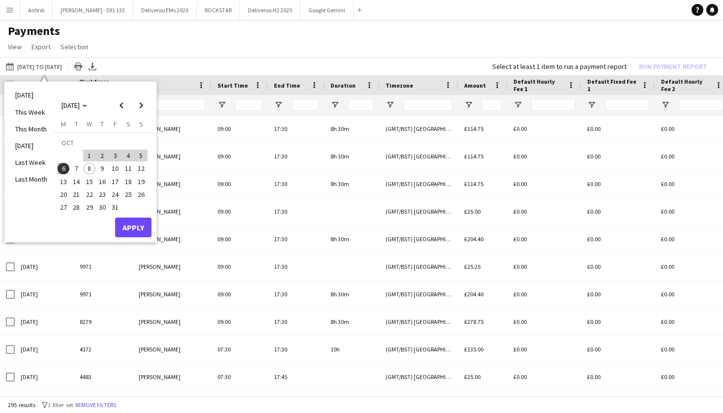
click at [163, 46] on app-page-menu "View Customise view Customise filters Reset Filters Reset View Reset All Export…" at bounding box center [361, 47] width 723 height 19
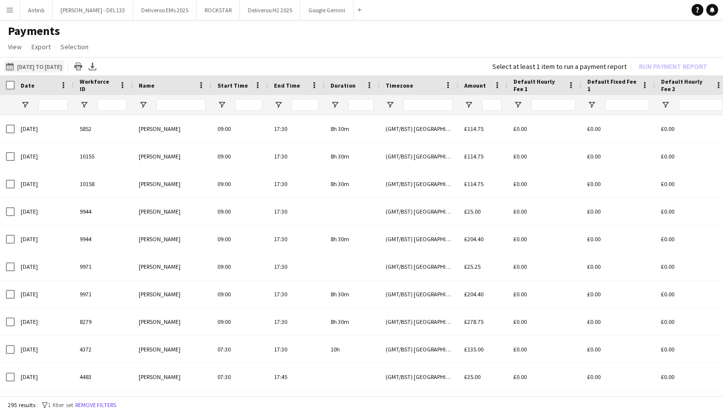
click at [41, 67] on button "[DATE] to [DATE] [DATE] to [DATE]" at bounding box center [34, 67] width 60 height 12
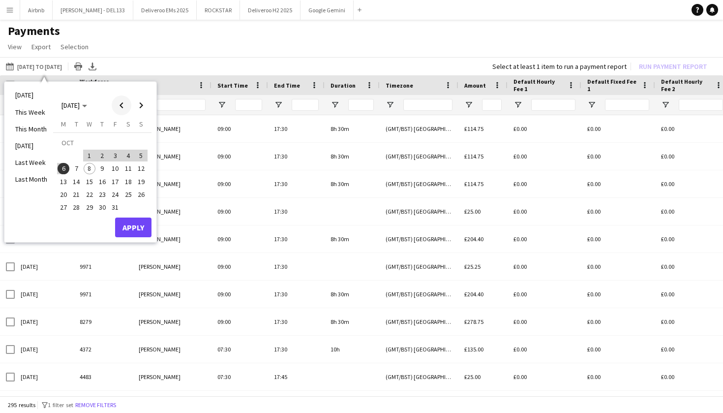
click at [119, 104] on span "Previous month" at bounding box center [122, 105] width 20 height 20
click at [137, 139] on span "1" at bounding box center [141, 144] width 12 height 14
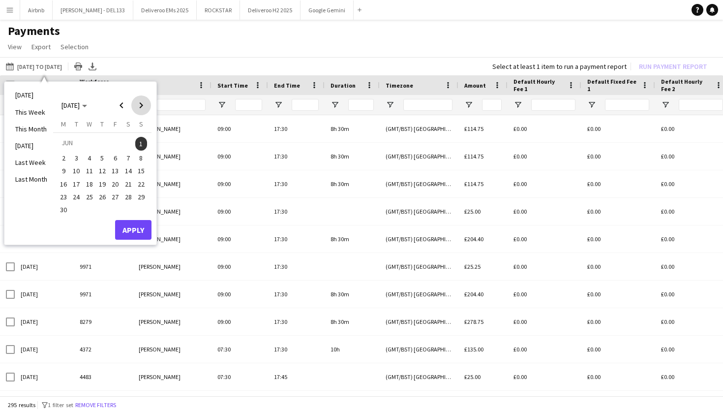
click at [141, 103] on span "Next month" at bounding box center [141, 105] width 20 height 20
click at [62, 170] on span "6" at bounding box center [64, 169] width 12 height 12
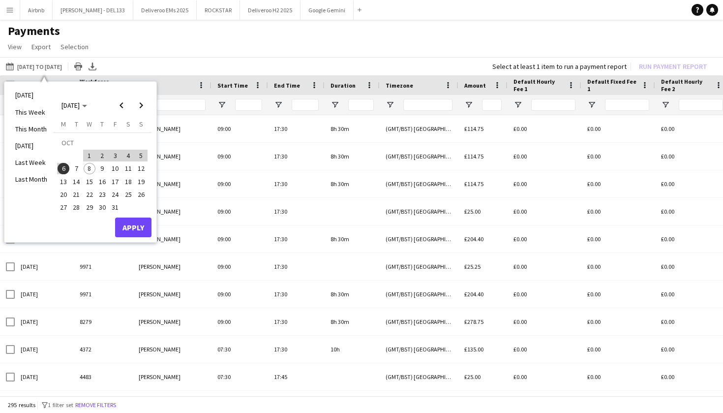
click at [130, 225] on button "Apply" at bounding box center [133, 227] width 36 height 20
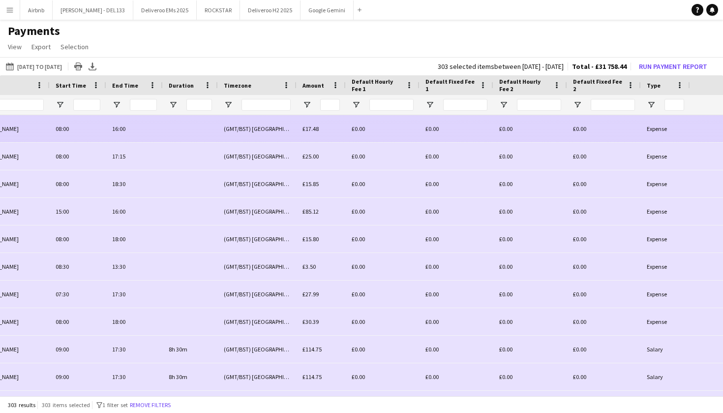
scroll to position [0, 277]
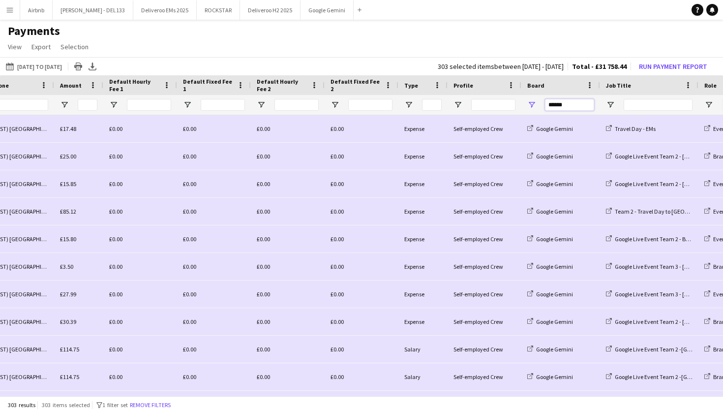
click at [581, 105] on input "******" at bounding box center [569, 105] width 49 height 12
type input "*"
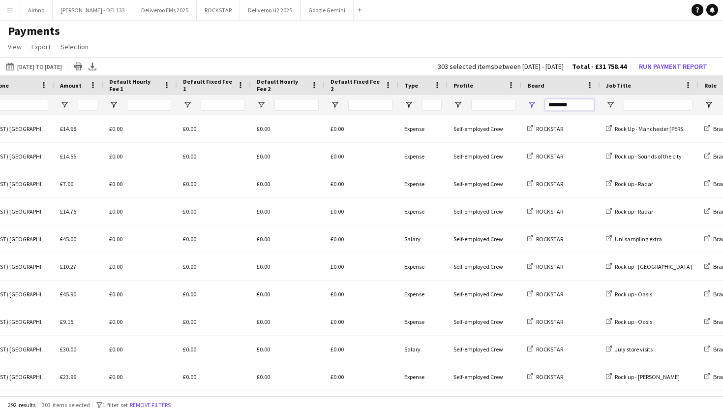
type input "********"
click at [490, 101] on input "Profile Filter Input" at bounding box center [493, 105] width 44 height 12
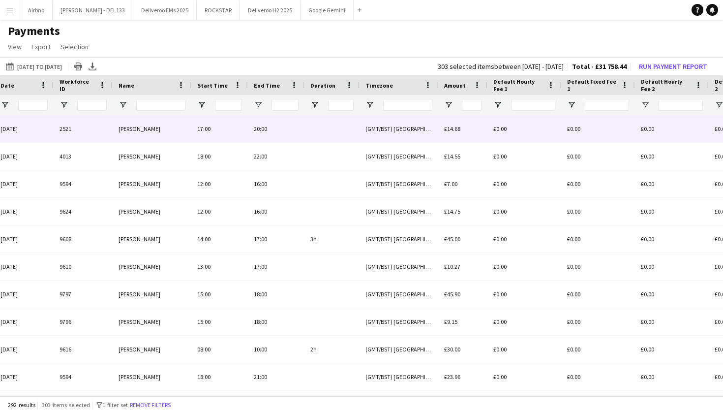
scroll to position [0, 80]
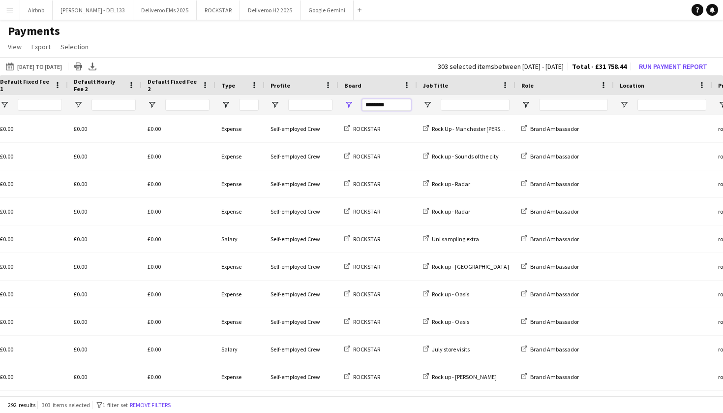
click at [399, 107] on input "********" at bounding box center [386, 105] width 49 height 12
type input "*"
click at [372, 51] on app-page-menu "View Customise view Customise filters Reset Filters Reset View Reset All Export…" at bounding box center [361, 47] width 723 height 19
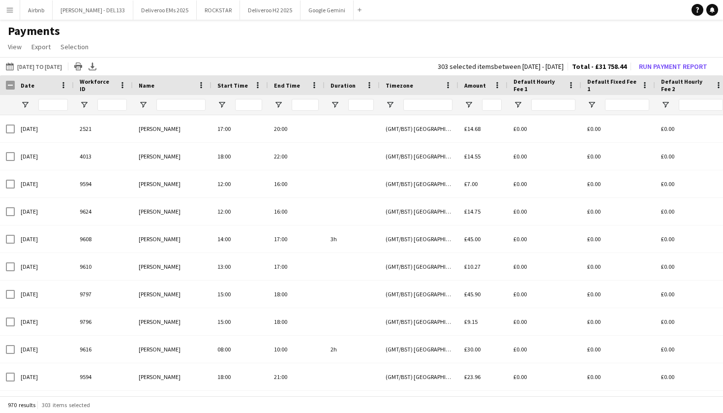
click at [9, 107] on div at bounding box center [7, 105] width 15 height 20
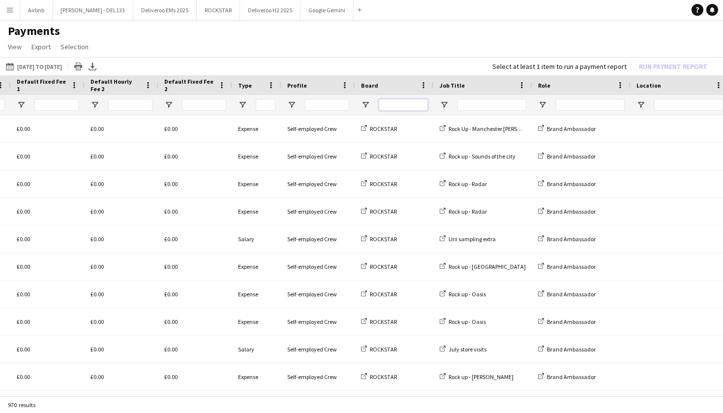
click at [392, 105] on input "Board Filter Input" at bounding box center [403, 105] width 49 height 12
type input "********"
click at [368, 54] on app-page-menu "View Customise view Customise filters Reset Filters Reset View Reset All Export…" at bounding box center [361, 47] width 723 height 19
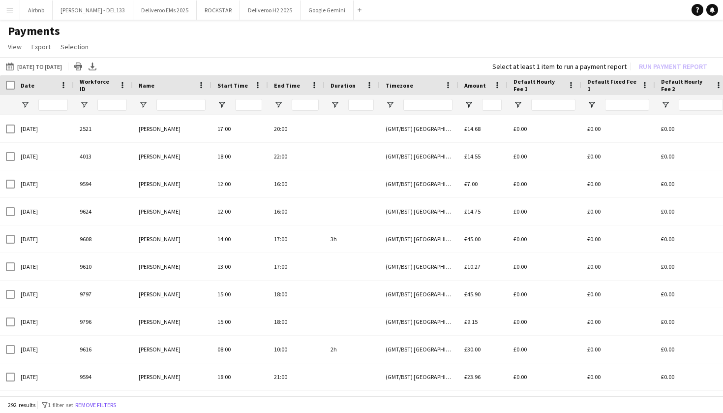
click at [10, 90] on div at bounding box center [7, 85] width 15 height 20
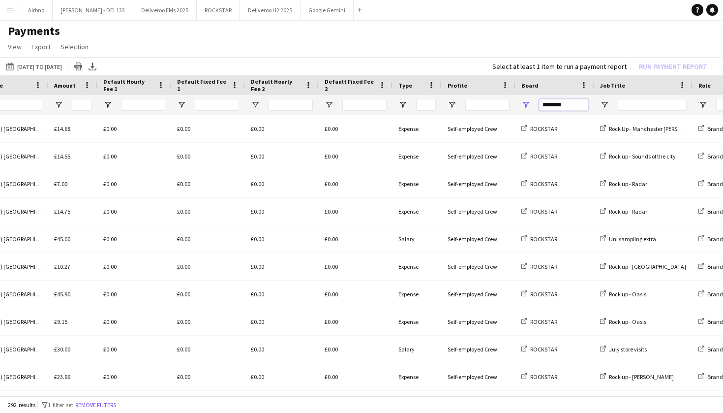
click at [568, 109] on input "********" at bounding box center [563, 105] width 49 height 12
type input "*"
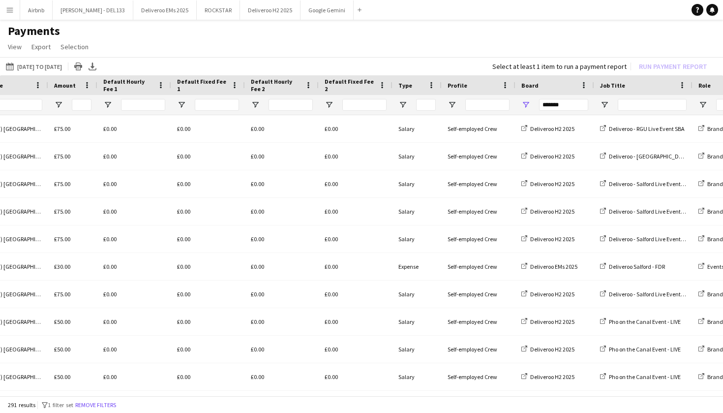
click at [458, 51] on app-page-menu "View Customise view Customise filters Reset Filters Reset View Reset All Export…" at bounding box center [361, 47] width 723 height 19
click at [564, 110] on input "*******" at bounding box center [563, 105] width 49 height 12
type input "*********"
click at [420, 63] on div "[DATE] to [DATE] [DATE] to [DATE] [DATE] This Week This Month [DATE] Last Week …" at bounding box center [361, 66] width 723 height 18
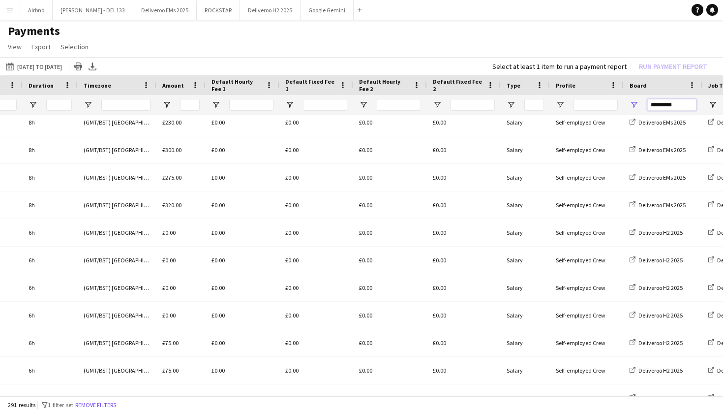
click at [680, 102] on input "*********" at bounding box center [671, 105] width 49 height 12
type input "*"
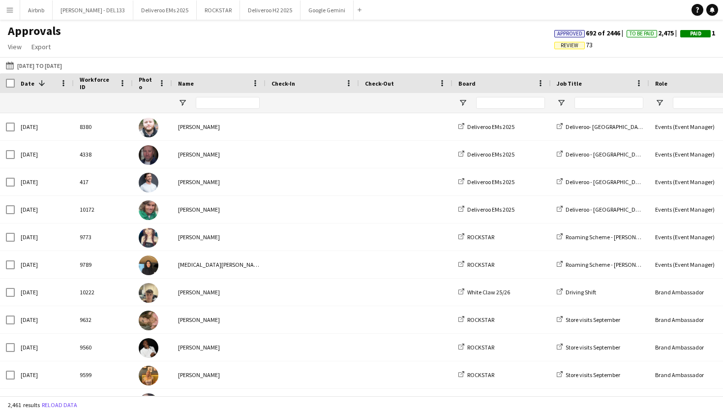
click at [11, 14] on button "Menu" at bounding box center [10, 10] width 20 height 20
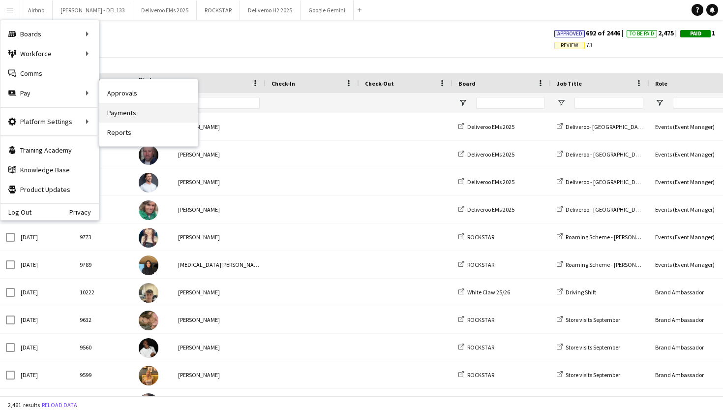
click at [142, 108] on link "Payments" at bounding box center [148, 113] width 98 height 20
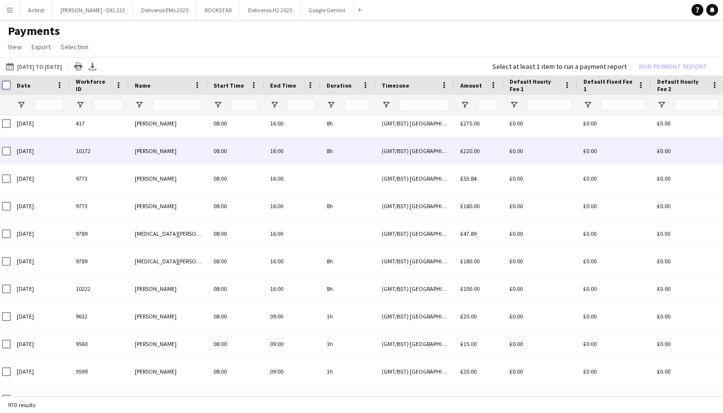
scroll to position [0, 9]
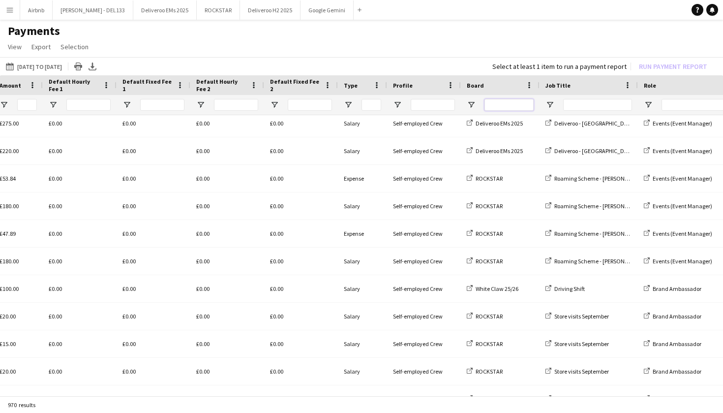
click at [498, 105] on input "Board Filter Input" at bounding box center [509, 105] width 49 height 12
type input "*"
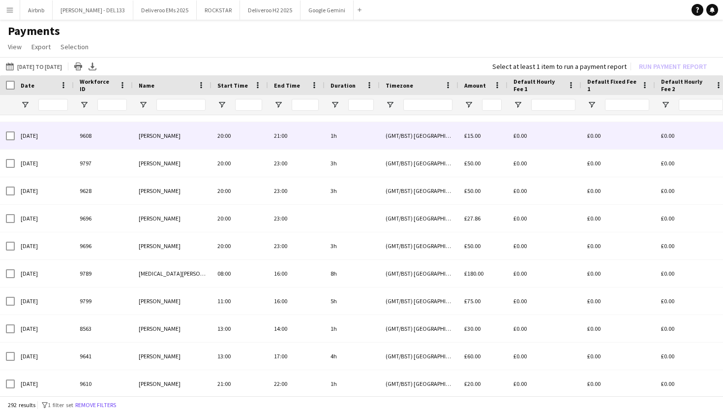
type input "********"
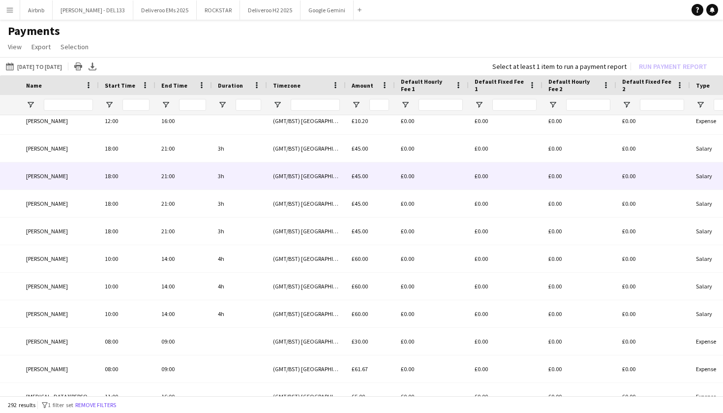
scroll to position [0, 286]
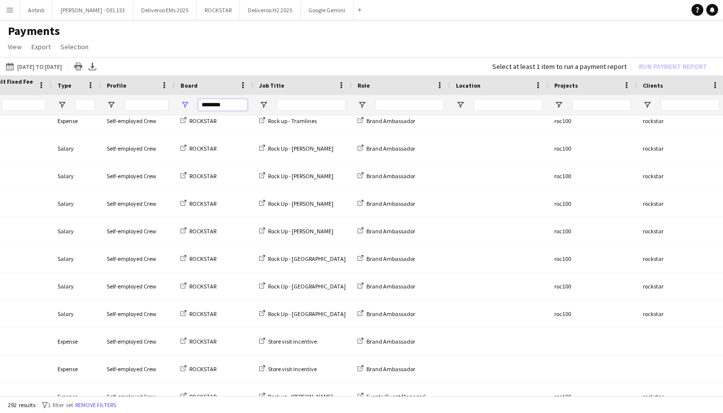
click at [232, 103] on input "********" at bounding box center [222, 105] width 49 height 12
type input "*"
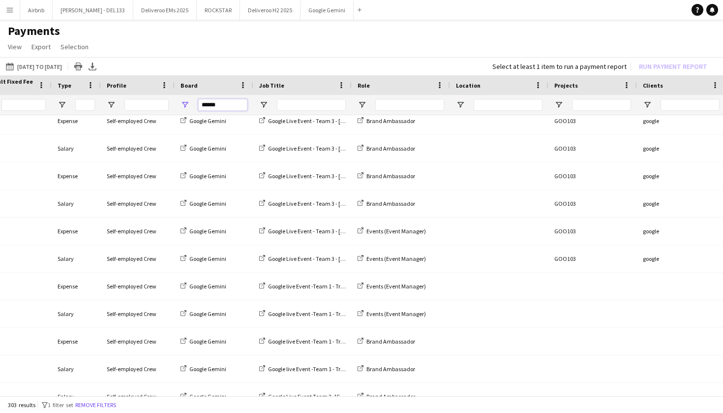
type input "******"
click at [169, 63] on div "[DATE] to [DATE] [DATE] to [DATE] [DATE] This Week This Month [DATE] Last Week …" at bounding box center [361, 66] width 723 height 18
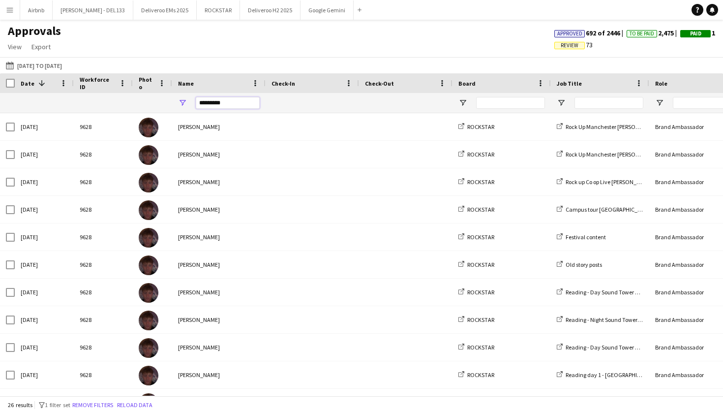
click at [227, 107] on input "*********" at bounding box center [228, 103] width 64 height 12
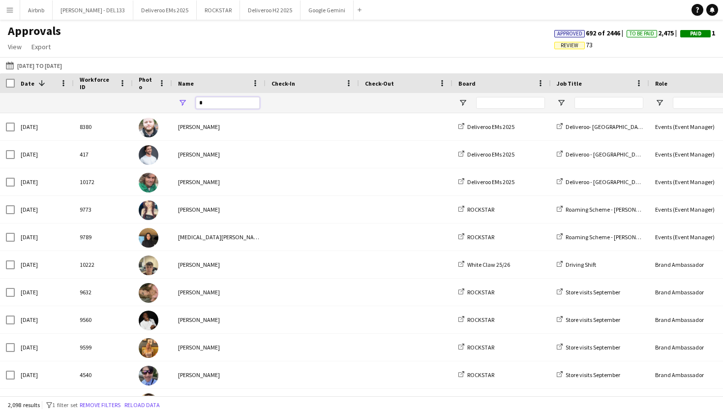
type input "*"
click at [8, 12] on app-icon "Menu" at bounding box center [10, 10] width 8 height 8
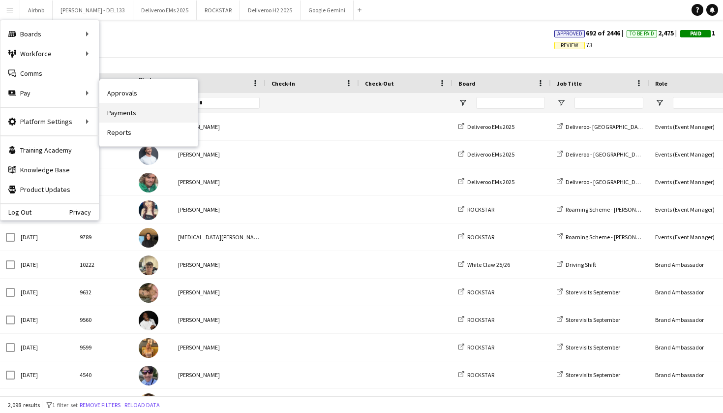
click at [127, 119] on link "Payments" at bounding box center [148, 113] width 98 height 20
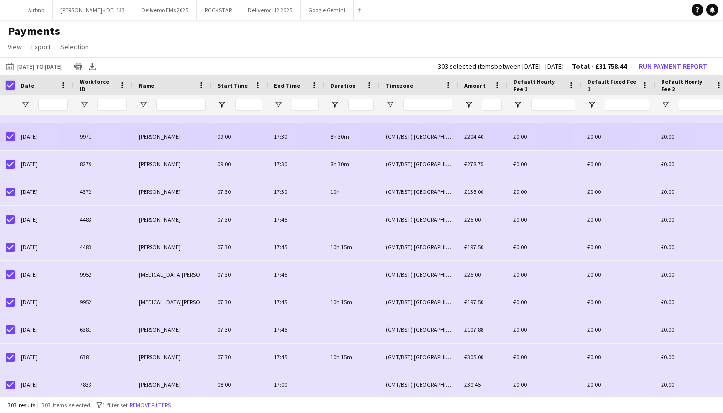
scroll to position [400, 0]
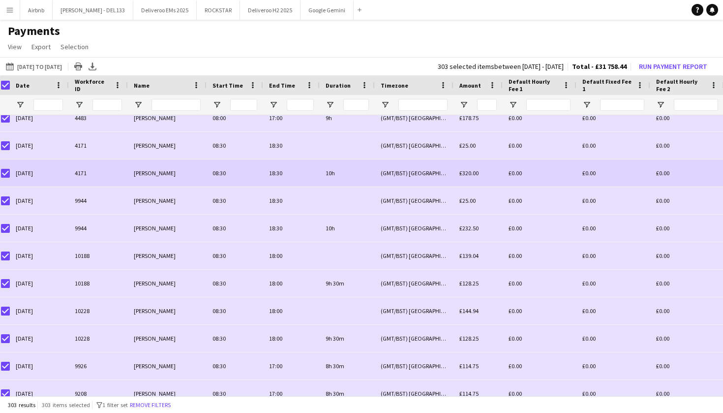
click at [179, 181] on div "[PERSON_NAME]" at bounding box center [167, 172] width 79 height 27
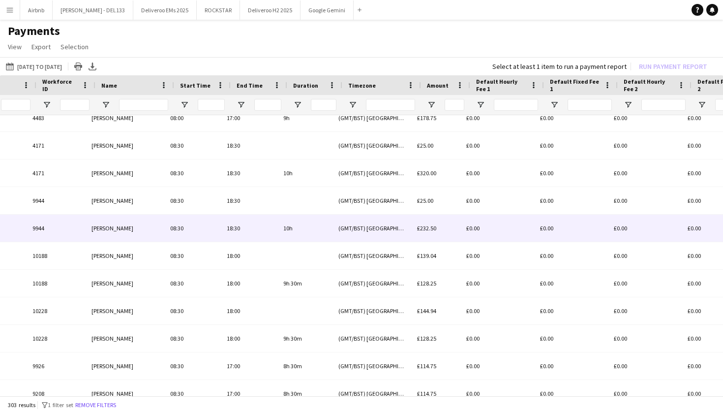
scroll to position [0, 108]
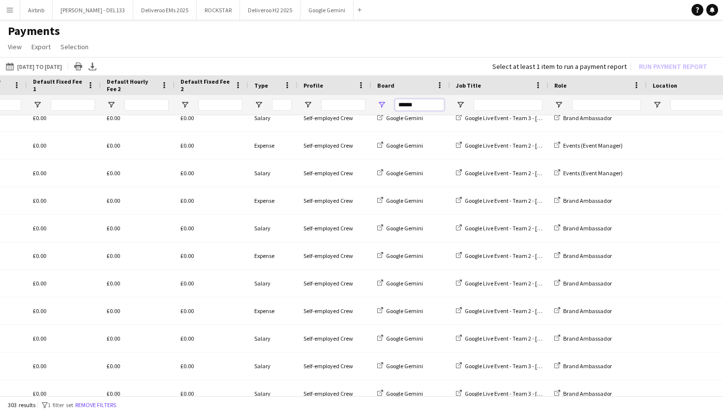
click at [427, 106] on input "******" at bounding box center [419, 105] width 49 height 12
type input "*"
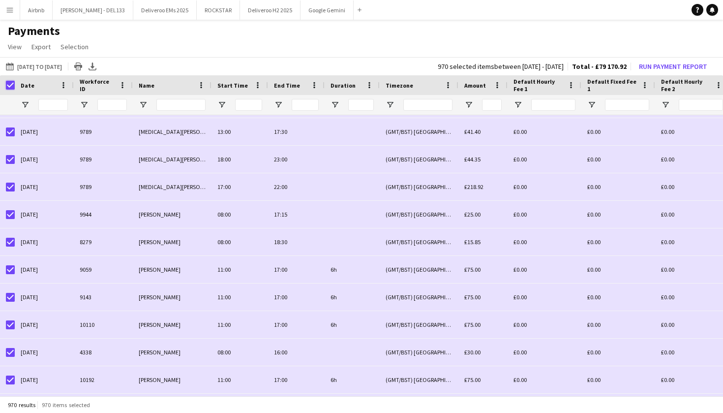
scroll to position [1007, 0]
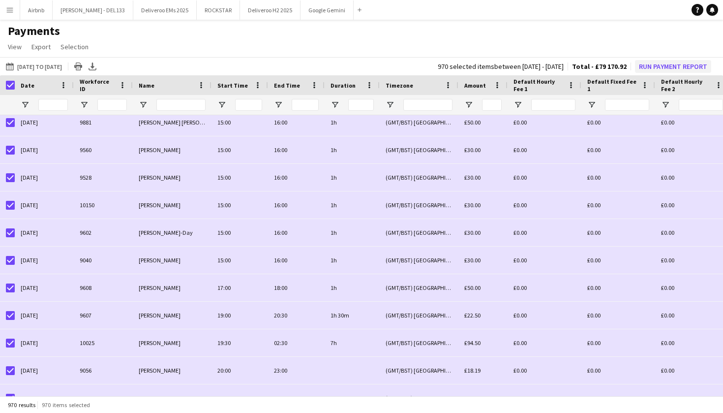
click at [644, 68] on button "Run Payment Report" at bounding box center [673, 66] width 76 height 13
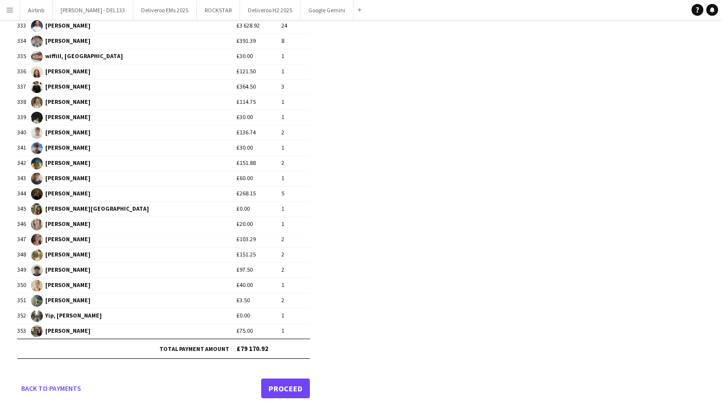
scroll to position [5176, 0]
click at [292, 393] on link "Proceed" at bounding box center [285, 389] width 49 height 20
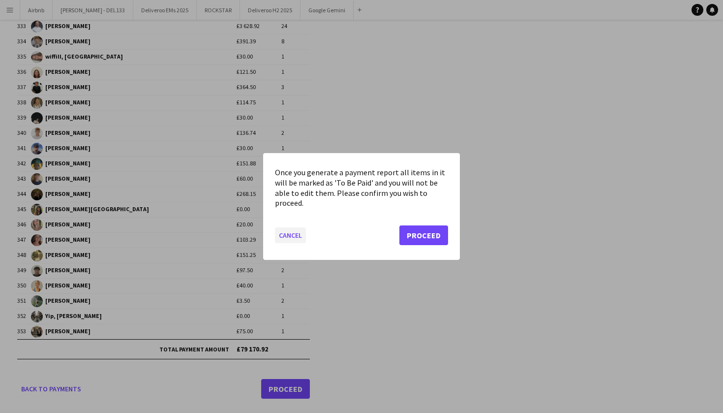
click at [302, 236] on button "Cancel" at bounding box center [290, 235] width 31 height 16
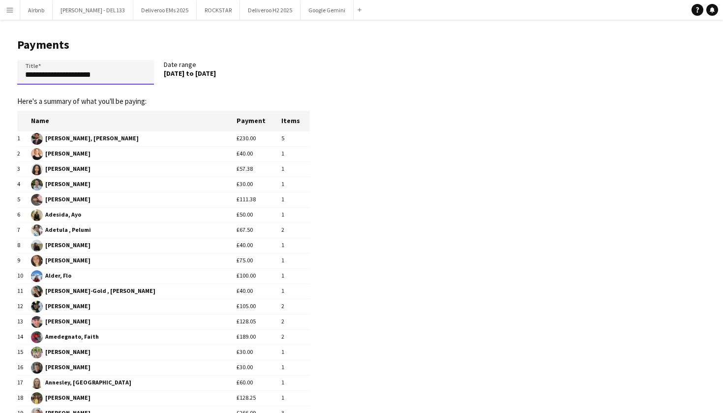
click at [25, 76] on input "**********" at bounding box center [85, 72] width 137 height 25
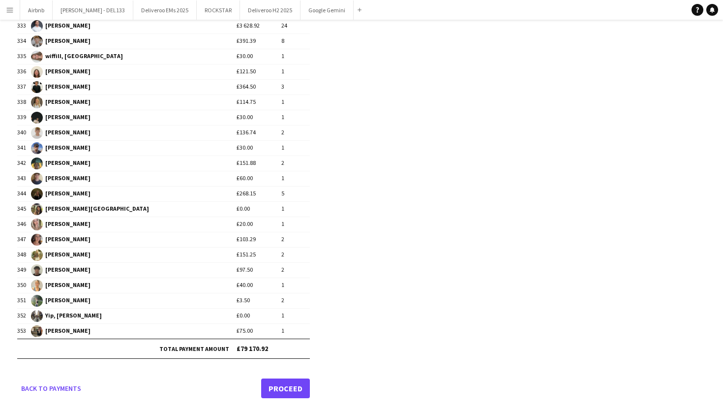
scroll to position [5176, 0]
type input "**********"
click at [297, 389] on link "Proceed" at bounding box center [285, 389] width 49 height 20
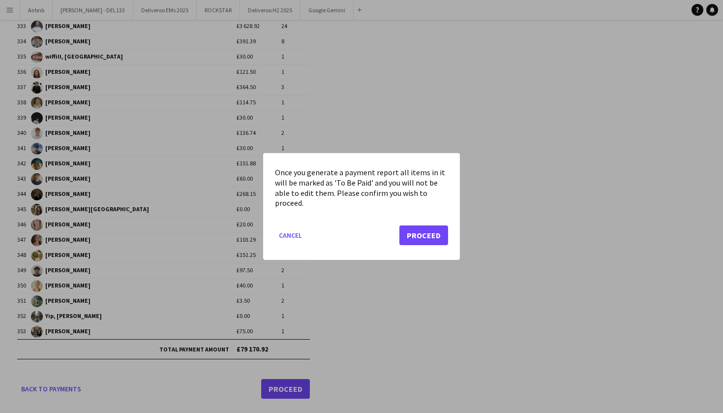
click at [436, 230] on button "Proceed" at bounding box center [423, 235] width 49 height 20
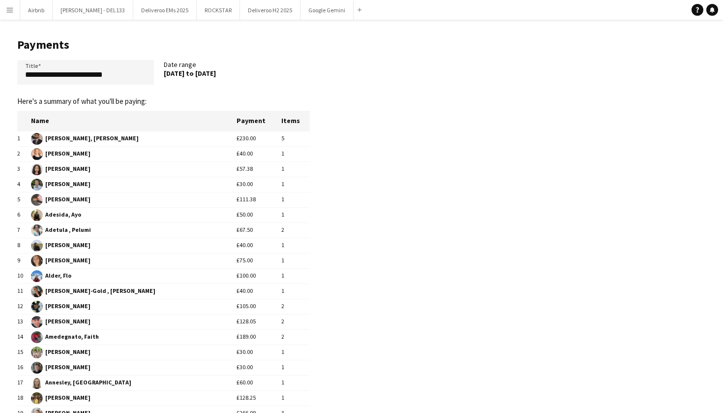
scroll to position [5176, 0]
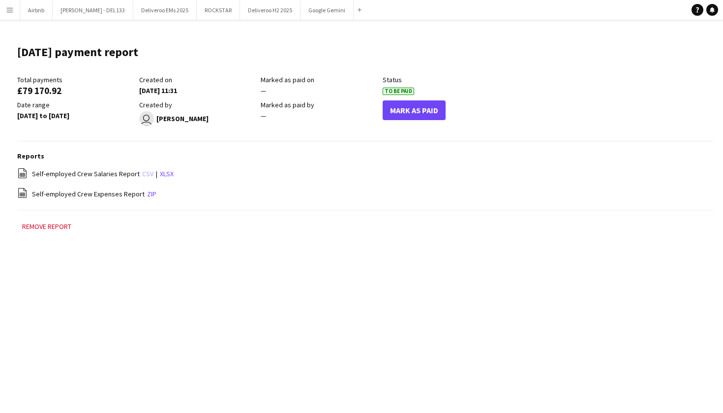
click at [142, 174] on link "csv" at bounding box center [147, 173] width 11 height 9
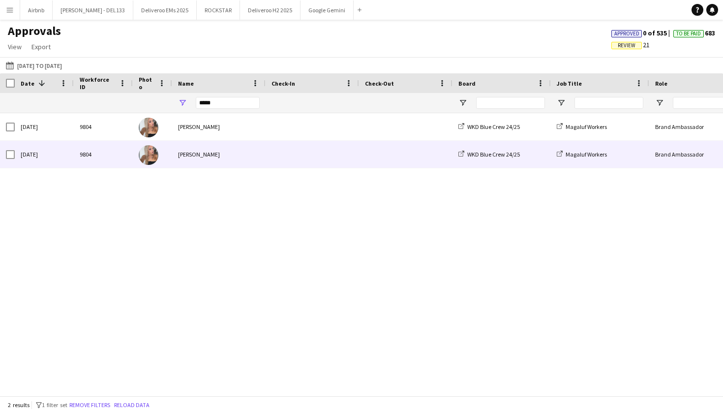
type input "*****"
click at [252, 151] on div "[PERSON_NAME]" at bounding box center [218, 154] width 93 height 27
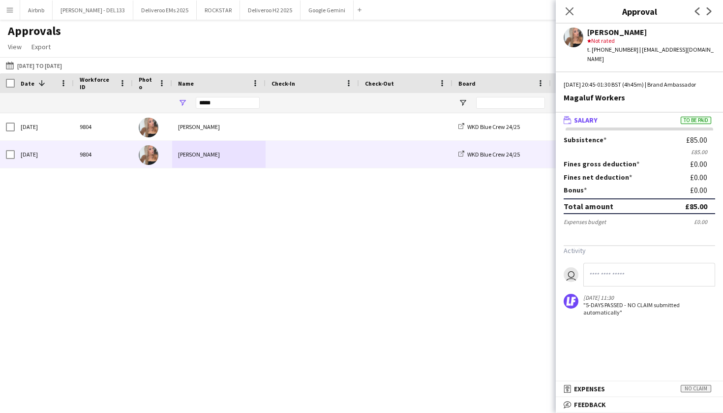
click at [576, 42] on app-user-avatar at bounding box center [574, 38] width 20 height 20
click at [621, 388] on mat-panel-title "receipt Expenses No claim" at bounding box center [637, 388] width 163 height 9
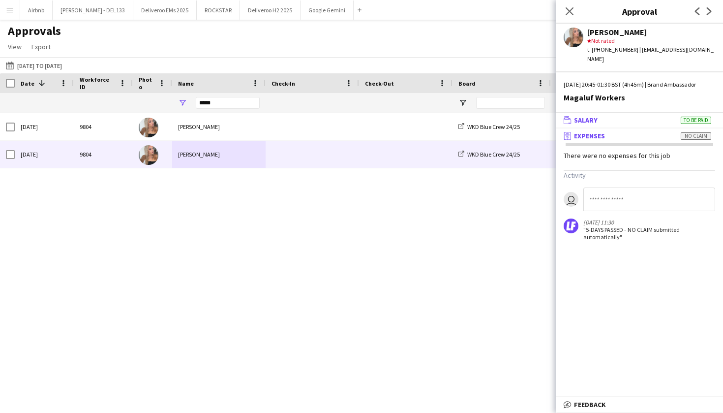
click at [626, 116] on mat-panel-title "wallet Salary To be paid" at bounding box center [637, 120] width 163 height 9
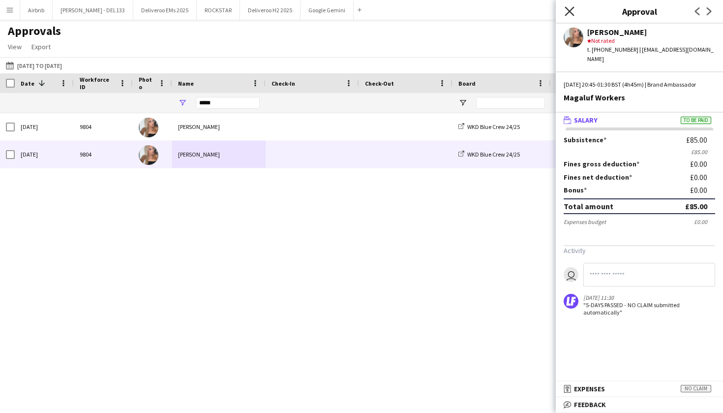
click at [571, 9] on icon at bounding box center [569, 10] width 9 height 9
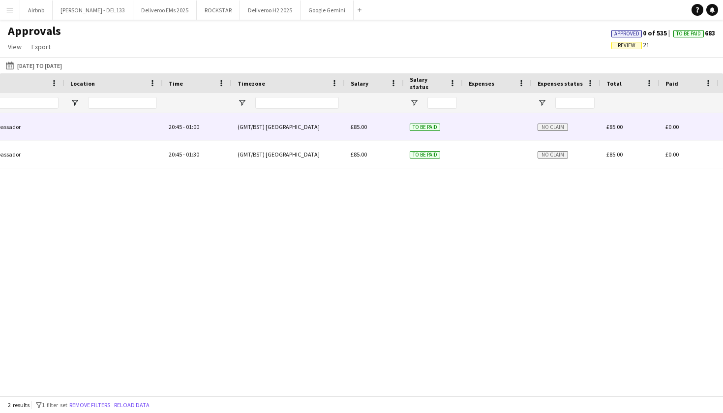
click at [514, 132] on div at bounding box center [497, 126] width 69 height 27
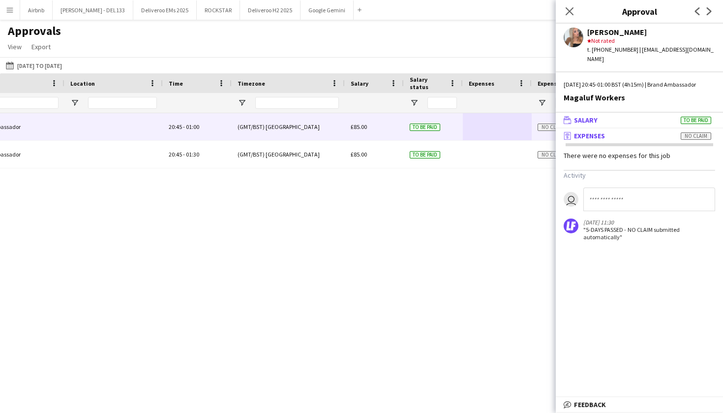
click at [648, 116] on mat-panel-title "wallet Salary To be paid" at bounding box center [637, 120] width 163 height 9
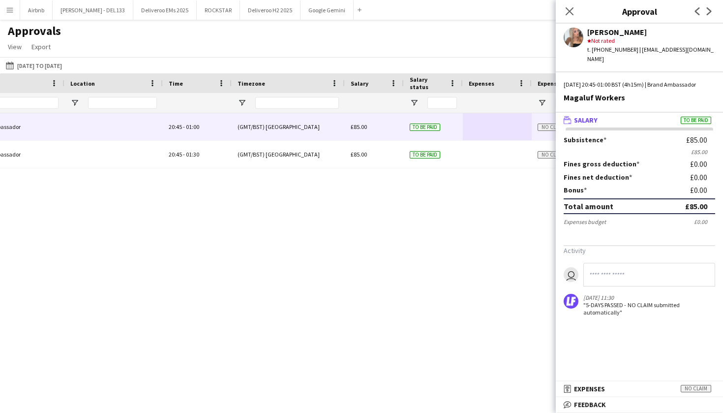
click at [648, 116] on mat-panel-title "wallet Salary To be paid" at bounding box center [637, 120] width 163 height 9
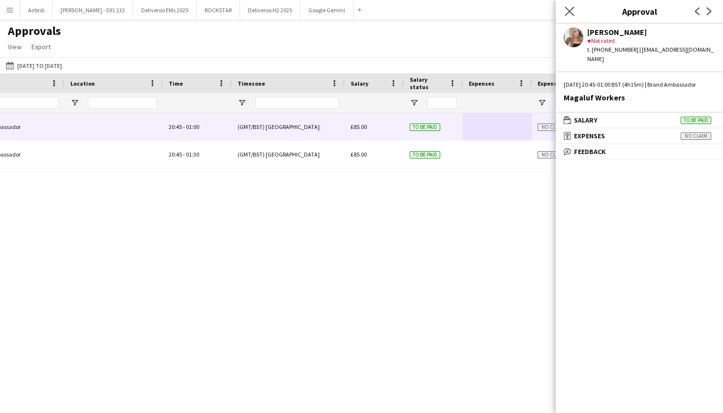
click at [565, 5] on app-icon "Close pop-in" at bounding box center [570, 11] width 14 height 14
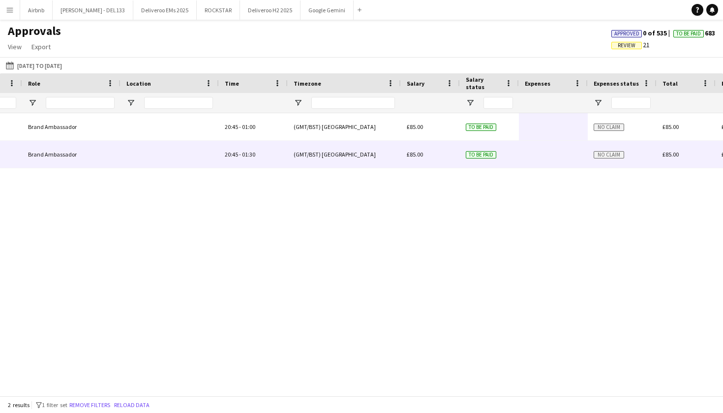
scroll to position [0, 516]
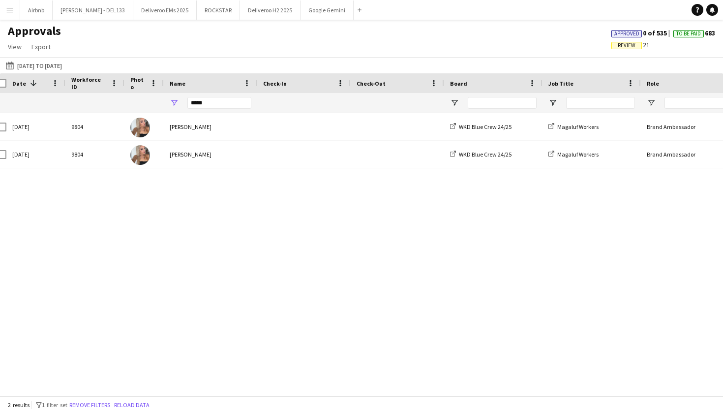
click at [10, 12] on app-icon "Menu" at bounding box center [10, 10] width 8 height 8
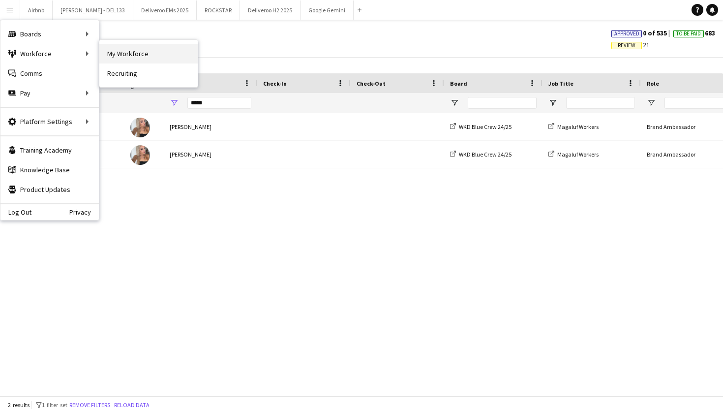
click at [118, 53] on link "My Workforce" at bounding box center [148, 54] width 98 height 20
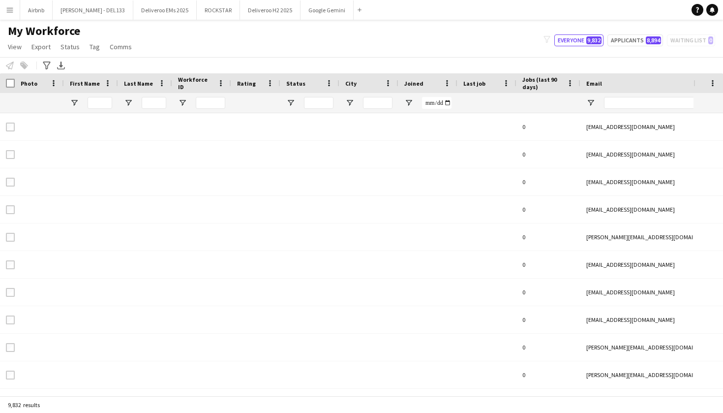
type input "*****"
type input "**********"
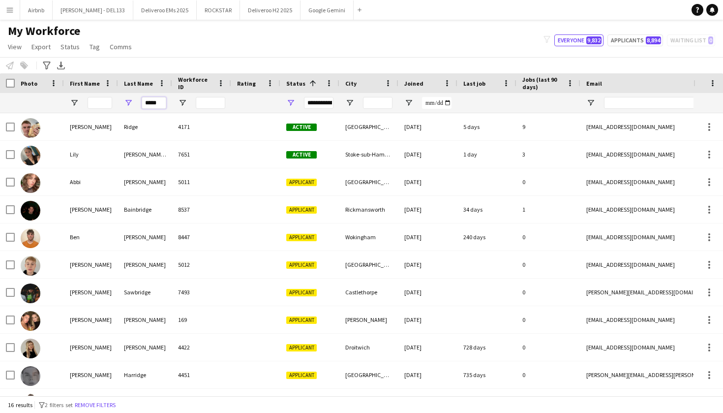
click at [161, 103] on input "*****" at bounding box center [154, 103] width 25 height 12
type input "*"
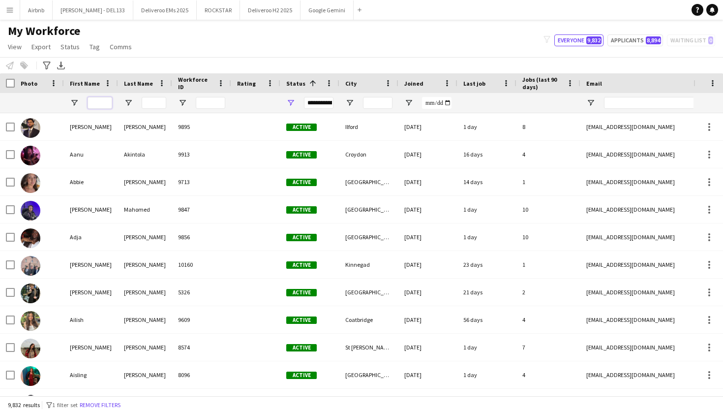
click at [96, 105] on input "First Name Filter Input" at bounding box center [100, 103] width 25 height 12
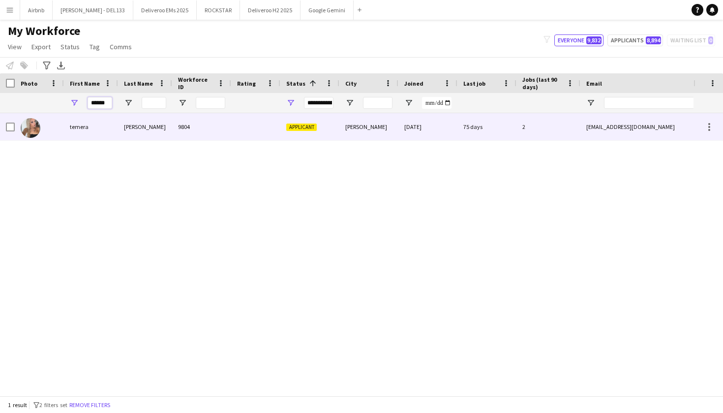
type input "******"
click at [145, 130] on div "o brien" at bounding box center [145, 126] width 54 height 27
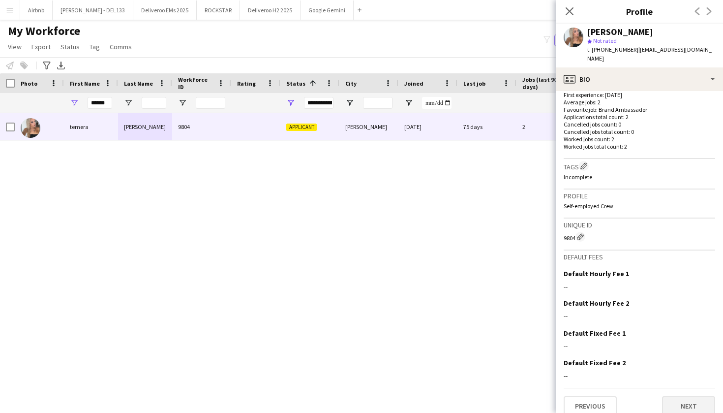
click at [691, 396] on button "Next" at bounding box center [688, 406] width 53 height 20
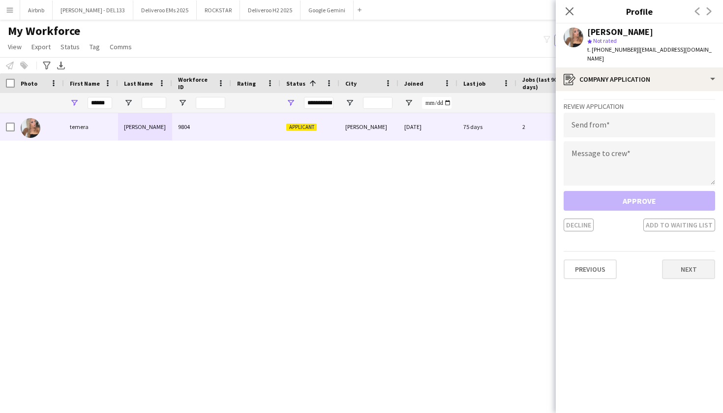
click at [686, 264] on button "Next" at bounding box center [688, 269] width 53 height 20
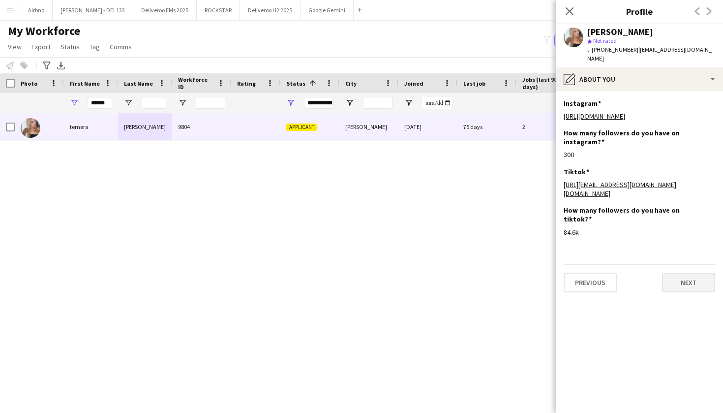
click at [688, 273] on button "Next" at bounding box center [688, 283] width 53 height 20
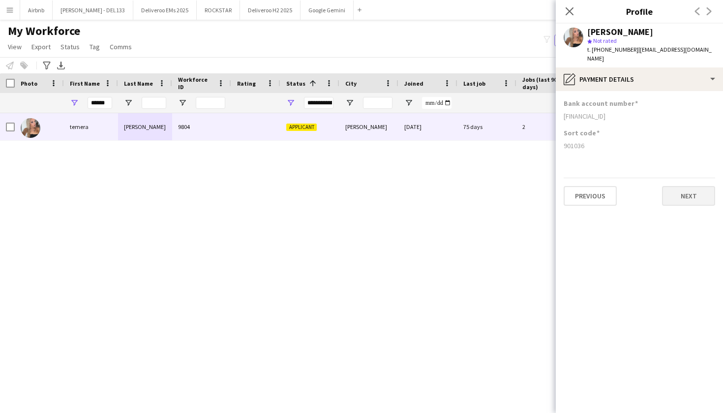
click at [688, 187] on button "Next" at bounding box center [688, 196] width 53 height 20
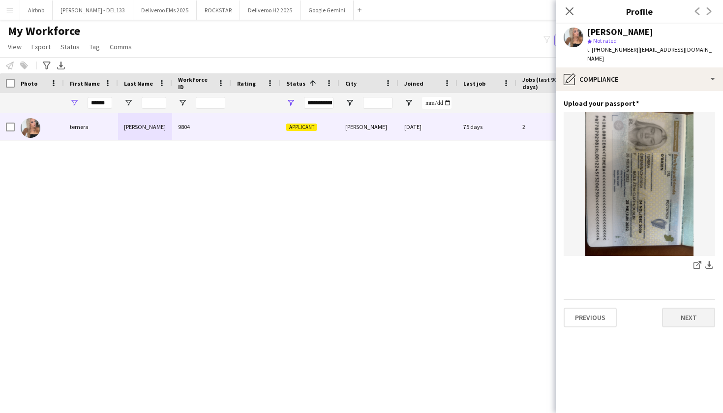
click at [688, 310] on button "Next" at bounding box center [688, 317] width 53 height 20
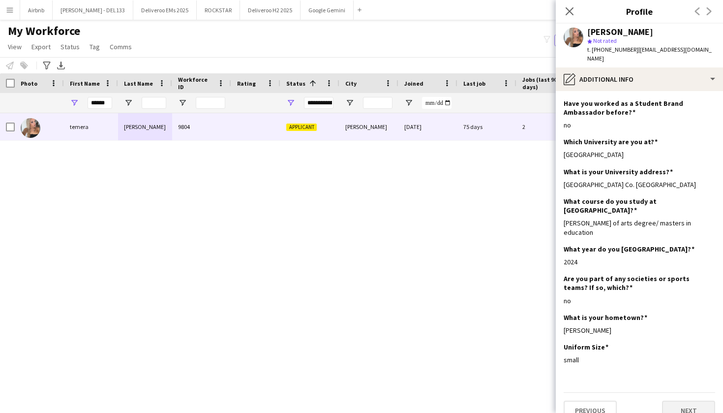
click at [693, 400] on button "Next" at bounding box center [688, 410] width 53 height 20
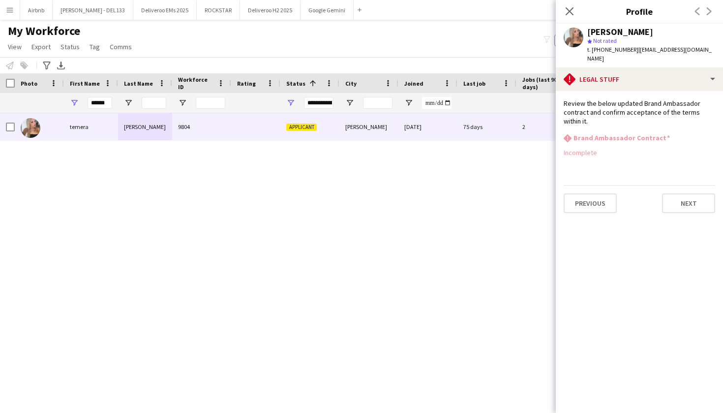
click at [700, 210] on app-section-data-types "Review the below updated Brand Ambassador contract and confirm acceptance of th…" at bounding box center [639, 252] width 167 height 322
click at [700, 193] on button "Next" at bounding box center [688, 203] width 53 height 20
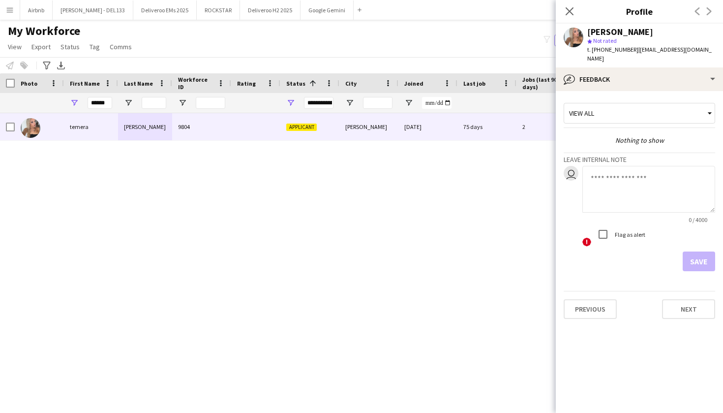
click at [576, 14] on div "Close pop-in" at bounding box center [570, 11] width 28 height 23
click at [566, 16] on app-icon "Close pop-in" at bounding box center [570, 11] width 14 height 14
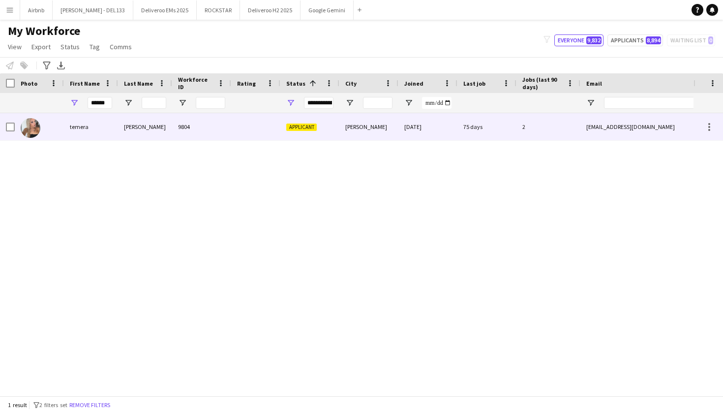
click at [253, 125] on div at bounding box center [255, 126] width 49 height 27
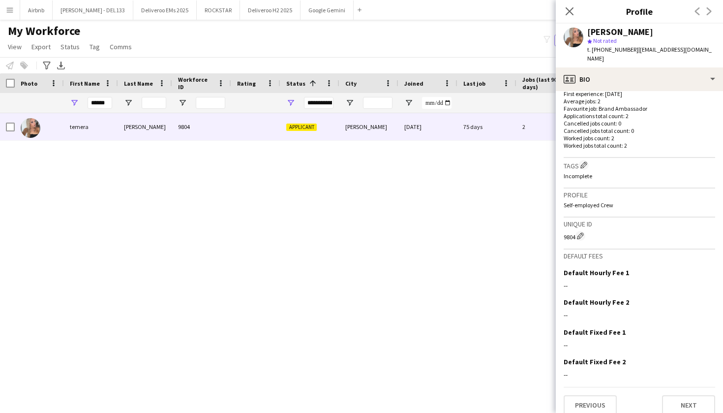
scroll to position [254, 0]
click at [693, 396] on button "Next" at bounding box center [688, 406] width 53 height 20
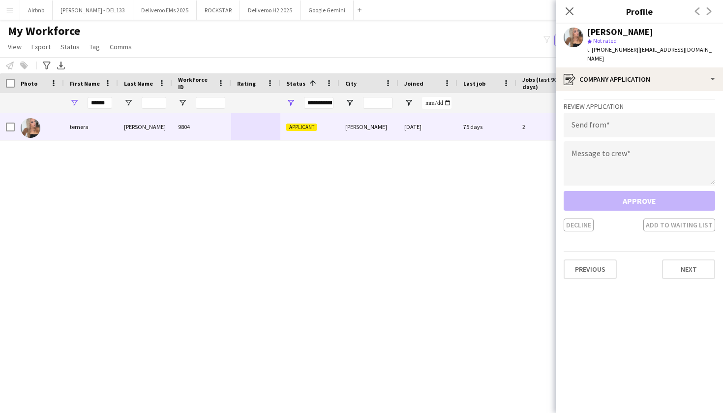
click at [693, 395] on app-crew-profile-application "Review Application Send from Message to crew Approve Decline Add to waiting lis…" at bounding box center [639, 252] width 167 height 322
click at [694, 264] on button "Next" at bounding box center [688, 269] width 53 height 20
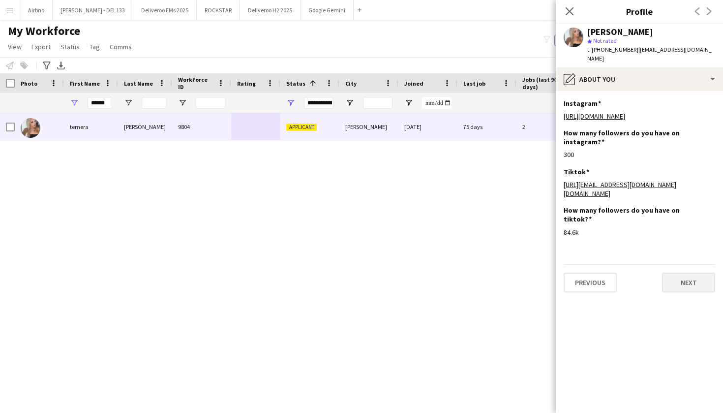
click at [692, 273] on button "Next" at bounding box center [688, 283] width 53 height 20
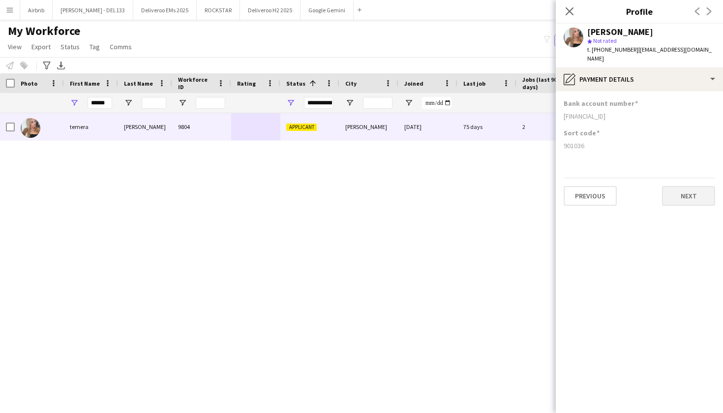
click at [687, 188] on button "Next" at bounding box center [688, 196] width 53 height 20
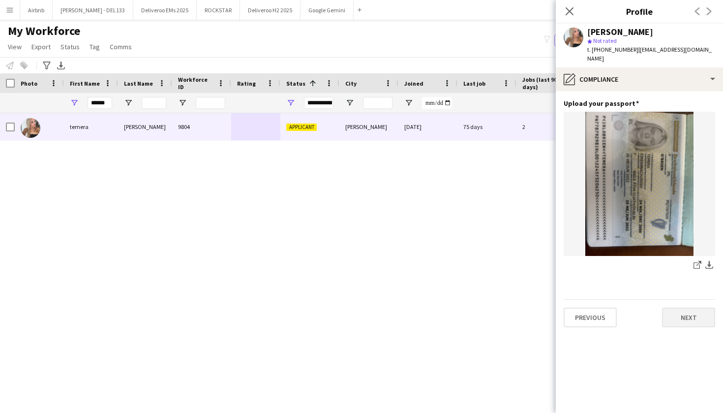
click at [687, 307] on button "Next" at bounding box center [688, 317] width 53 height 20
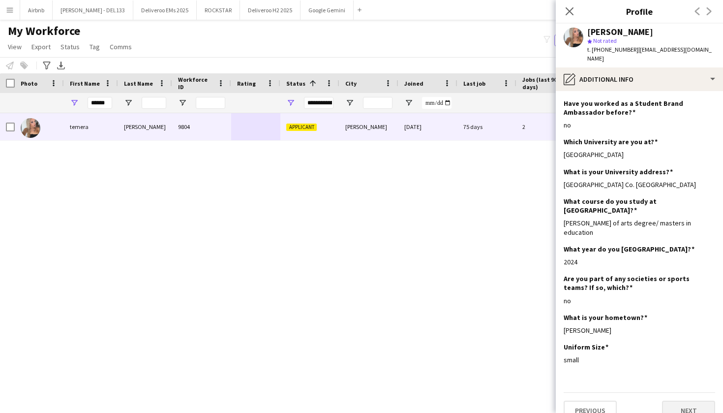
click at [692, 400] on button "Next" at bounding box center [688, 410] width 53 height 20
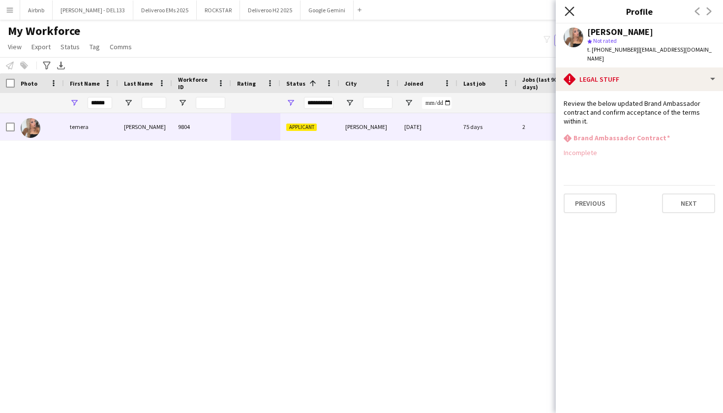
click at [570, 12] on icon at bounding box center [569, 10] width 9 height 9
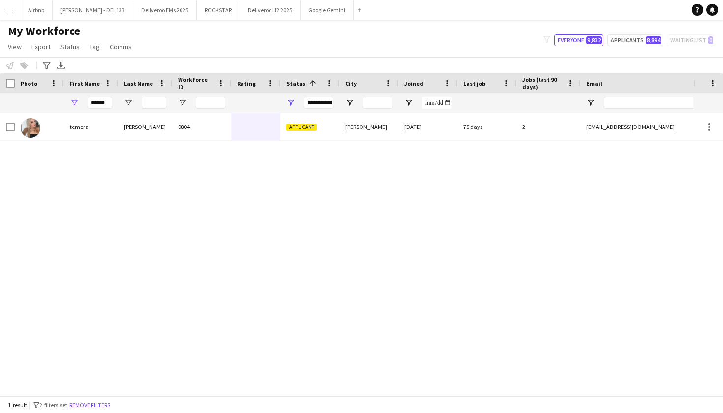
click at [12, 17] on button "Menu" at bounding box center [10, 10] width 20 height 20
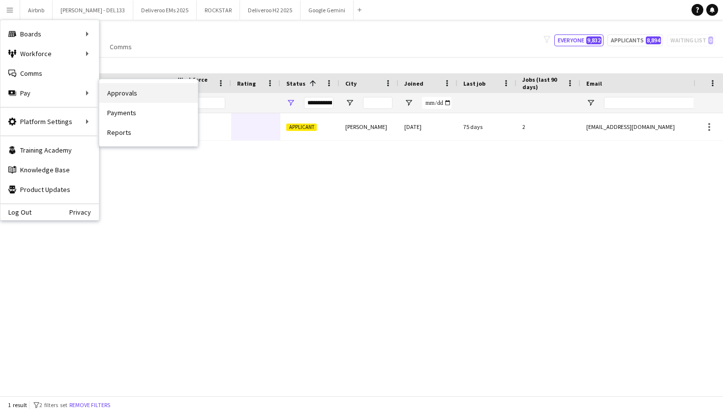
click at [140, 90] on link "Approvals" at bounding box center [148, 93] width 98 height 20
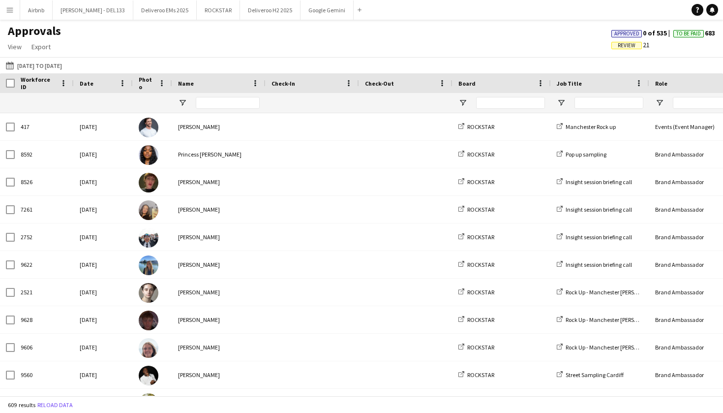
type input "*****"
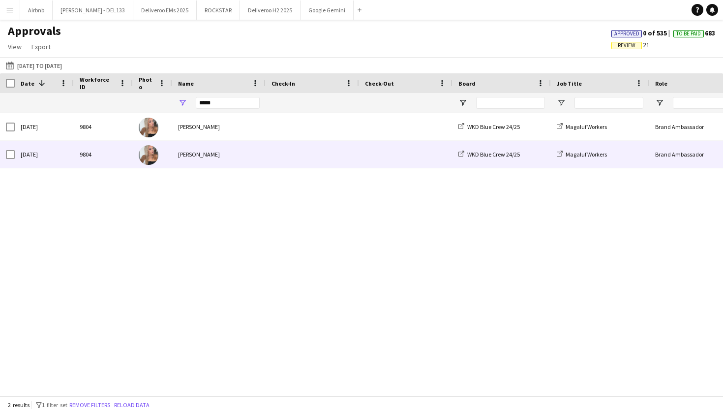
click at [240, 156] on div "[PERSON_NAME]" at bounding box center [218, 154] width 93 height 27
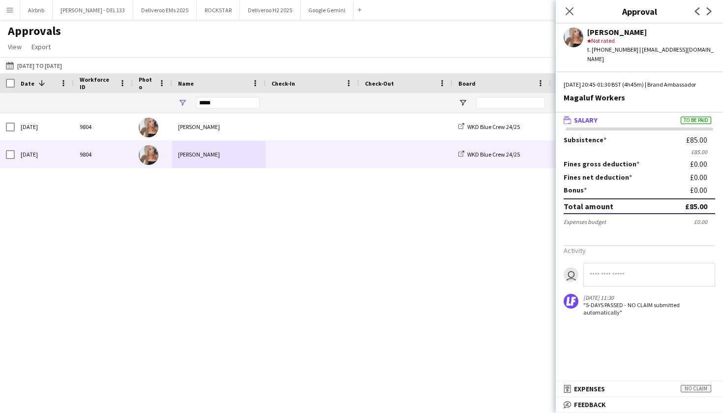
click at [640, 122] on mat-panel-title "wallet Salary To be paid" at bounding box center [637, 120] width 163 height 9
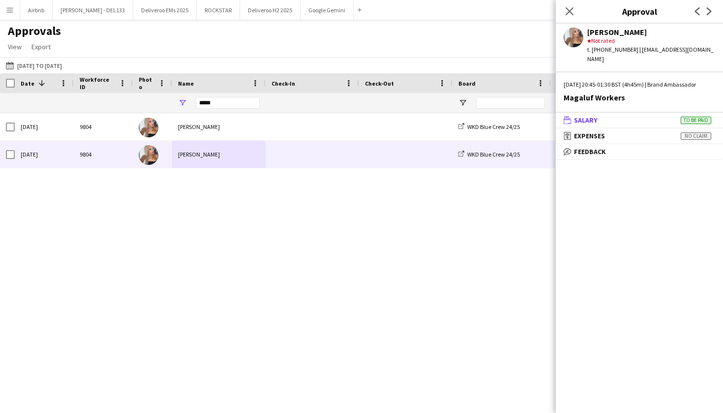
click at [640, 122] on mat-panel-title "wallet Salary To be paid" at bounding box center [637, 120] width 163 height 9
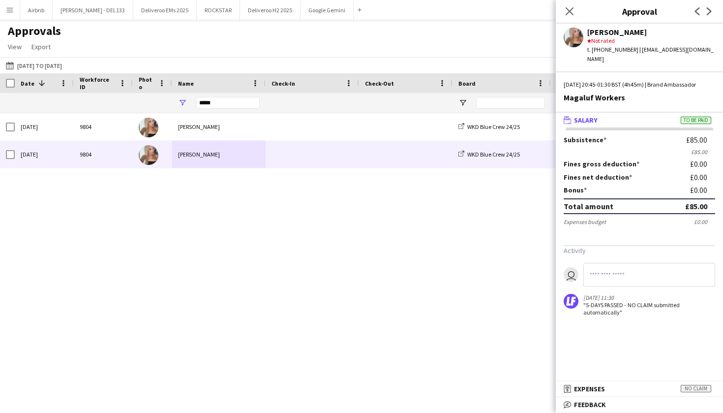
click at [638, 121] on mat-panel-title "wallet Salary To be paid" at bounding box center [637, 120] width 163 height 9
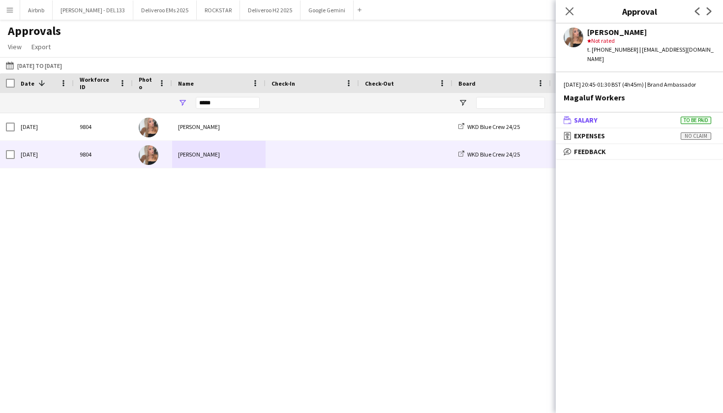
click at [638, 121] on mat-panel-title "wallet Salary To be paid" at bounding box center [637, 120] width 163 height 9
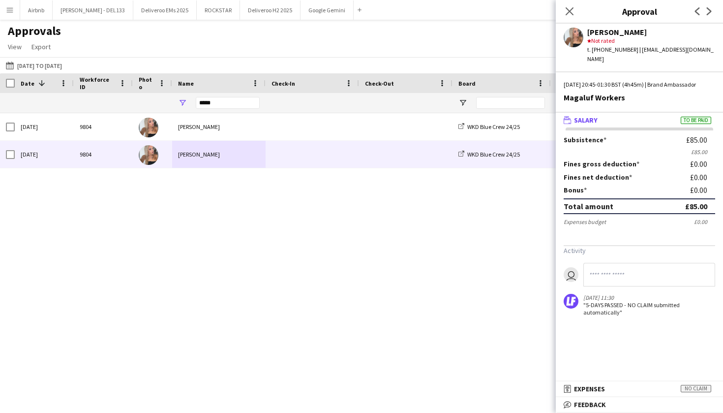
click at [562, 16] on div "Close pop-in" at bounding box center [570, 11] width 28 height 23
click at [572, 16] on app-icon "Close pop-in" at bounding box center [570, 11] width 14 height 14
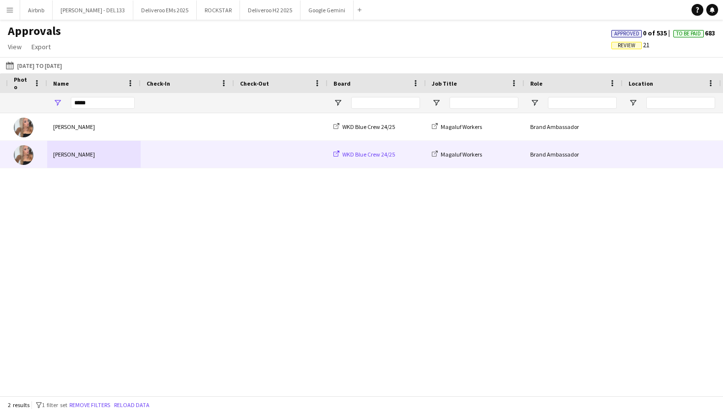
scroll to position [0, 184]
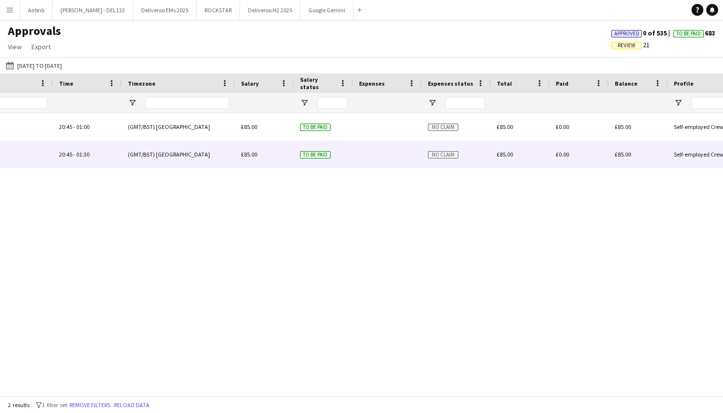
click at [502, 153] on span "£85.00" at bounding box center [505, 154] width 16 height 7
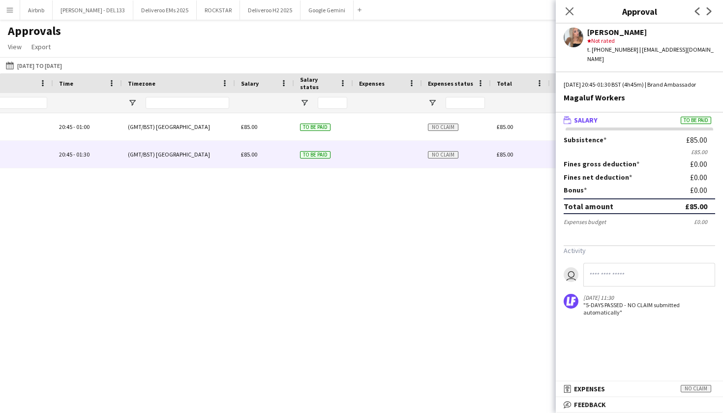
click at [644, 121] on mat-panel-title "wallet Salary To be paid" at bounding box center [637, 120] width 163 height 9
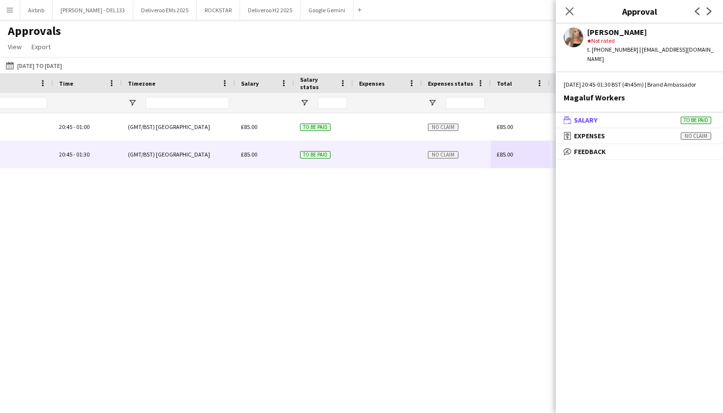
click at [644, 121] on mat-panel-title "wallet Salary To be paid" at bounding box center [637, 120] width 163 height 9
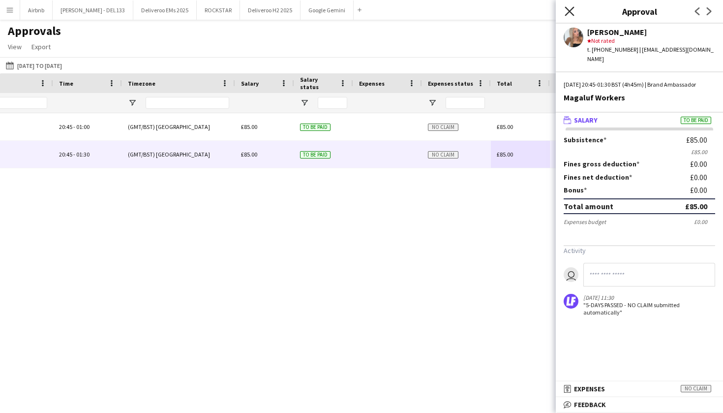
click at [573, 15] on icon "Close pop-in" at bounding box center [569, 10] width 9 height 9
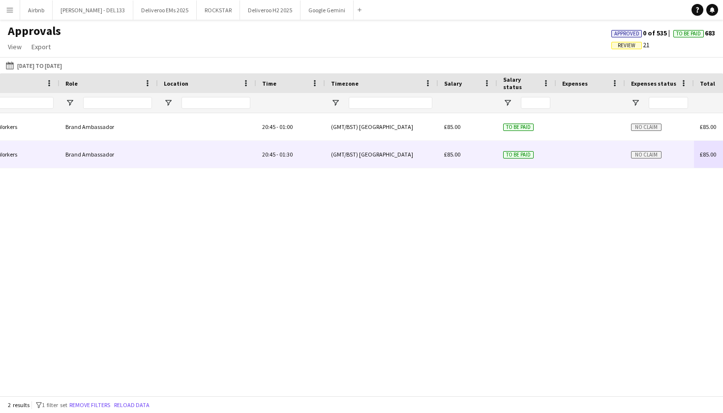
scroll to position [0, 461]
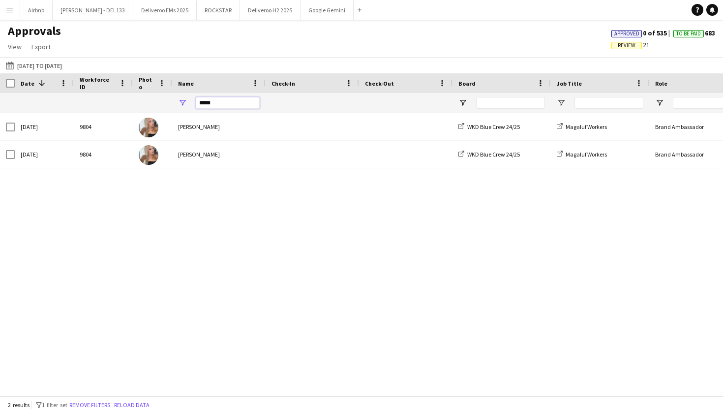
click at [223, 103] on input "*****" at bounding box center [228, 103] width 64 height 12
type input "*"
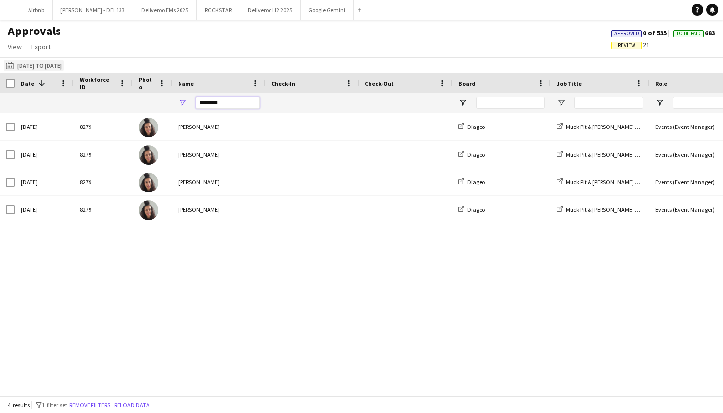
type input "********"
click at [64, 66] on button "01-07-2025 to 31-07-2025 01-07-2025 to 31-07-2025" at bounding box center [34, 66] width 60 height 12
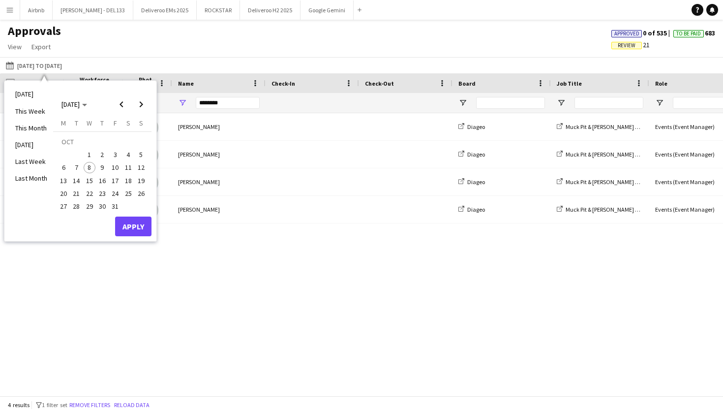
click at [92, 159] on span "1" at bounding box center [90, 155] width 12 height 12
click at [120, 107] on span "Previous month" at bounding box center [122, 104] width 20 height 20
click at [64, 153] on span "1" at bounding box center [64, 155] width 12 height 12
click at [138, 102] on span "Next month" at bounding box center [141, 104] width 20 height 20
click at [123, 106] on span "Previous month" at bounding box center [122, 104] width 20 height 20
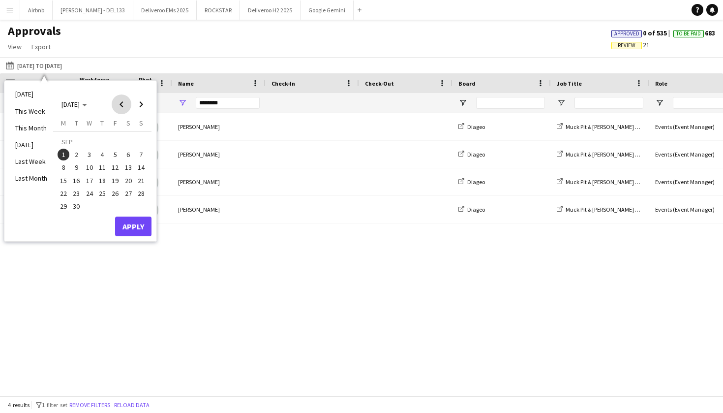
click at [123, 106] on span "Previous month" at bounding box center [122, 104] width 20 height 20
click at [122, 102] on span "Previous month" at bounding box center [122, 104] width 20 height 20
click at [77, 155] on span "1" at bounding box center [77, 155] width 12 height 12
click at [144, 101] on span "Next month" at bounding box center [141, 104] width 20 height 20
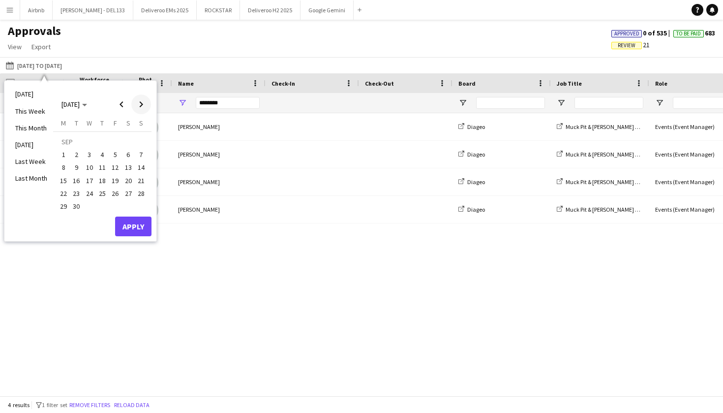
click at [144, 101] on span "Next month" at bounding box center [141, 104] width 20 height 20
click at [68, 165] on span "6" at bounding box center [64, 168] width 12 height 12
click at [128, 223] on button "Apply" at bounding box center [133, 226] width 36 height 20
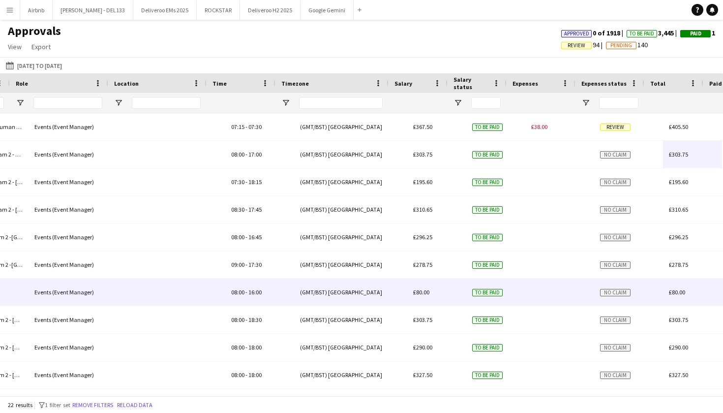
scroll to position [0, 446]
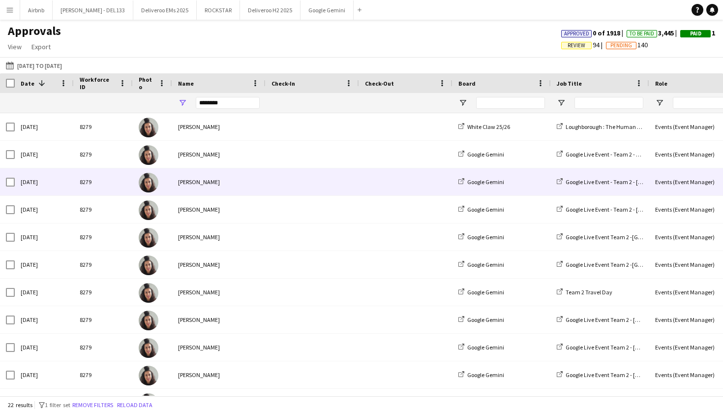
click at [242, 179] on div "[PERSON_NAME]" at bounding box center [218, 181] width 93 height 27
